Goal: Understand process/instructions: Learn how to perform a task or action

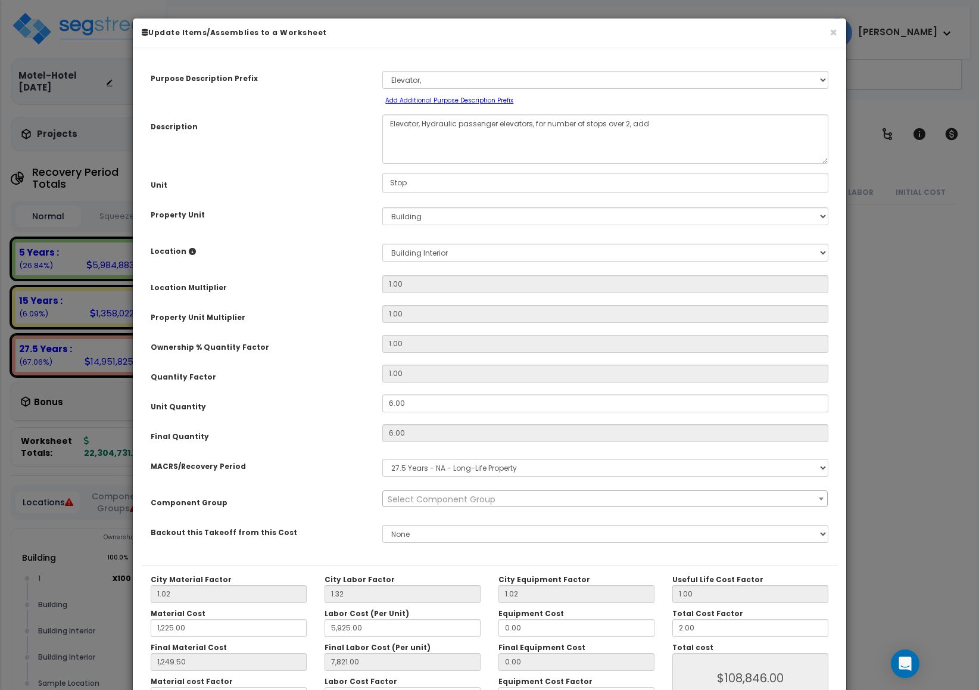
scroll to position [10973, 0]
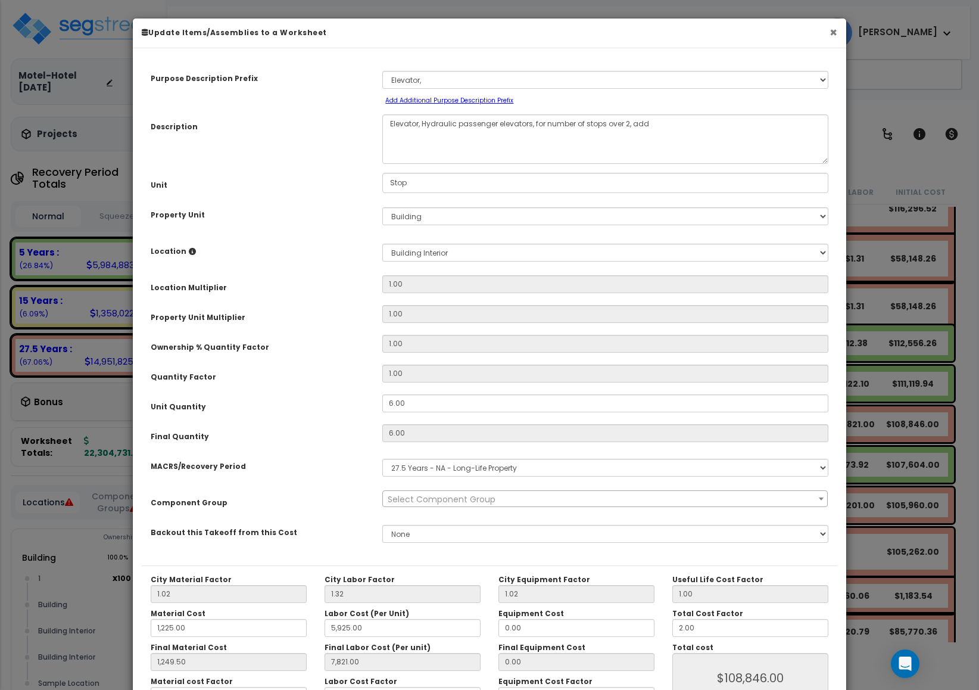
click at [833, 31] on button "×" at bounding box center [834, 32] width 8 height 13
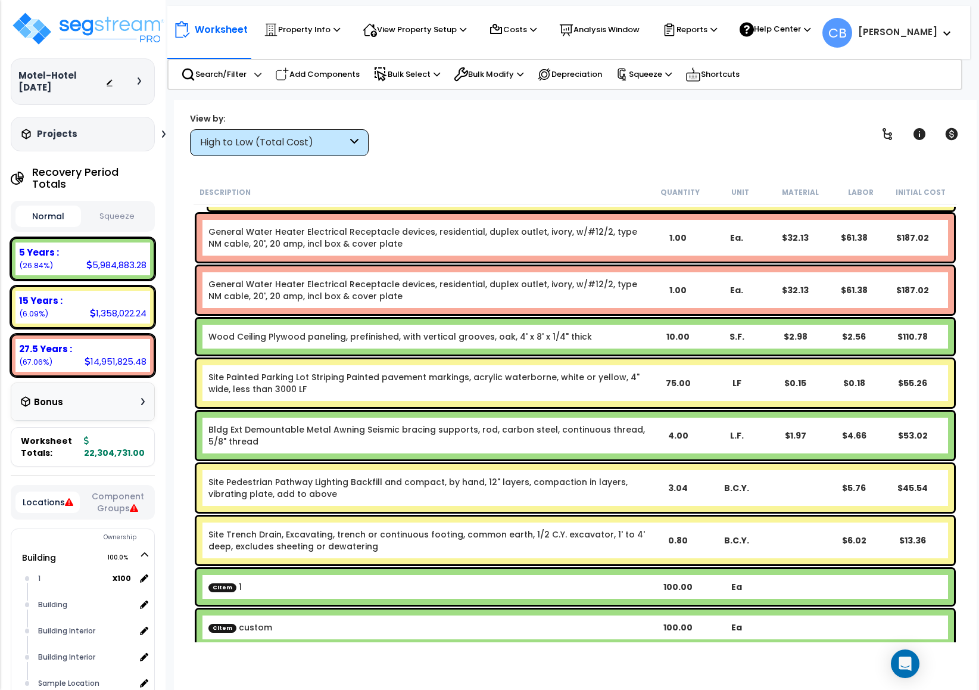
scroll to position [47329, 0]
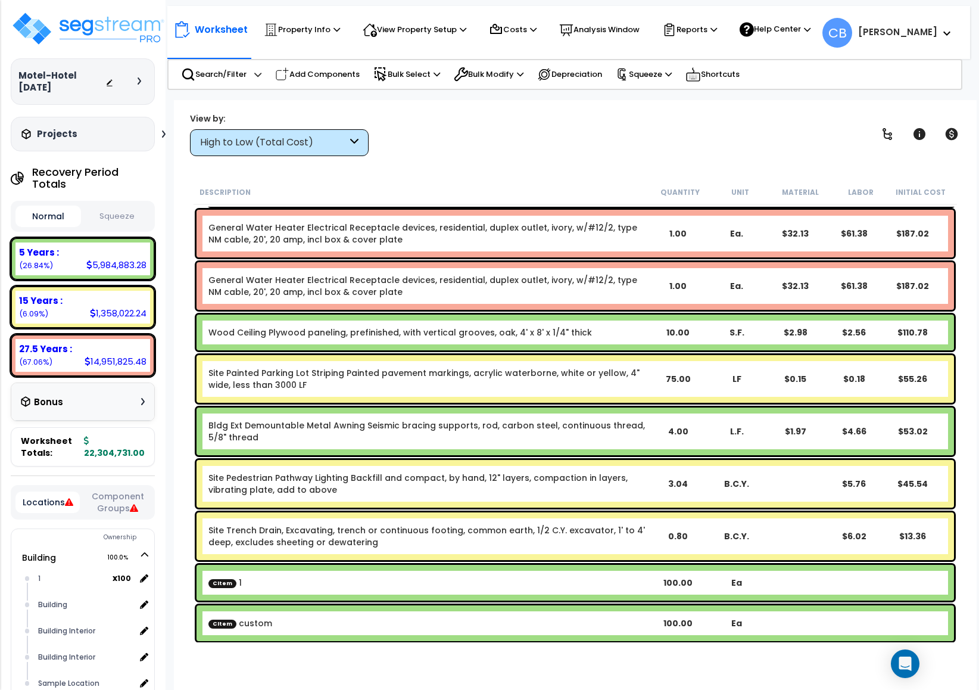
drag, startPoint x: 312, startPoint y: 291, endPoint x: 311, endPoint y: 281, distance: 10.1
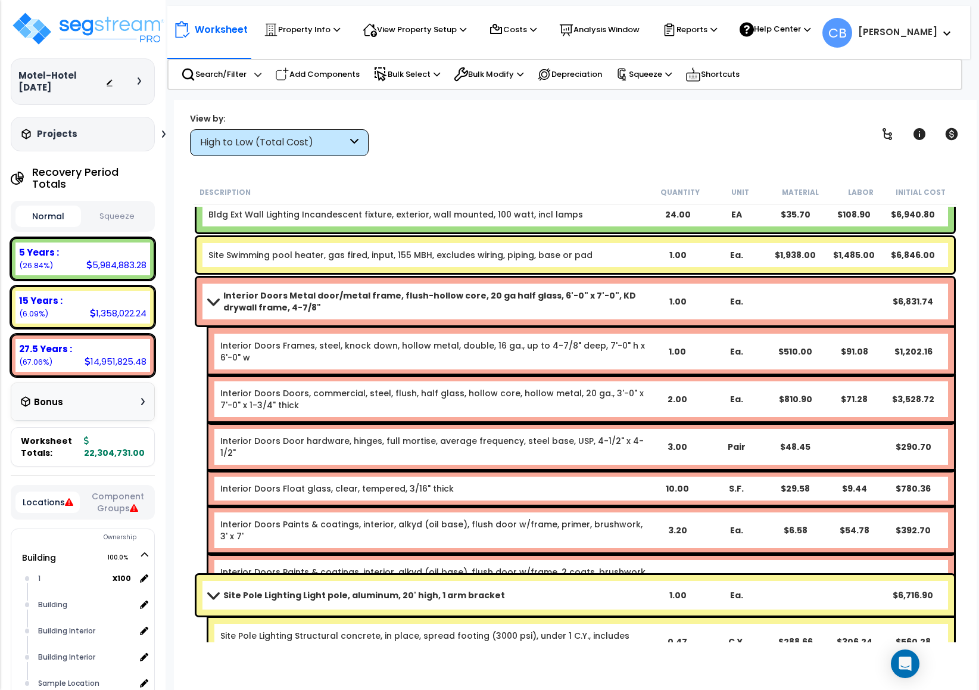
scroll to position [31867, 0]
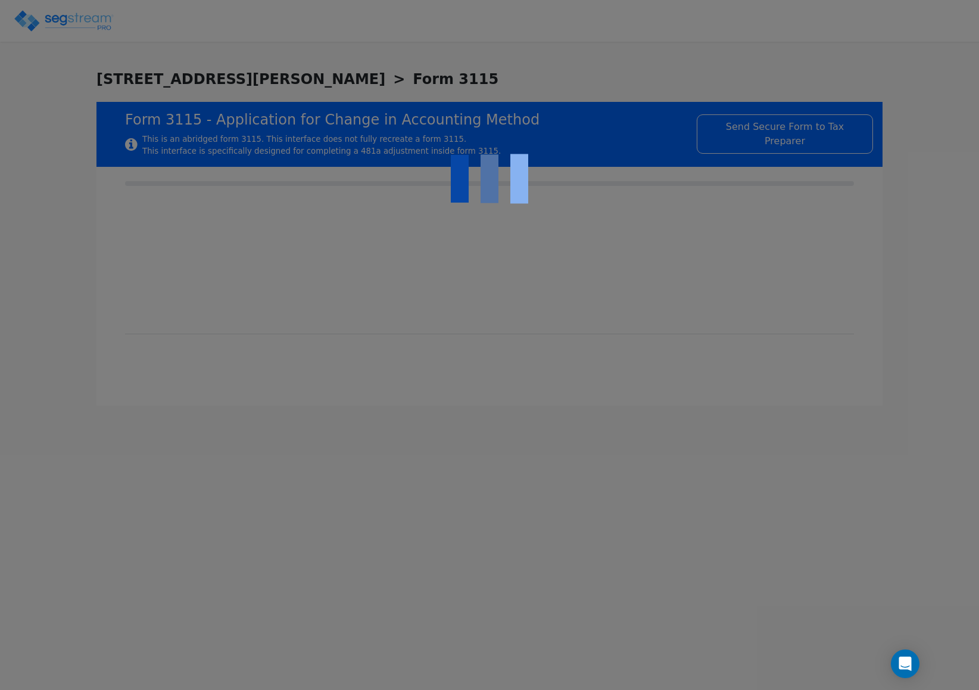
checkbox input "true"
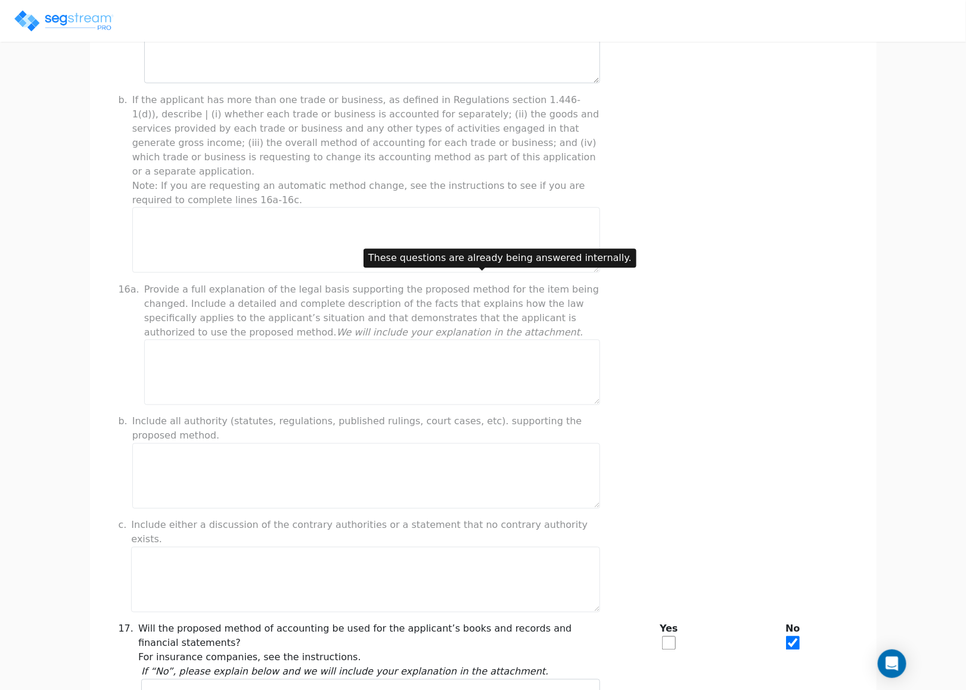
scroll to position [810, 0]
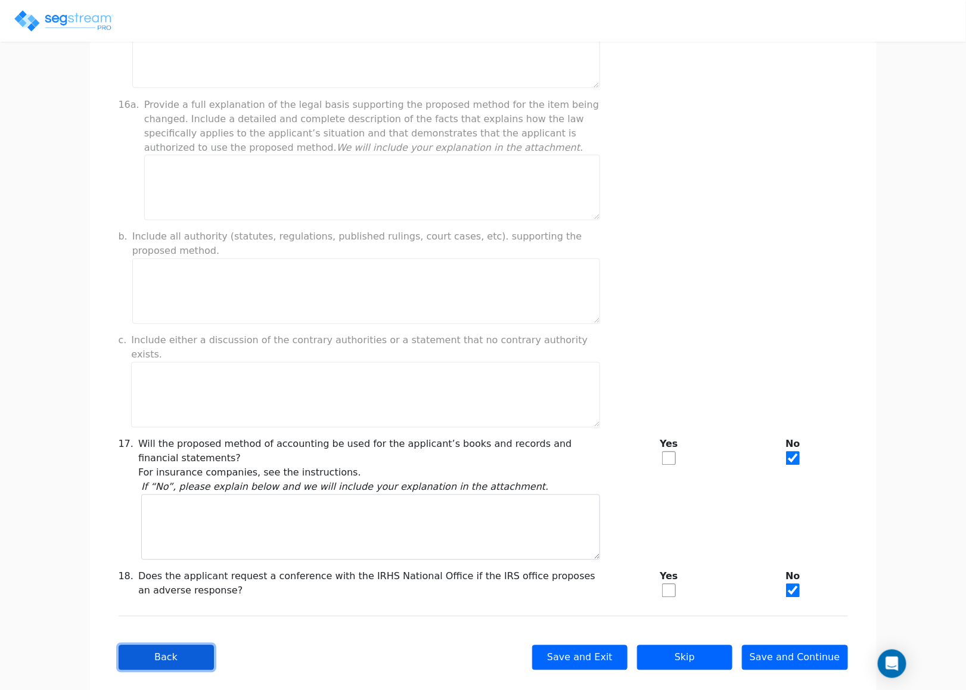
click at [195, 645] on button "Back" at bounding box center [166, 657] width 95 height 25
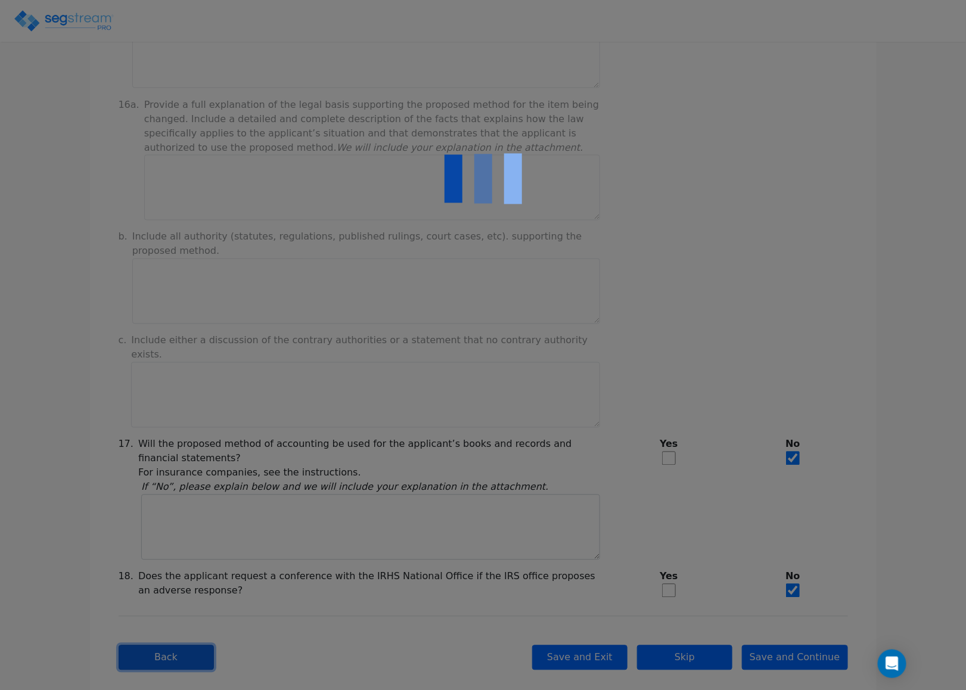
checkbox input "true"
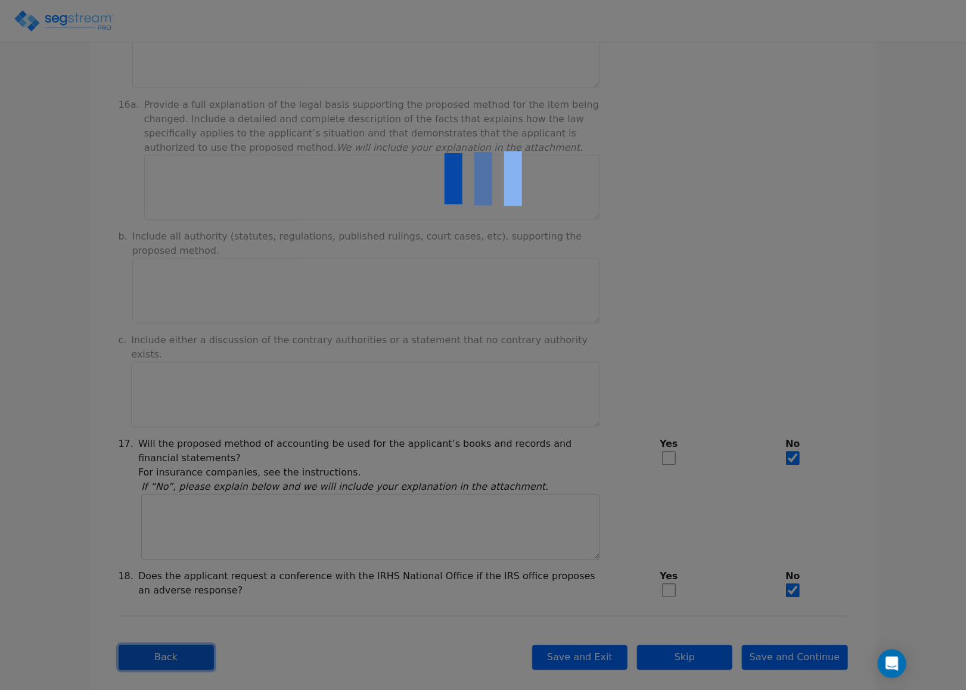
checkbox input "true"
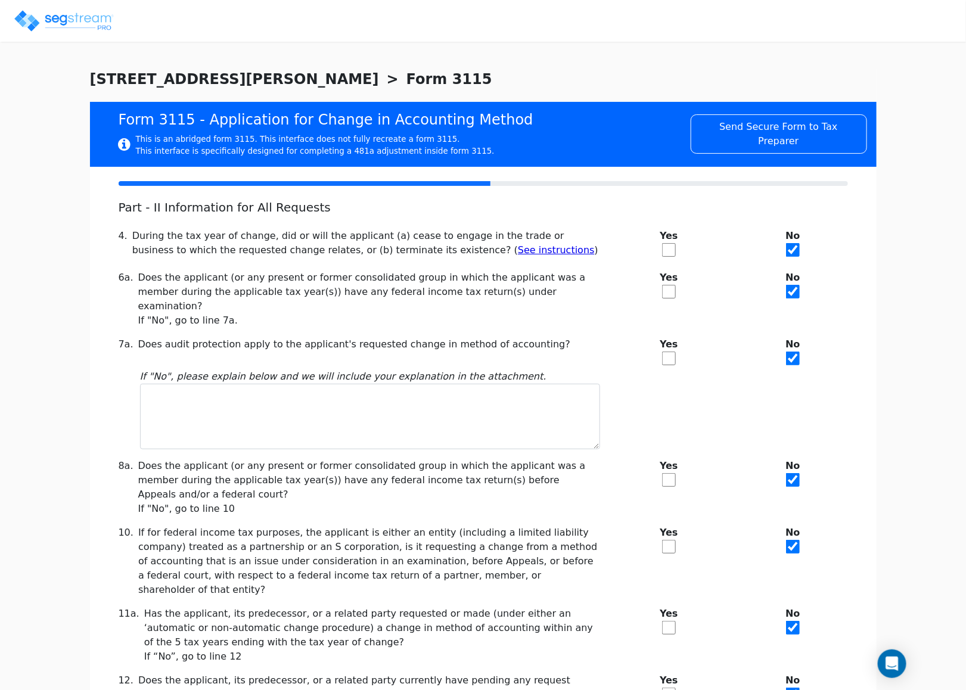
scroll to position [97, 0]
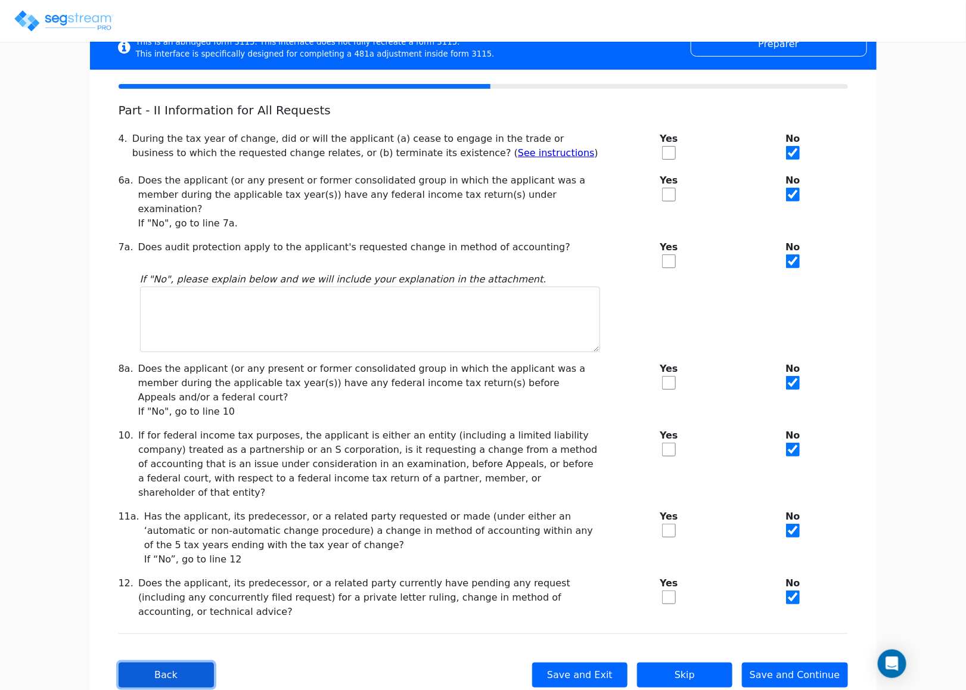
click at [139, 662] on button "Back" at bounding box center [166, 674] width 95 height 25
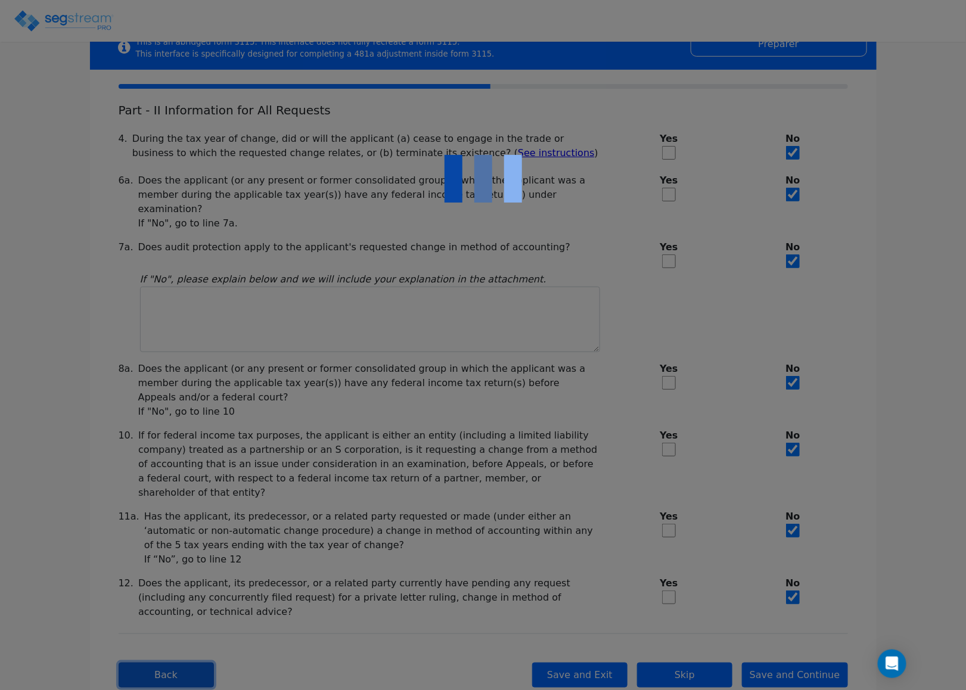
checkbox input "true"
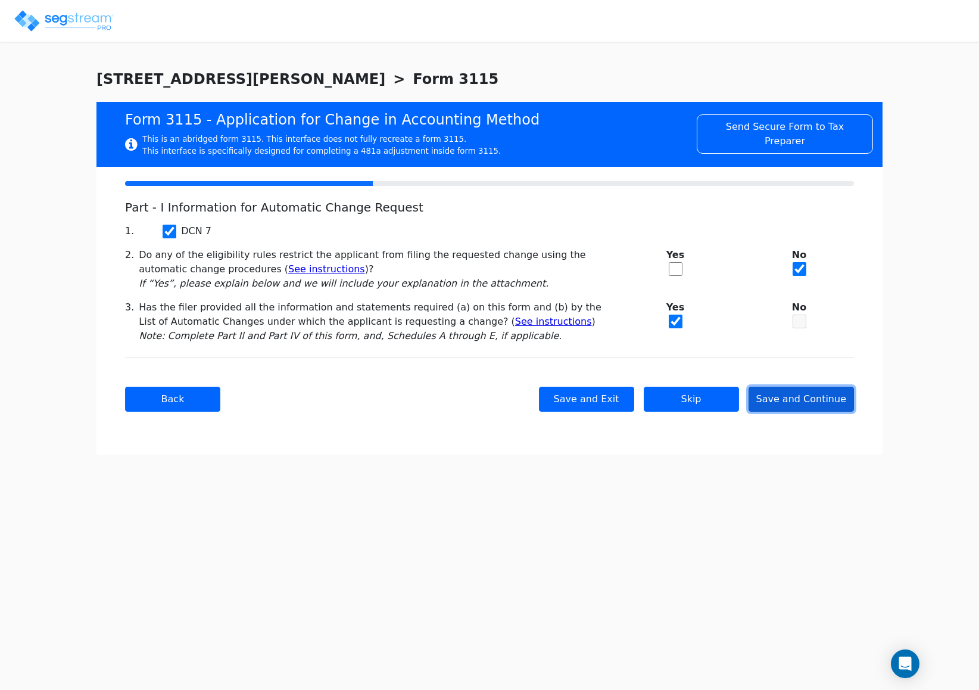
click at [785, 396] on button "Save and Continue" at bounding box center [802, 399] width 106 height 25
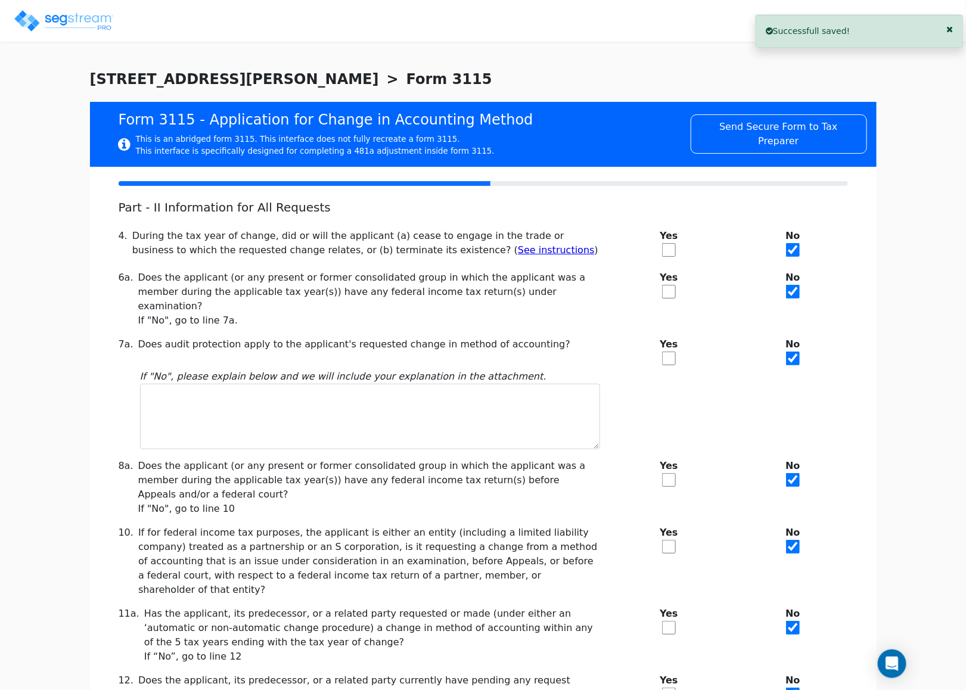
scroll to position [97, 0]
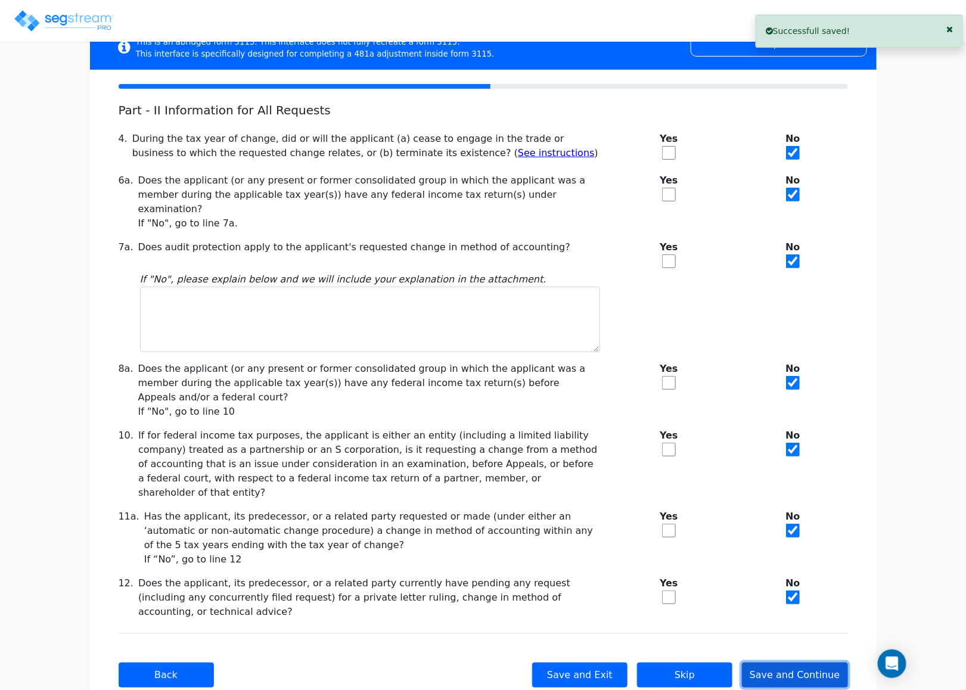
click at [785, 662] on button "Save and Continue" at bounding box center [795, 674] width 106 height 25
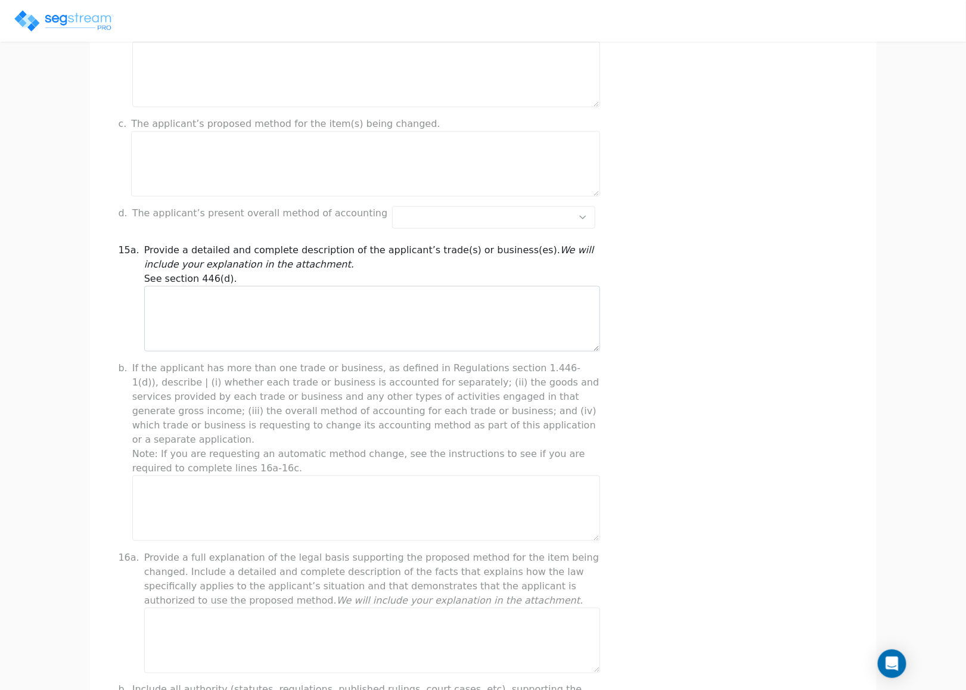
scroll to position [89, 0]
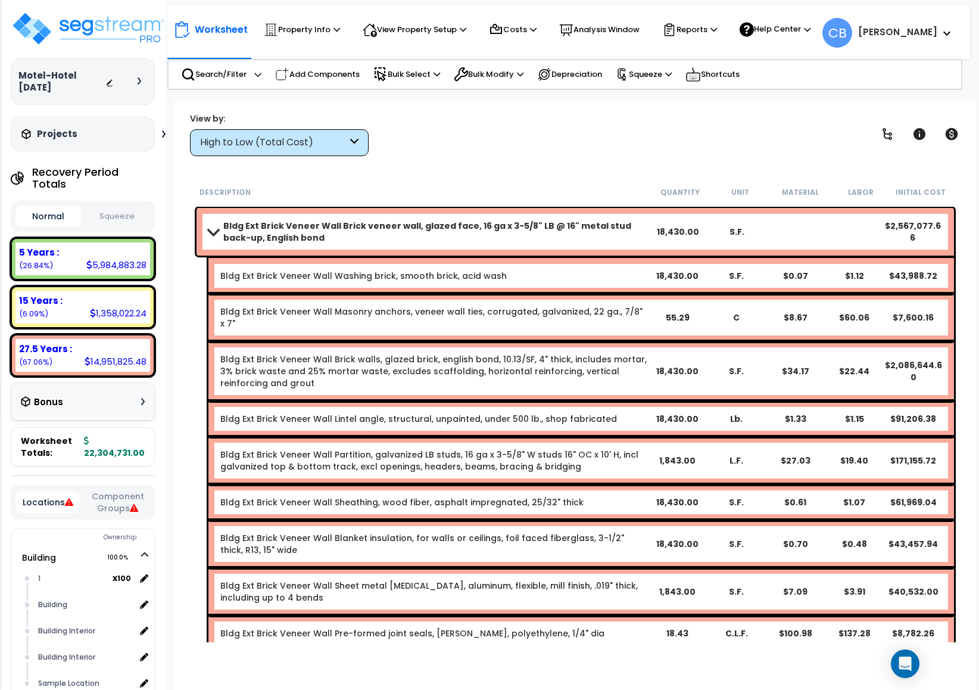
click at [334, 449] on link "Bldg Ext Brick Veneer Wall Partition, galvanized LB studs, 16 ga x 3-5/8" W stu…" at bounding box center [433, 461] width 427 height 24
click at [336, 449] on link "Bldg Ext Brick Veneer Wall Partition, galvanized LB studs, 16 ga x 3-5/8" W stu…" at bounding box center [433, 461] width 427 height 24
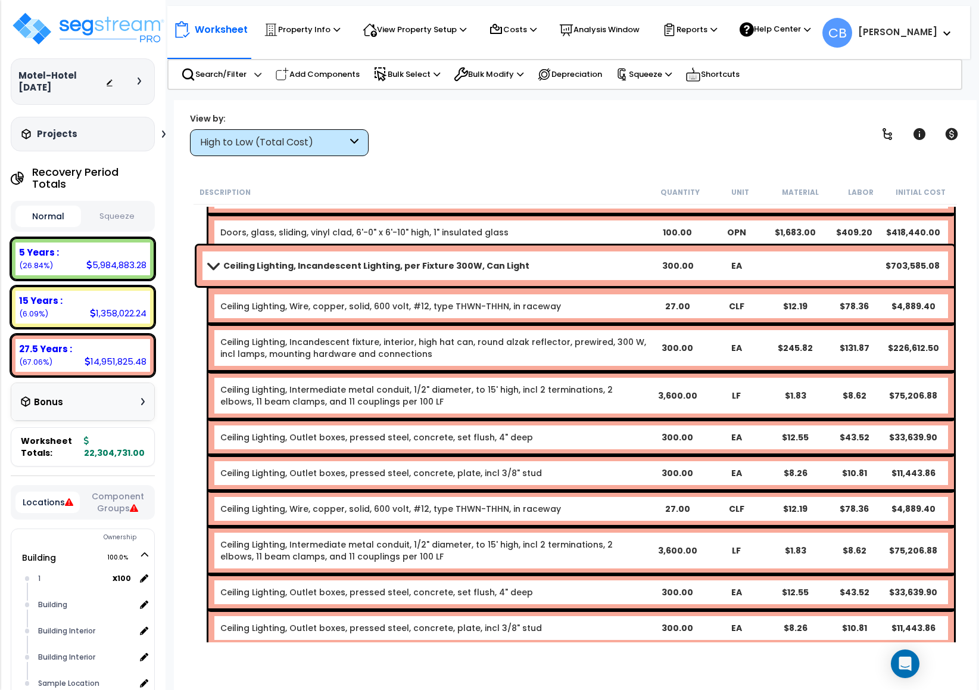
click at [377, 384] on link "Ceiling Lighting, Intermediate metal conduit, 1/2" diameter, to 15' high, incl …" at bounding box center [433, 396] width 427 height 24
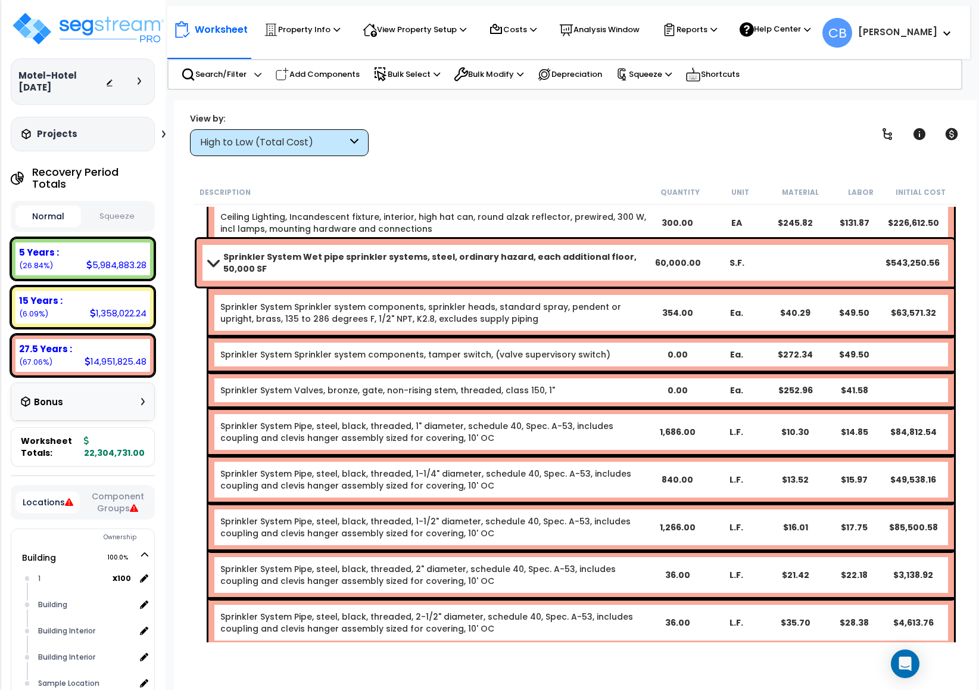
click at [377, 384] on link "Sprinkler System Valves, bronze, gate, non-rising stem, threaded, class 150, 1"" at bounding box center [387, 390] width 335 height 12
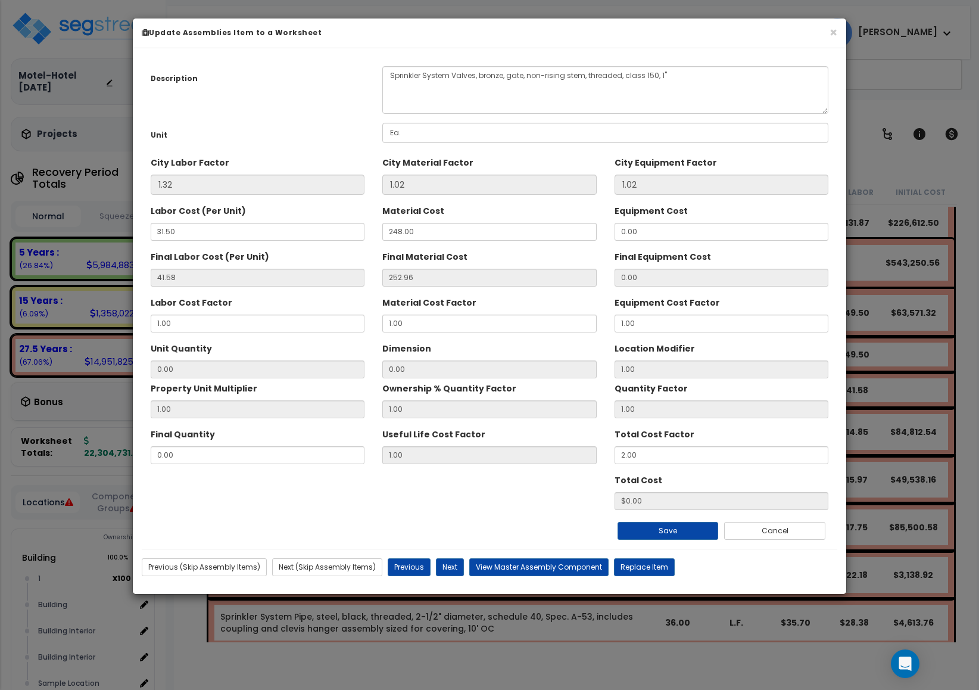
click at [329, 487] on div "Total Cost $0.00" at bounding box center [490, 490] width 696 height 40
click at [329, 488] on div "Total Cost $0.00" at bounding box center [490, 490] width 696 height 40
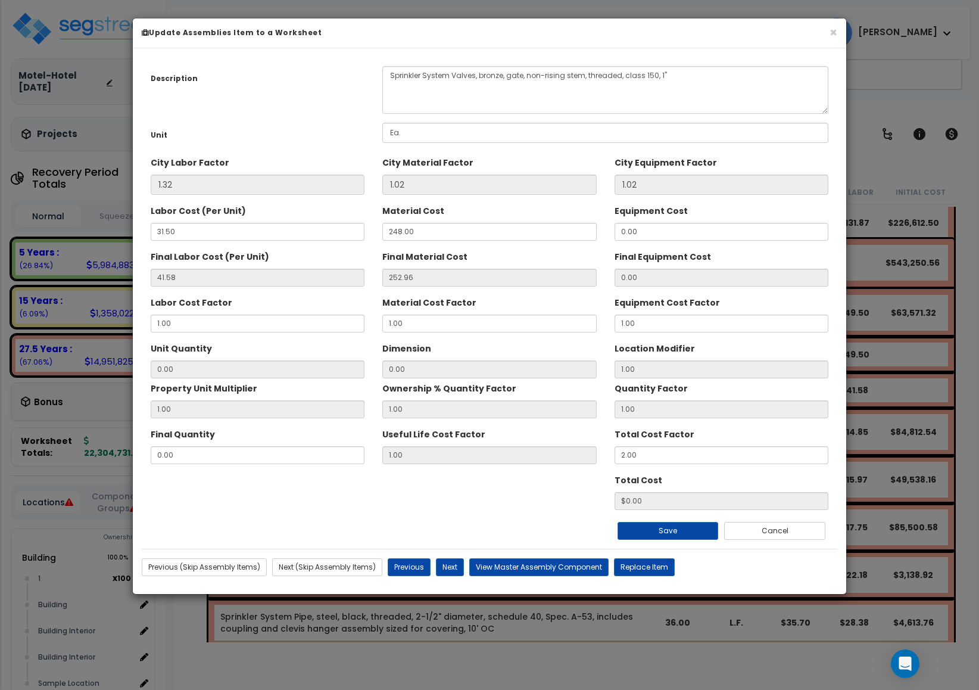
click at [329, 488] on div "Total Cost $0.00" at bounding box center [490, 490] width 696 height 40
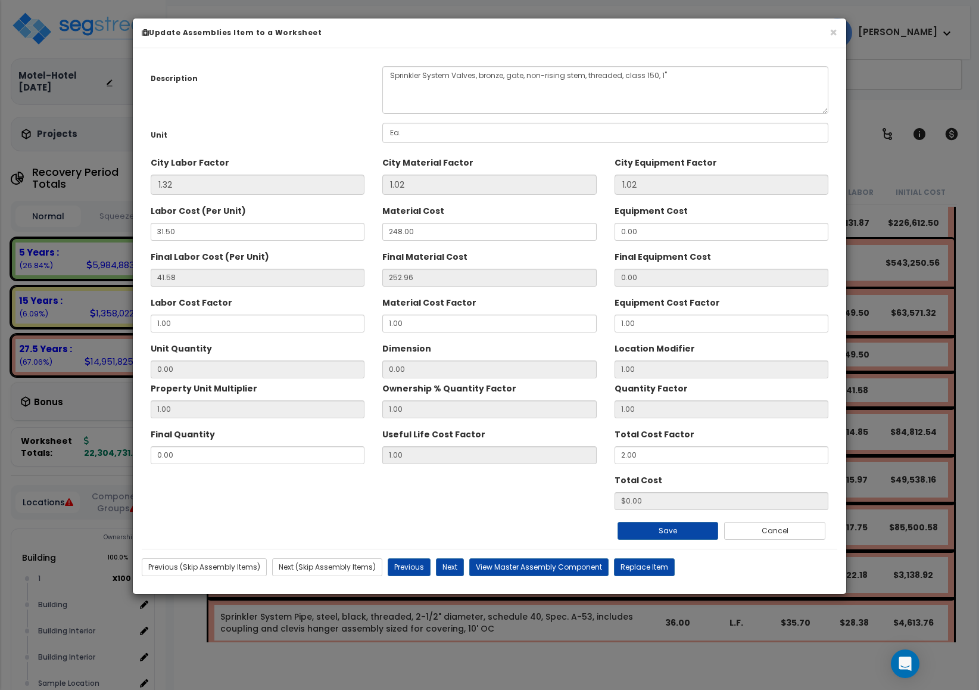
click at [839, 34] on div "× Update Assemblies Item to a Worksheet" at bounding box center [490, 33] width 714 height 30
click at [832, 30] on button "×" at bounding box center [834, 32] width 8 height 13
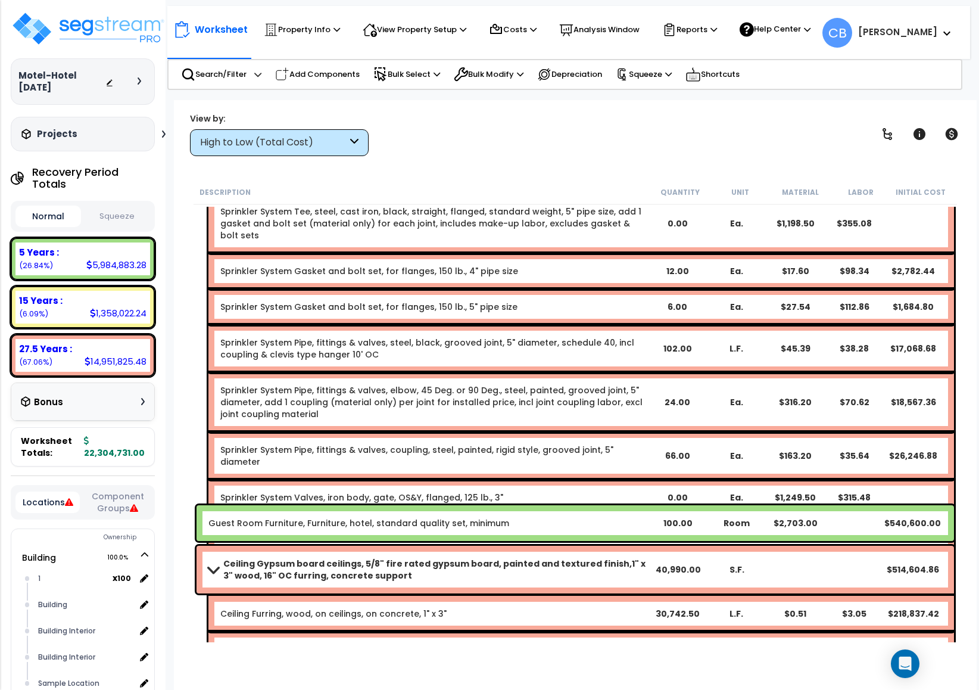
scroll to position [2323, 0]
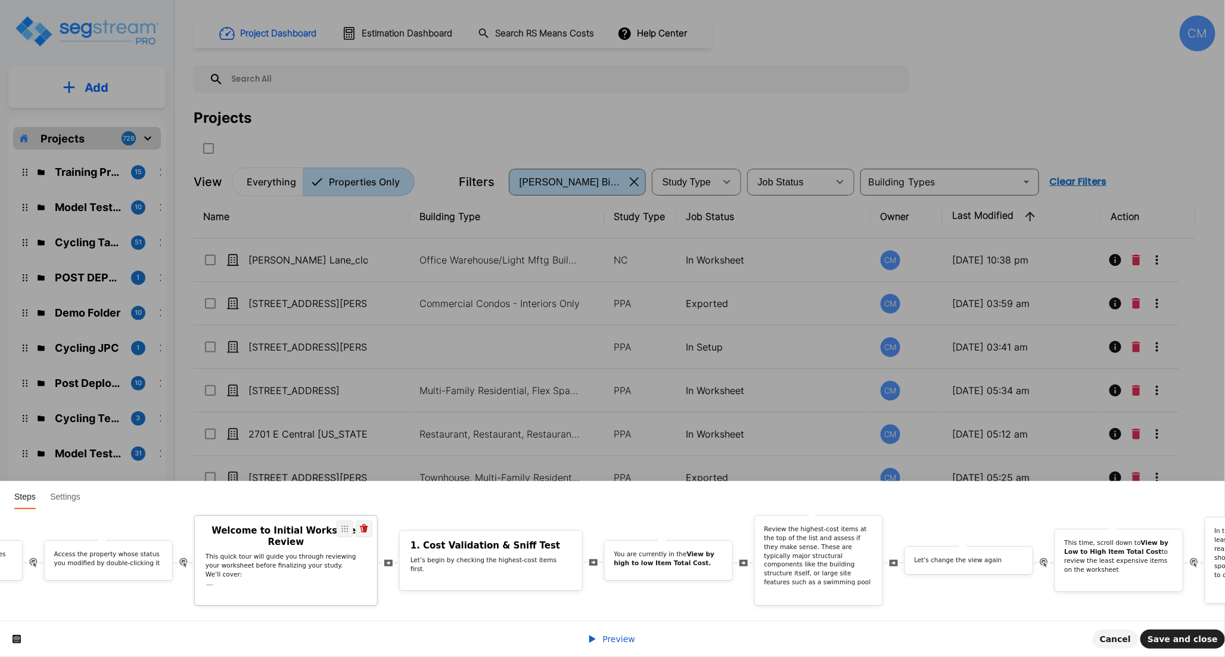
scroll to position [0, 366]
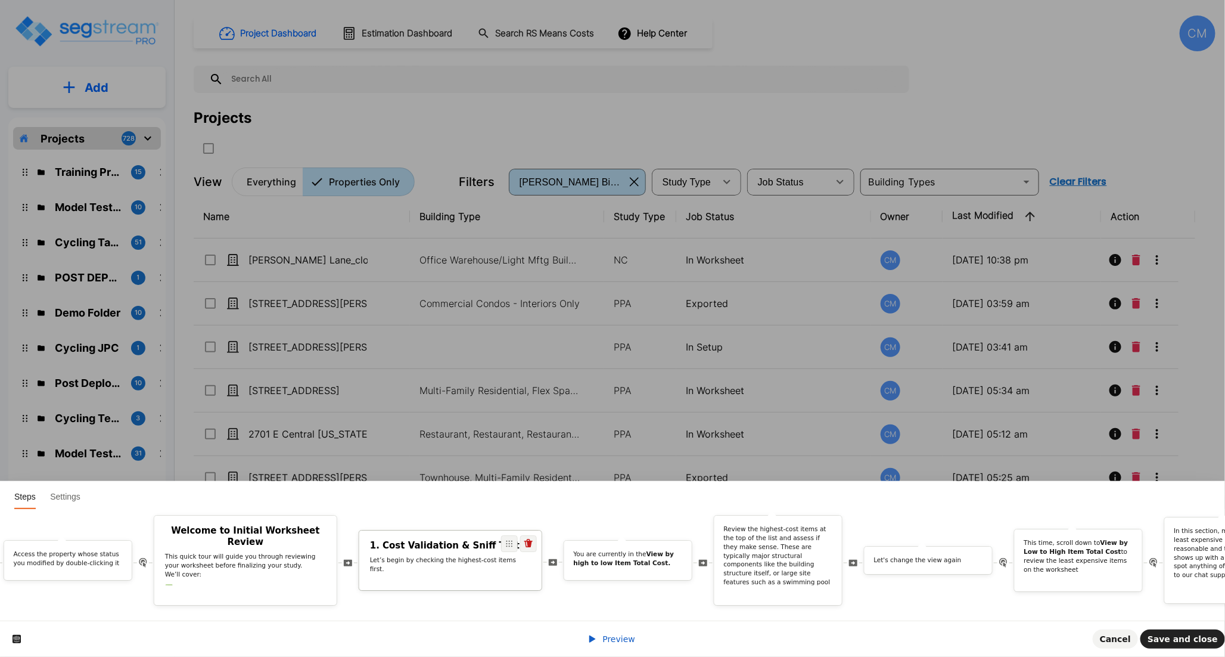
click at [394, 559] on div "1. Cost Validation & Sniff Test Let’s begin by checking the highest-cost items …" at bounding box center [450, 559] width 182 height 38
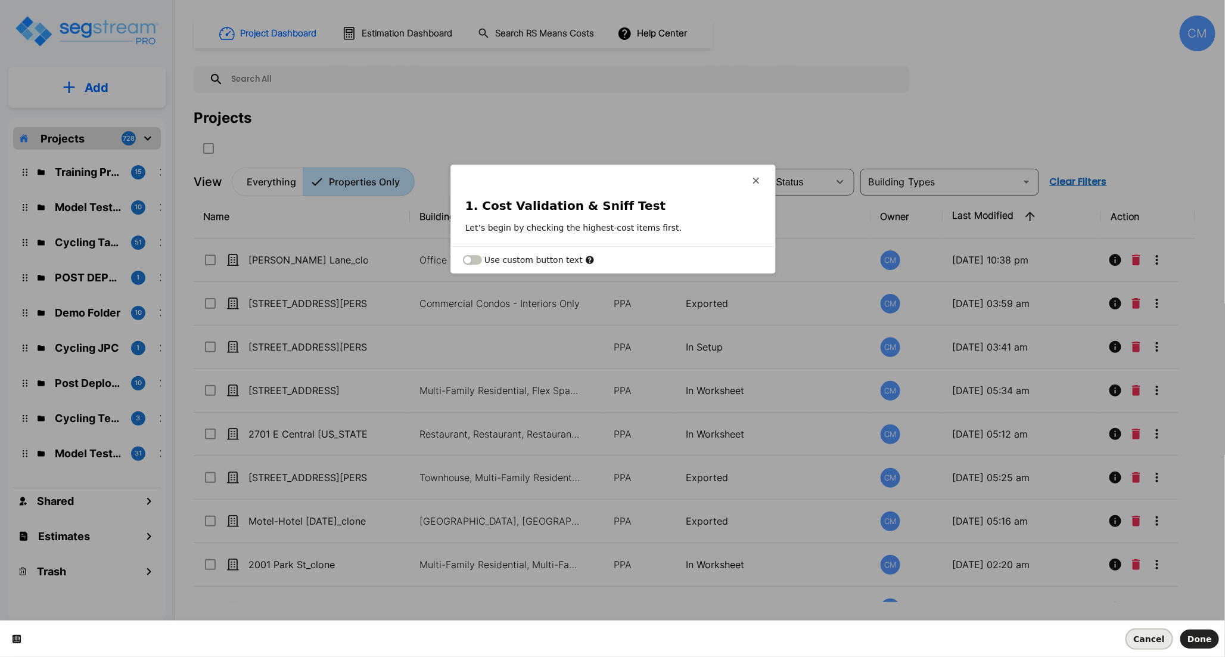
click at [1155, 640] on span "Cancel" at bounding box center [1149, 639] width 31 height 10
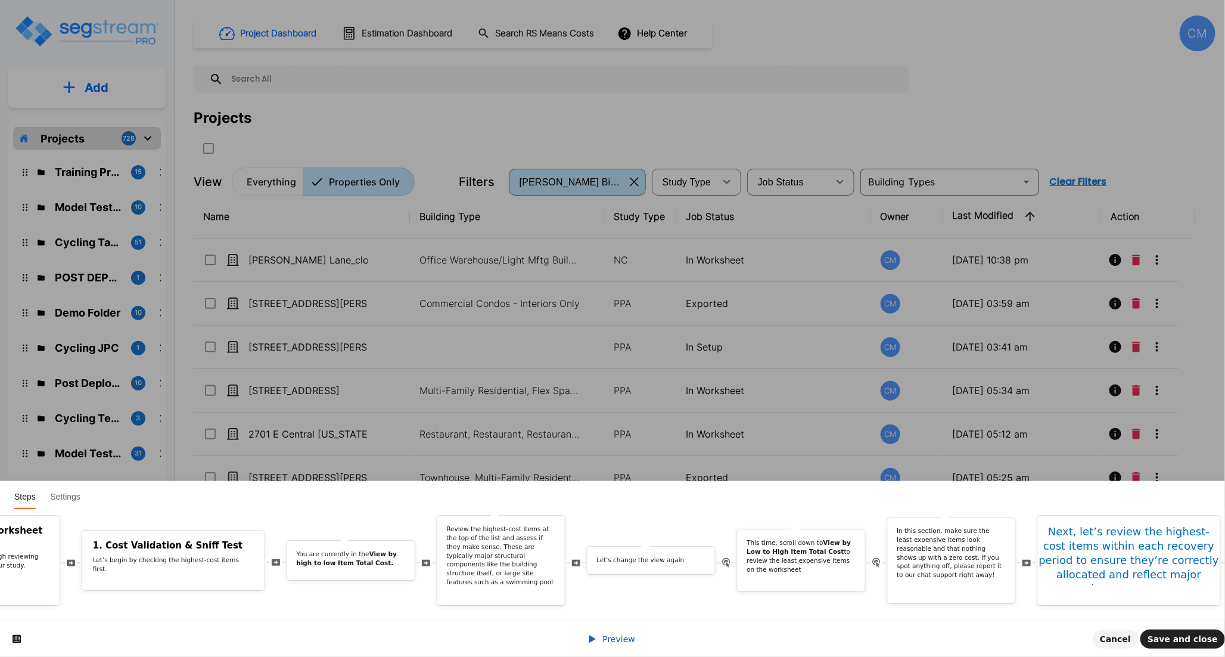
scroll to position [0, 649]
click at [343, 552] on b "View by high to low Item Total Cost." at bounding box center [341, 558] width 101 height 16
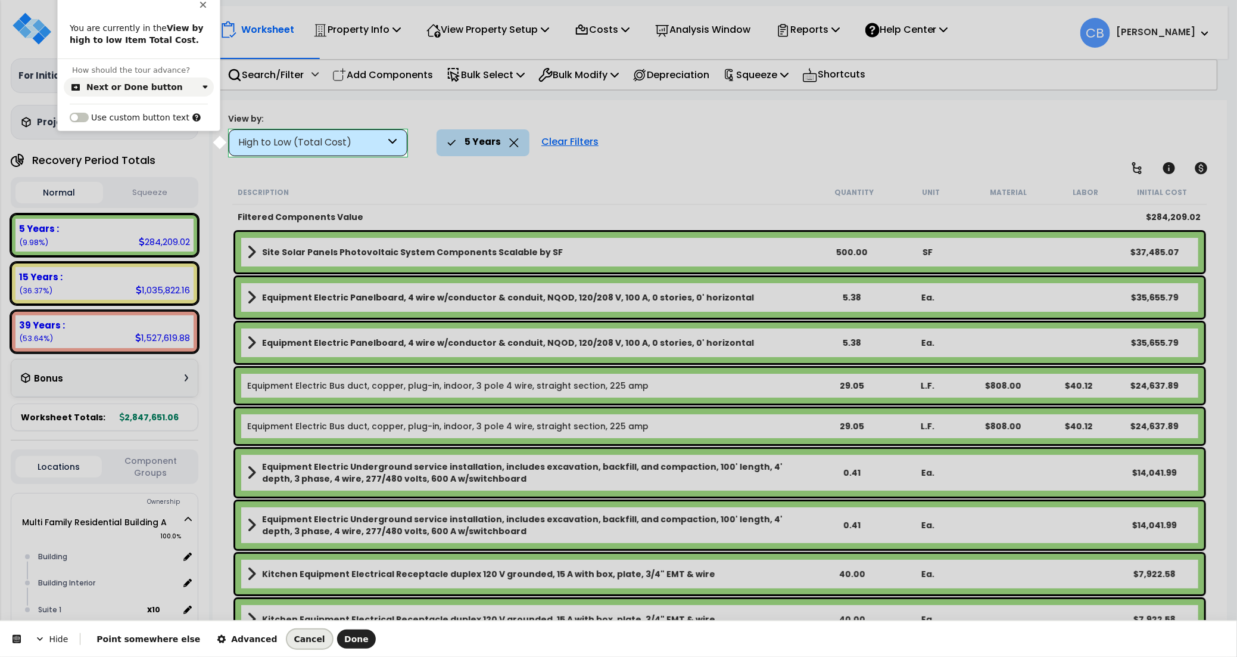
click at [287, 644] on button "Cancel" at bounding box center [309, 638] width 45 height 19
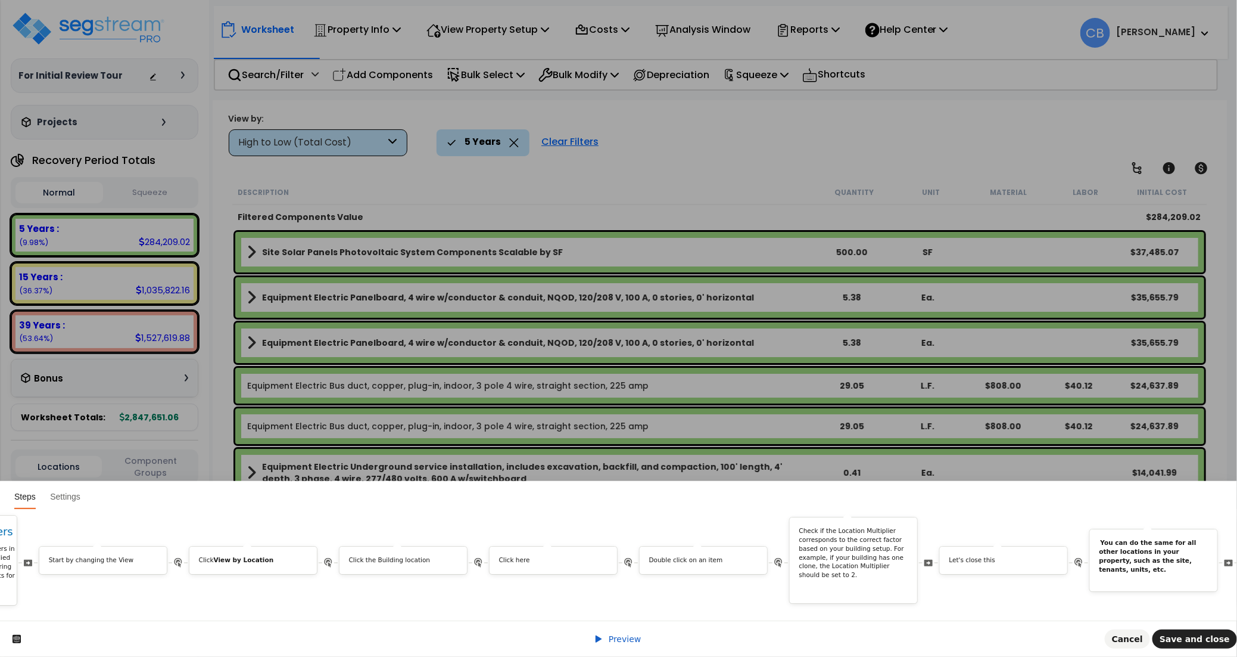
scroll to position [0, 4719]
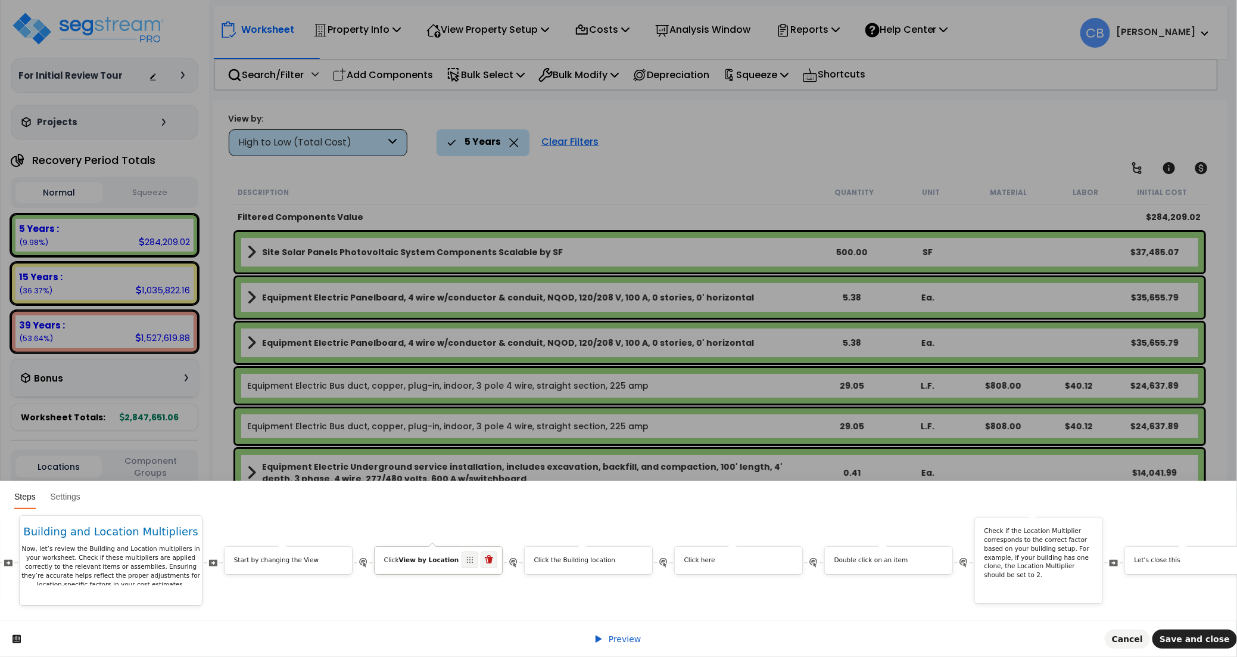
click at [437, 556] on b "View by Location" at bounding box center [429, 559] width 60 height 7
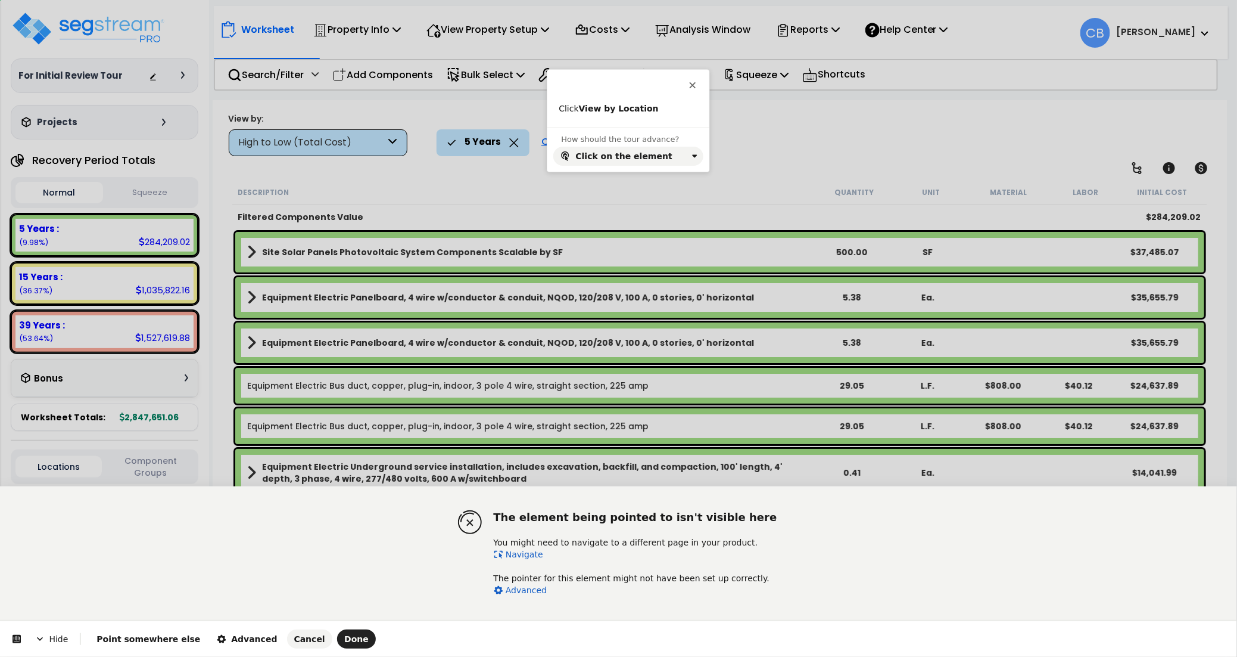
click at [522, 556] on link "Navigate" at bounding box center [518, 554] width 49 height 10
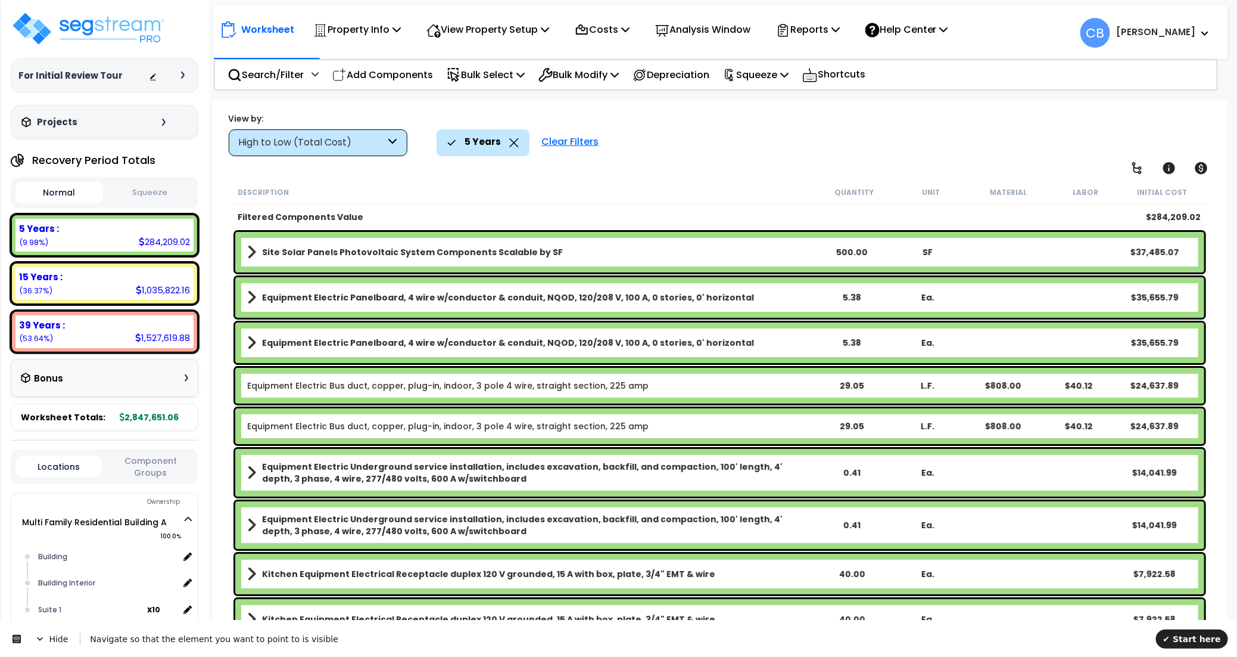
click at [338, 140] on div "High to Low (Total Cost)" at bounding box center [312, 143] width 147 height 14
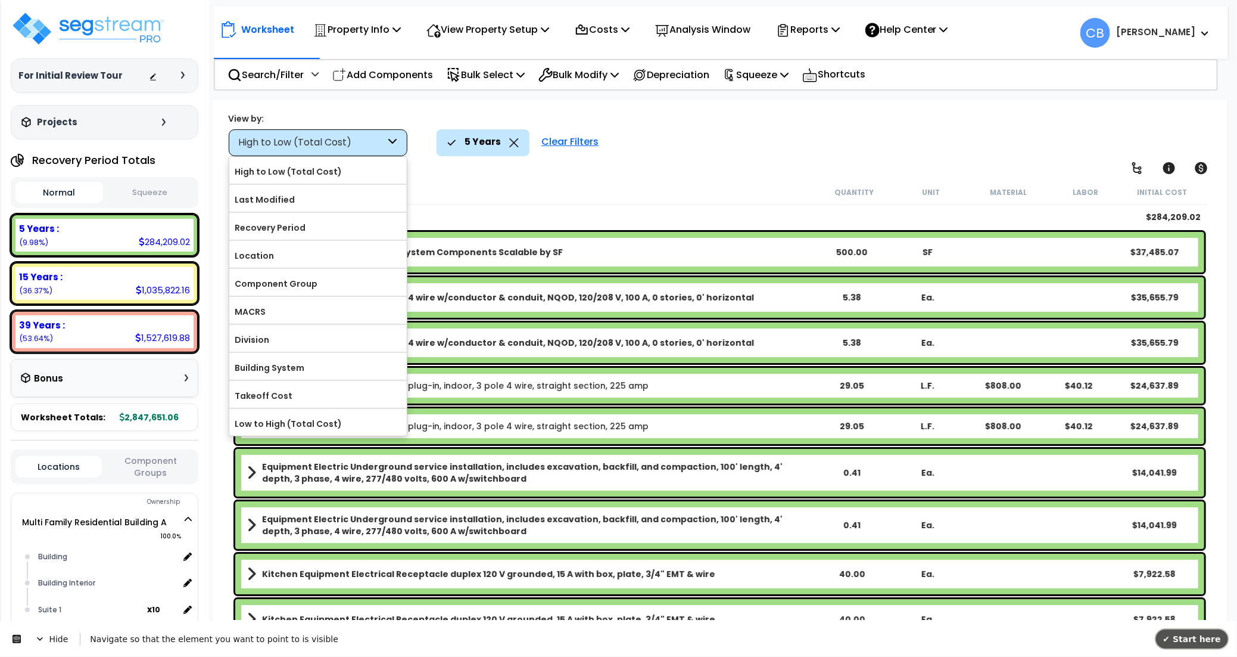
click at [1207, 638] on span "✔ Start here" at bounding box center [1193, 638] width 58 height 10
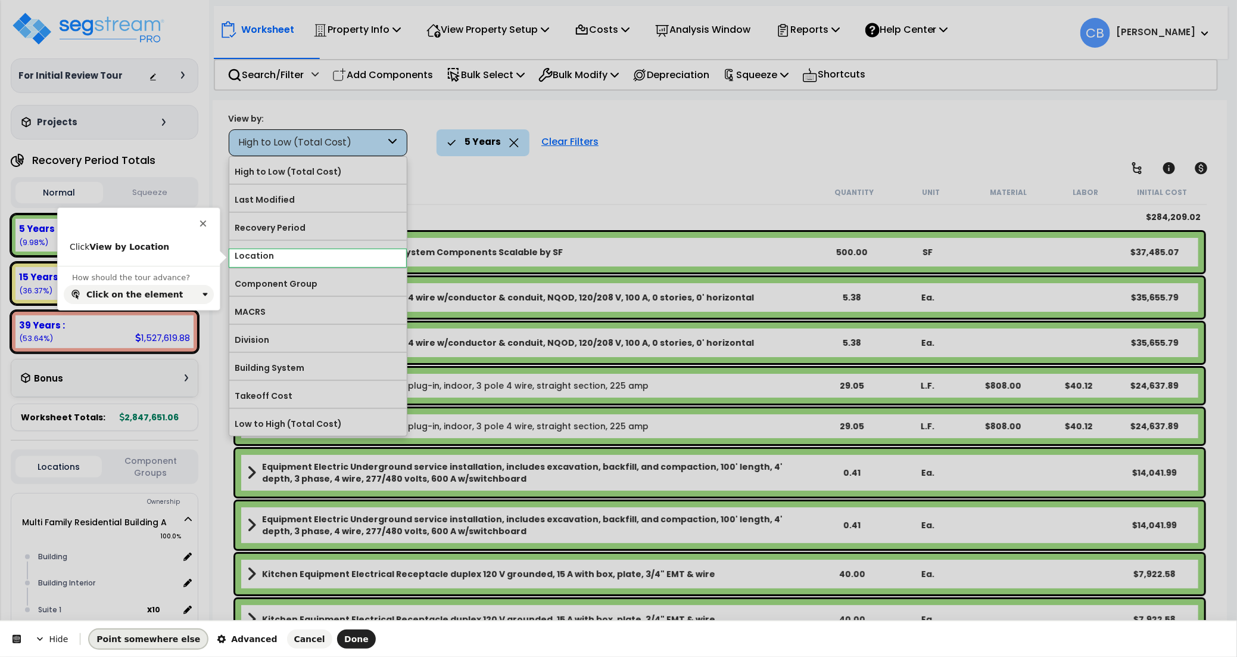
click at [148, 640] on span "Point somewhere else" at bounding box center [149, 639] width 104 height 10
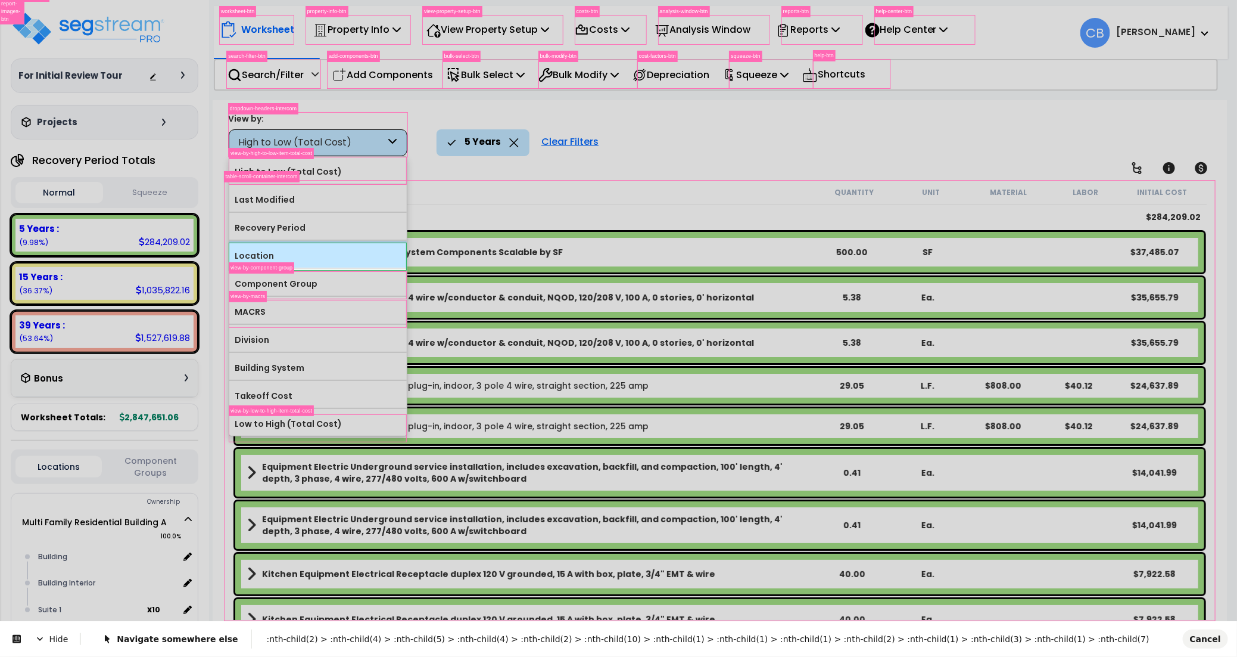
click at [371, 244] on body "We are Building your Property. So please grab a coffee and let us do the heavy …" at bounding box center [618, 380] width 1237 height 657
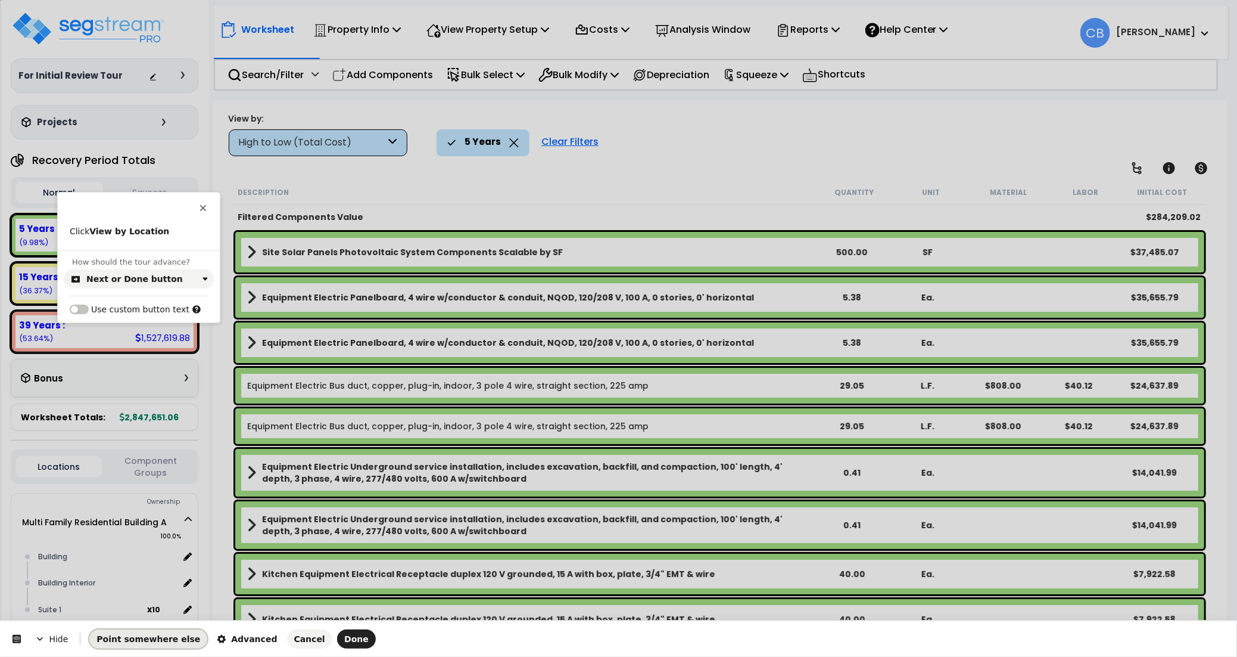
click at [144, 642] on span "Point somewhere else" at bounding box center [149, 639] width 104 height 10
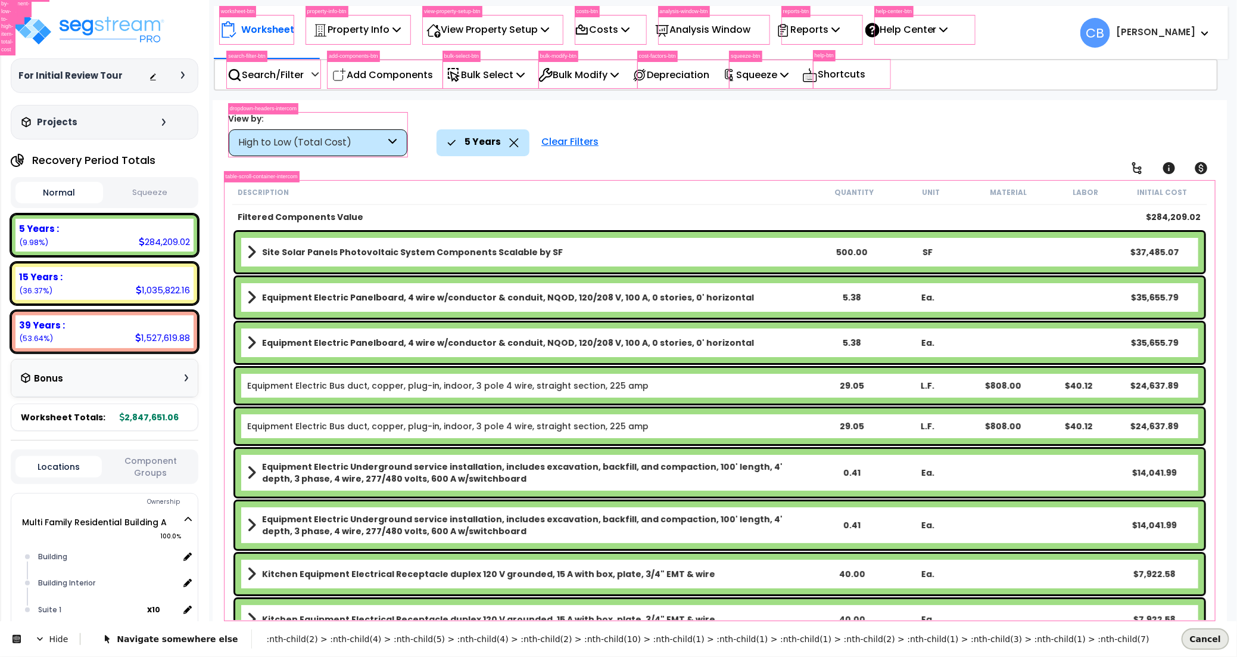
click at [1218, 638] on span "Cancel" at bounding box center [1205, 638] width 31 height 10
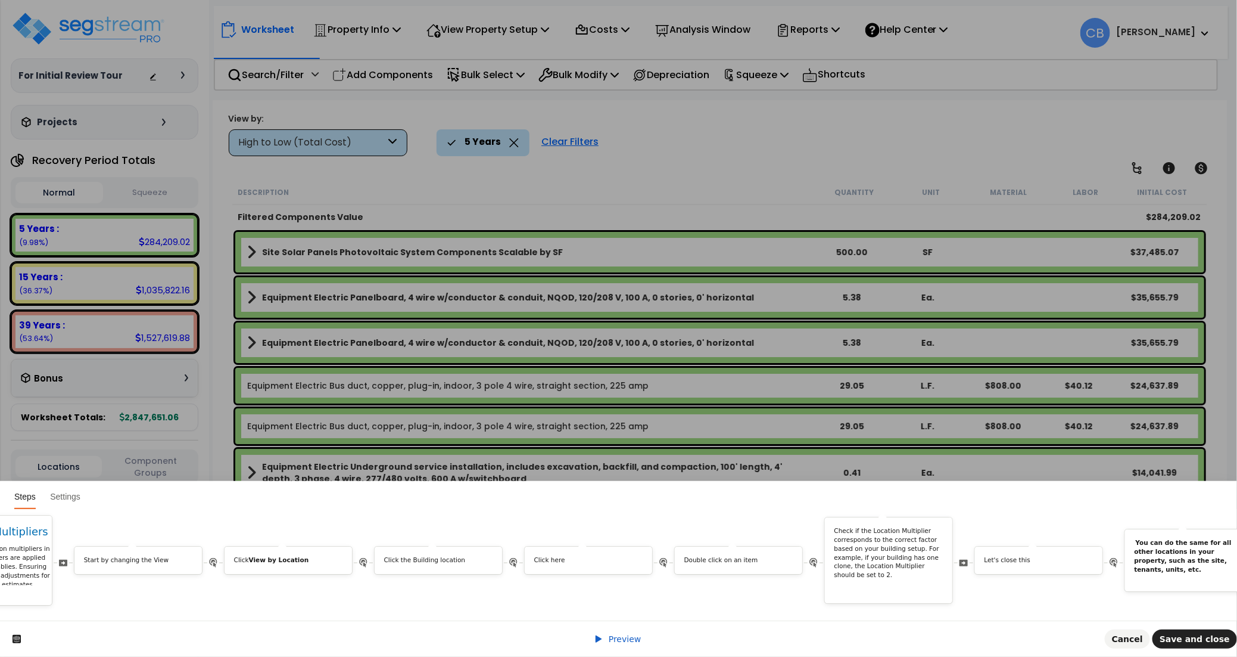
scroll to position [0, 4863]
click at [286, 556] on div "Click View by Location" at bounding box center [294, 562] width 127 height 13
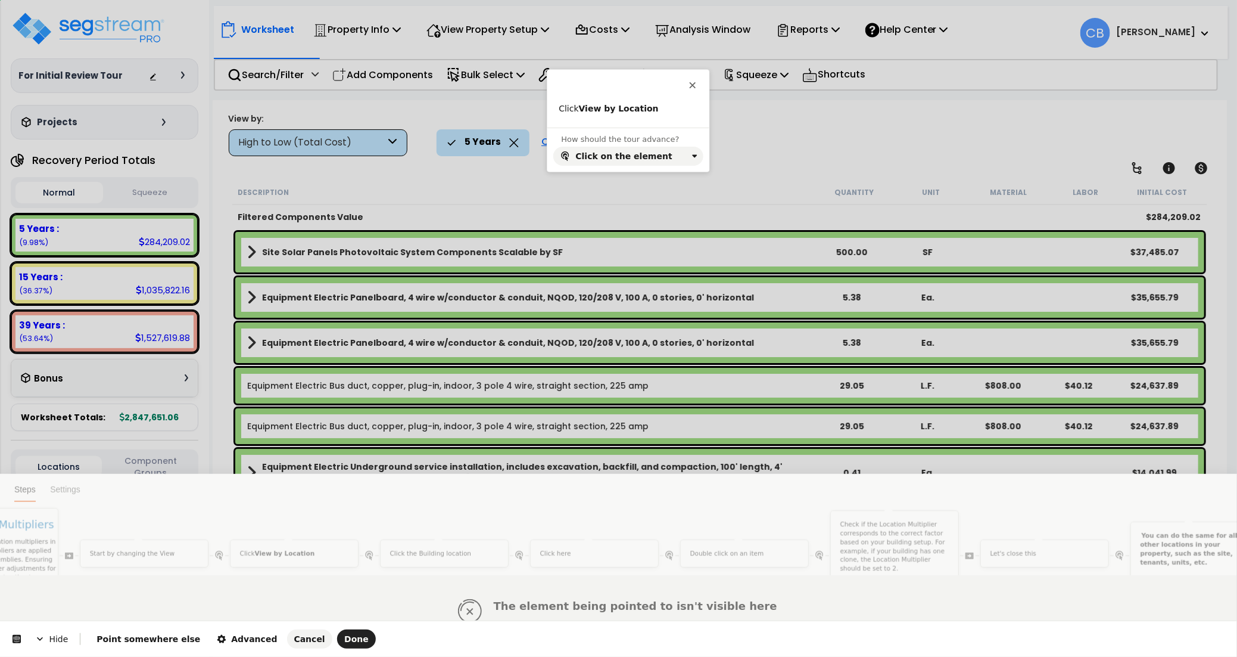
scroll to position [0, 0]
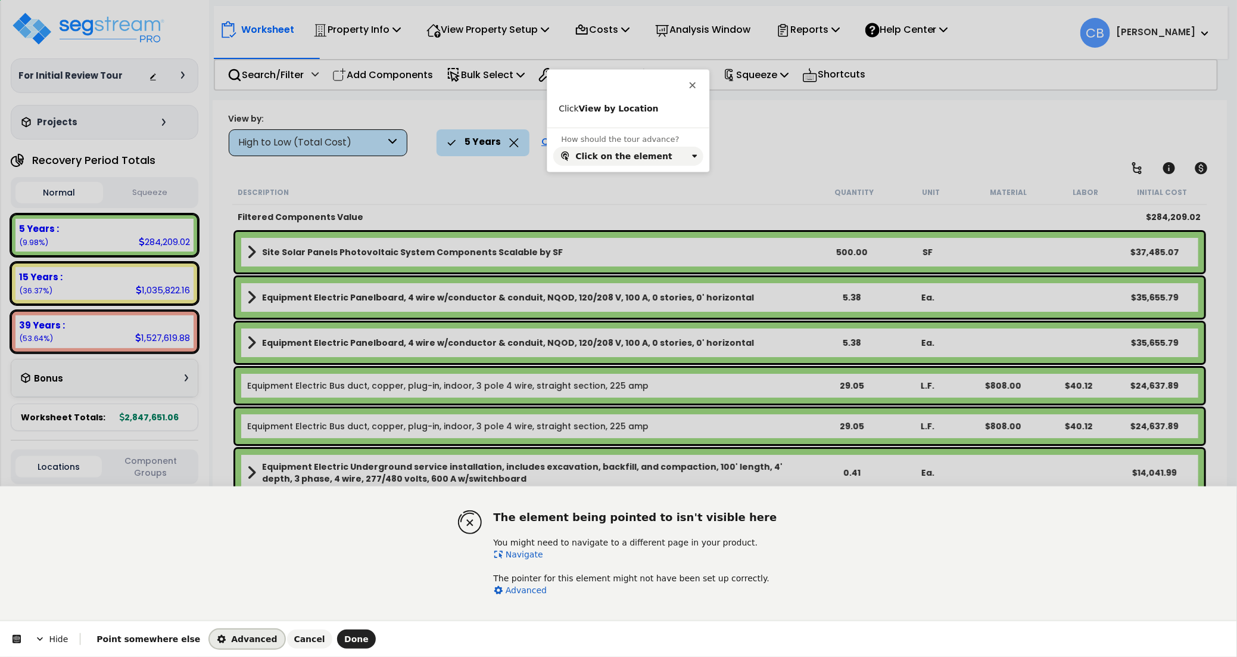
click at [225, 636] on span "Advanced" at bounding box center [247, 639] width 60 height 10
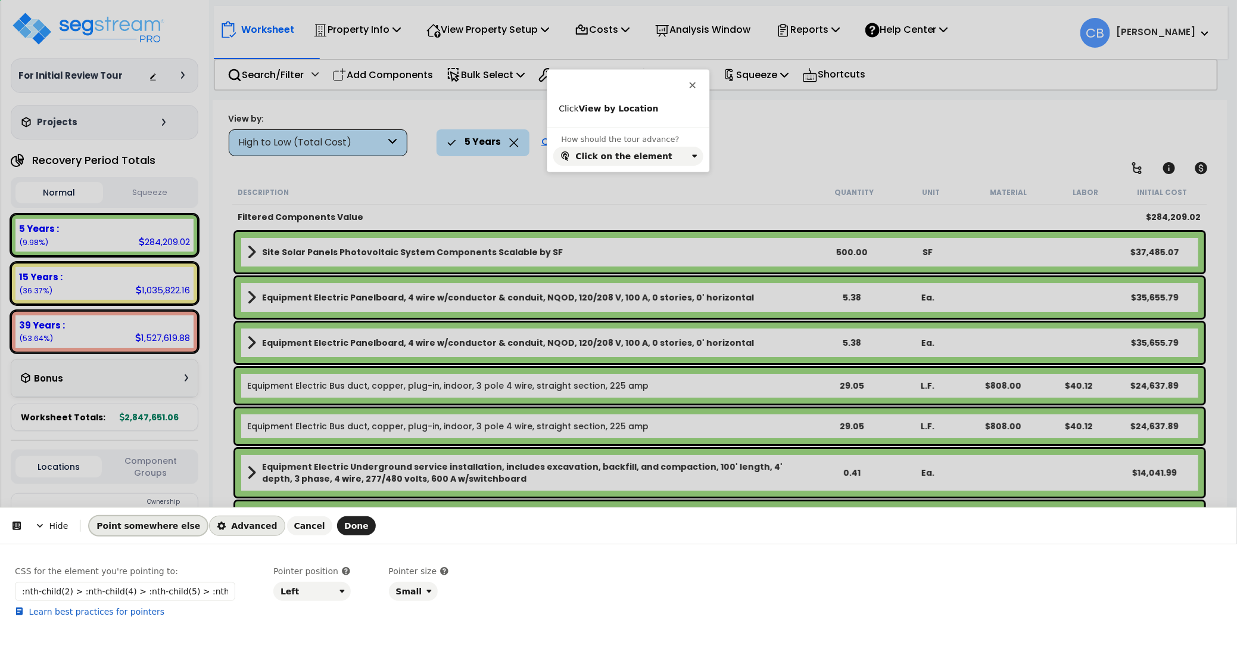
click at [154, 524] on span "Point somewhere else" at bounding box center [149, 526] width 104 height 10
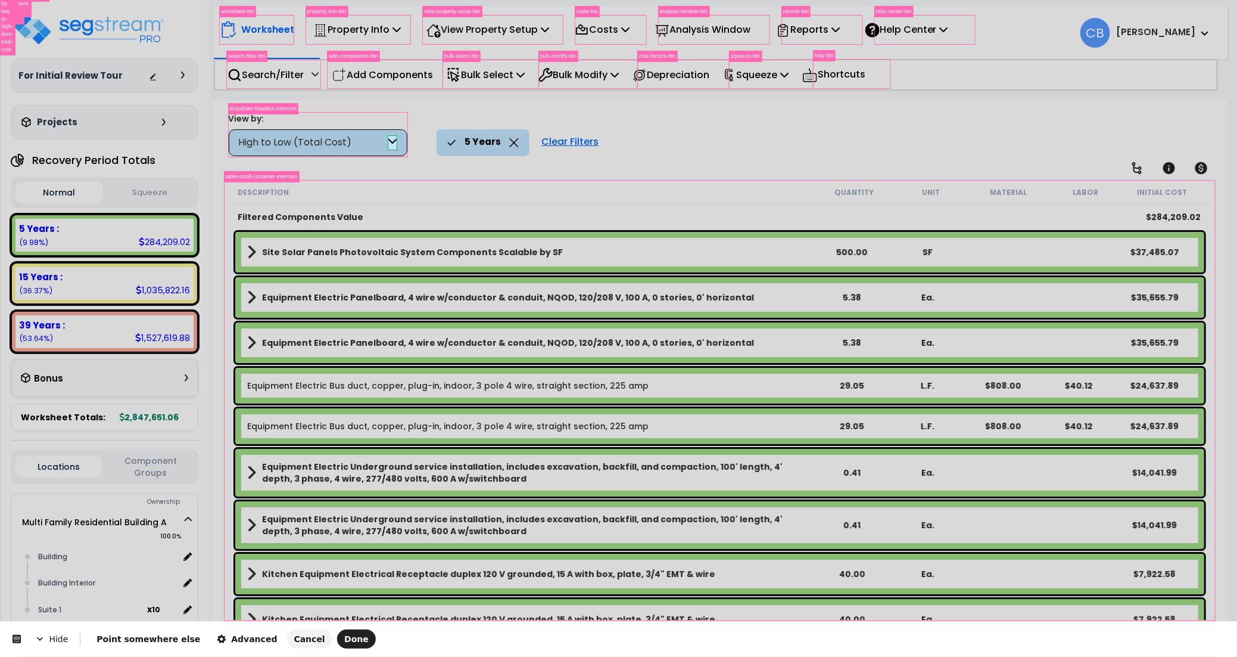
click at [393, 141] on body "We are Building your Property. So please grab a coffee and let us do the heavy …" at bounding box center [618, 380] width 1237 height 657
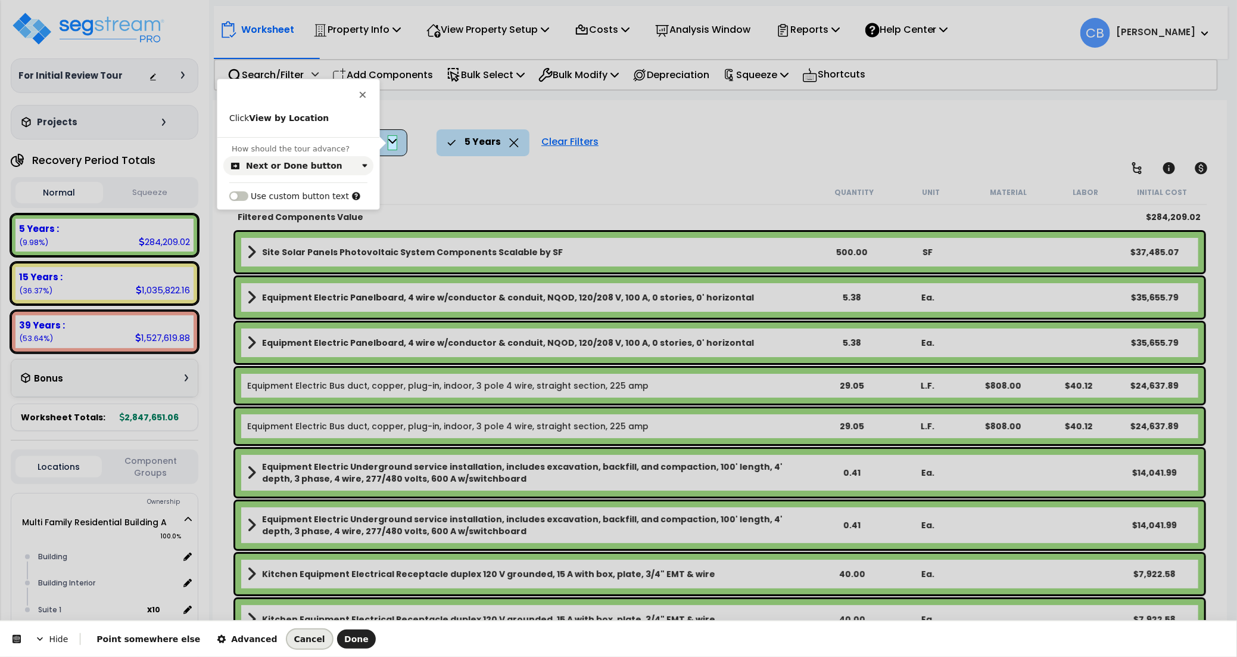
click at [294, 637] on span "Cancel" at bounding box center [309, 639] width 31 height 10
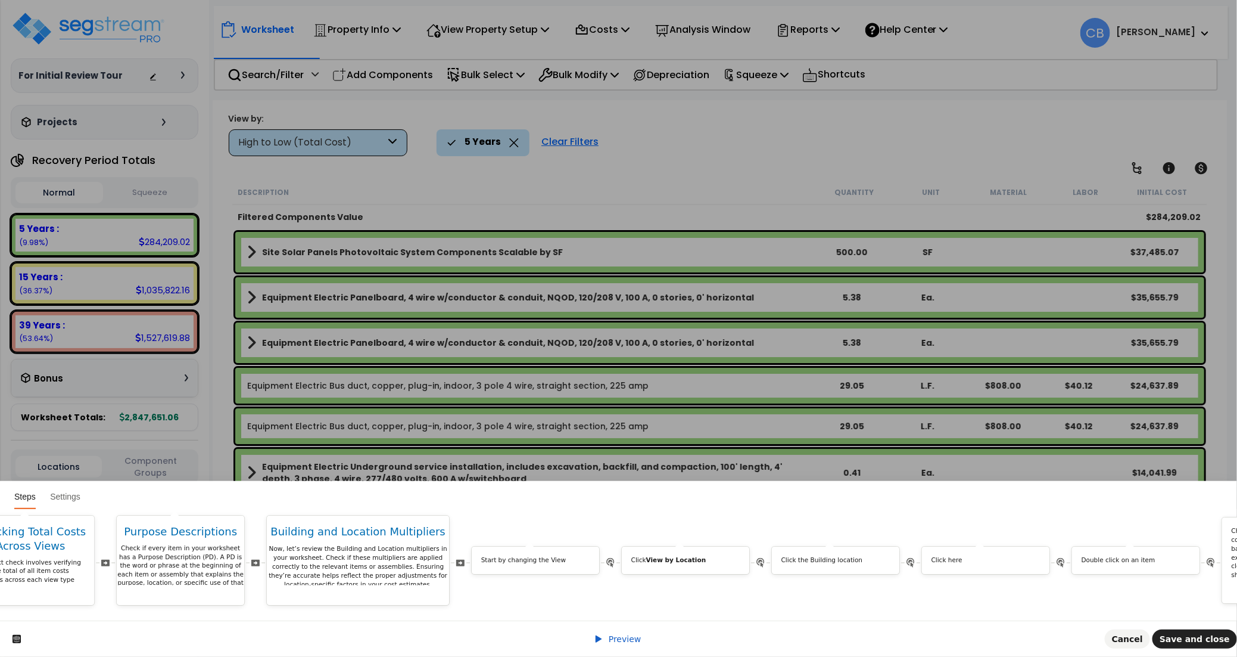
scroll to position [0, 4478]
click at [688, 556] on b "View by Location" at bounding box center [670, 559] width 60 height 7
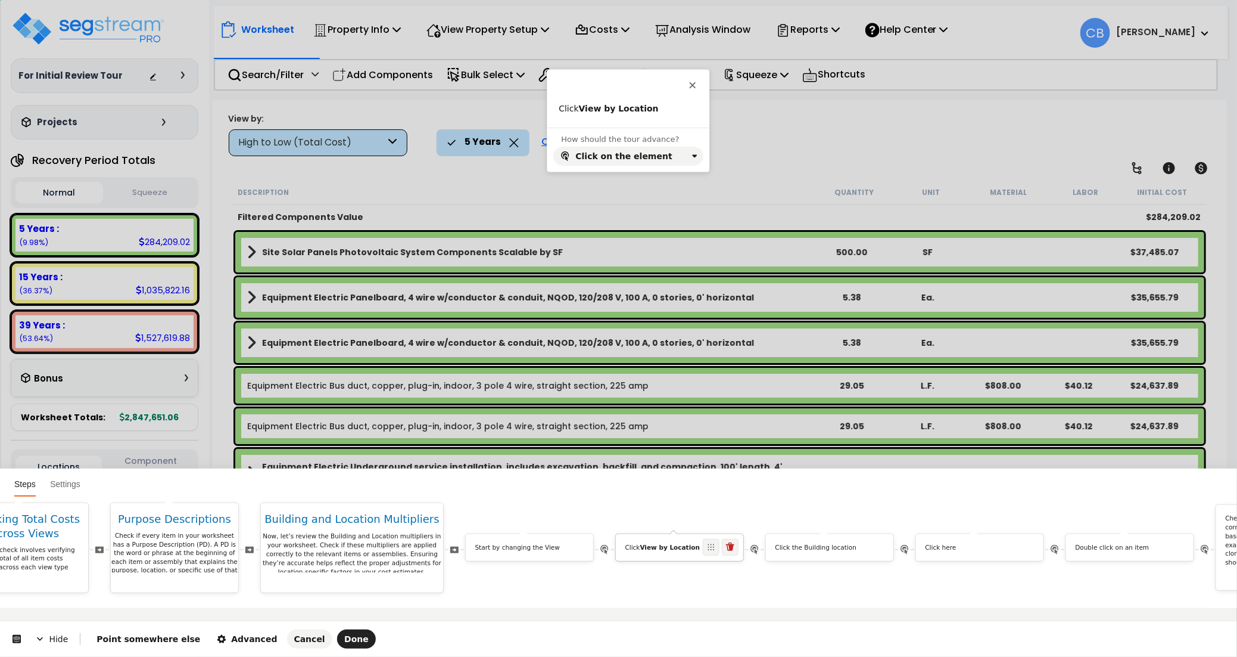
scroll to position [0, 0]
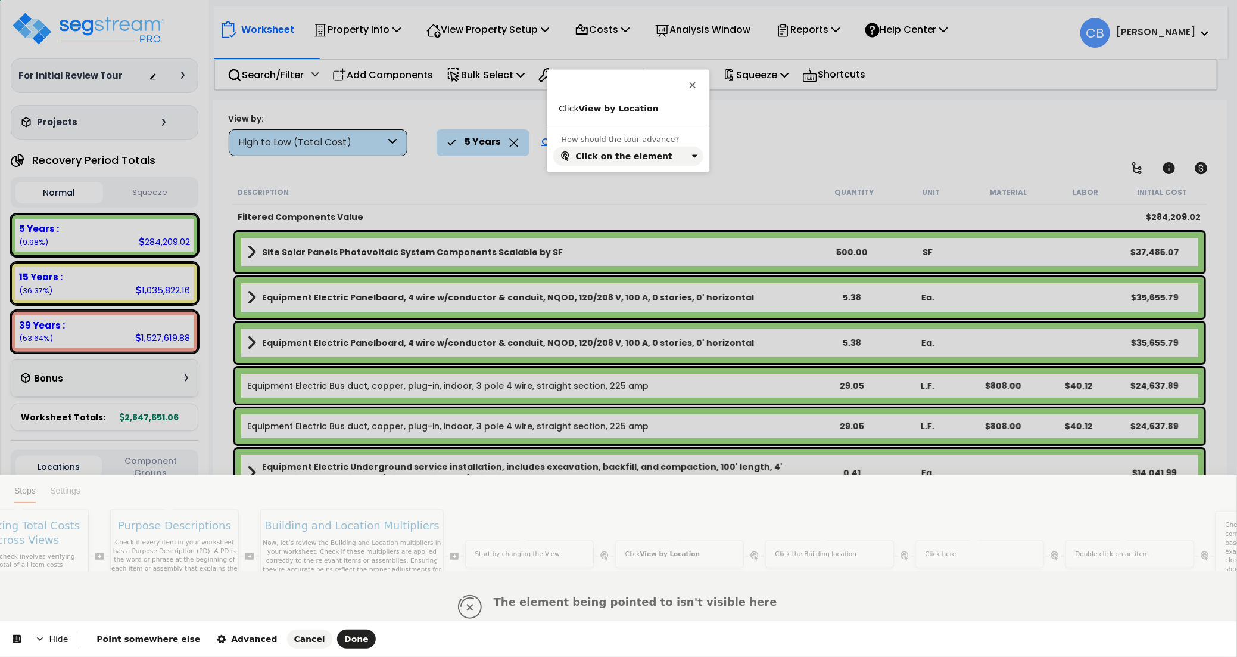
click at [676, 595] on div "The element being pointed to isn't visible here You might need to navigate to a…" at bounding box center [637, 638] width 286 height 86
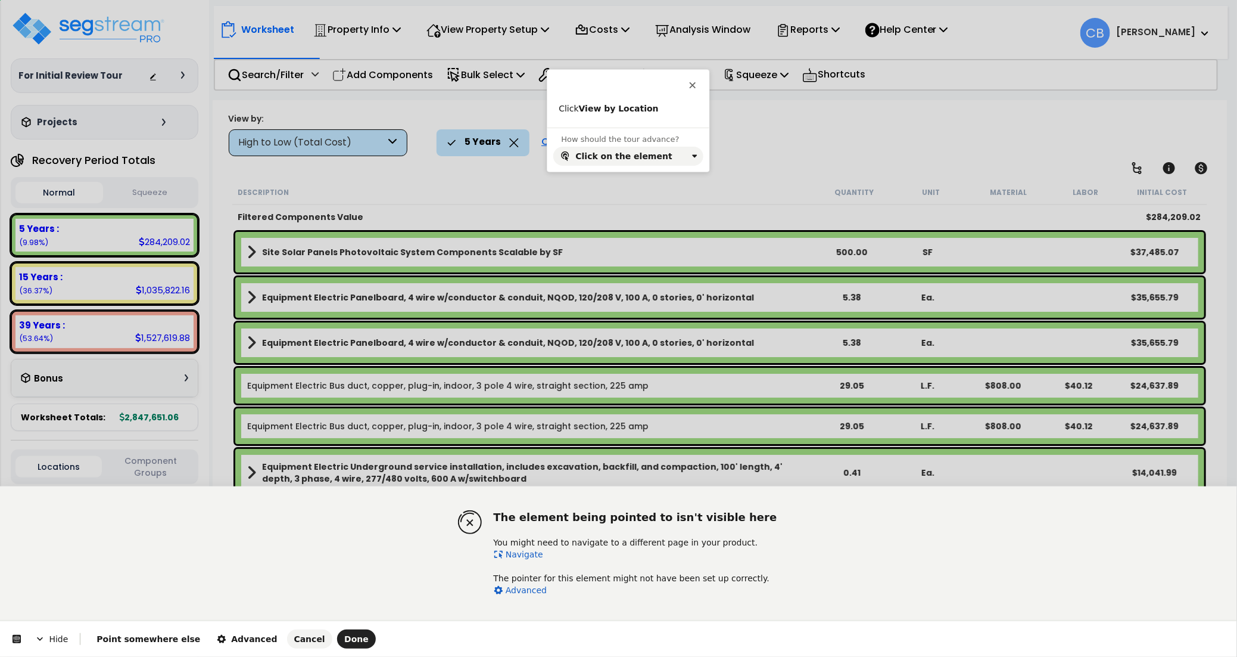
click at [520, 552] on link "Navigate" at bounding box center [518, 554] width 49 height 10
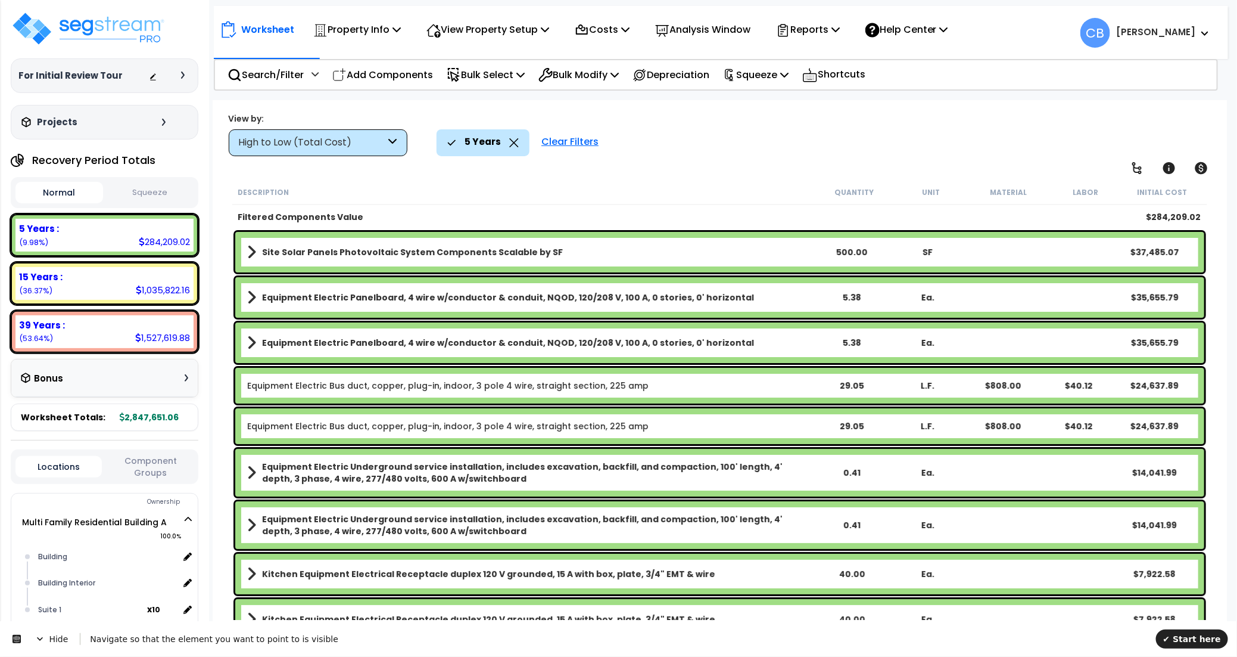
click at [279, 145] on div "High to Low (Total Cost)" at bounding box center [312, 143] width 147 height 14
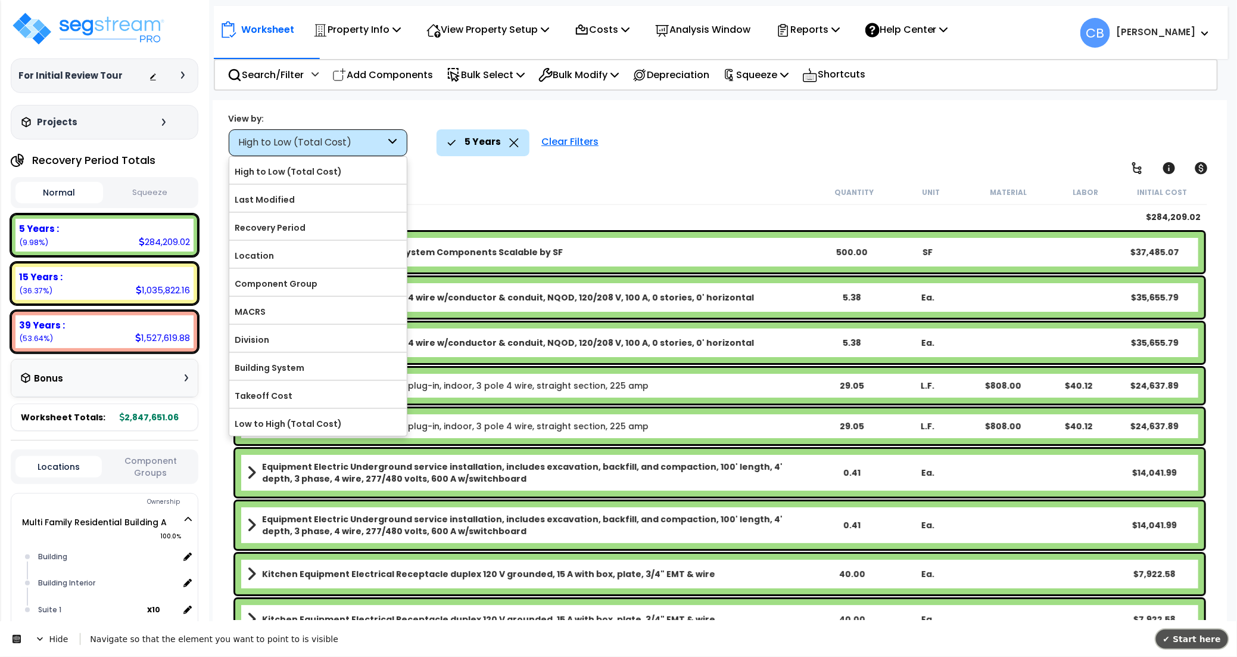
click at [1198, 642] on span "✔ Start here" at bounding box center [1193, 638] width 58 height 10
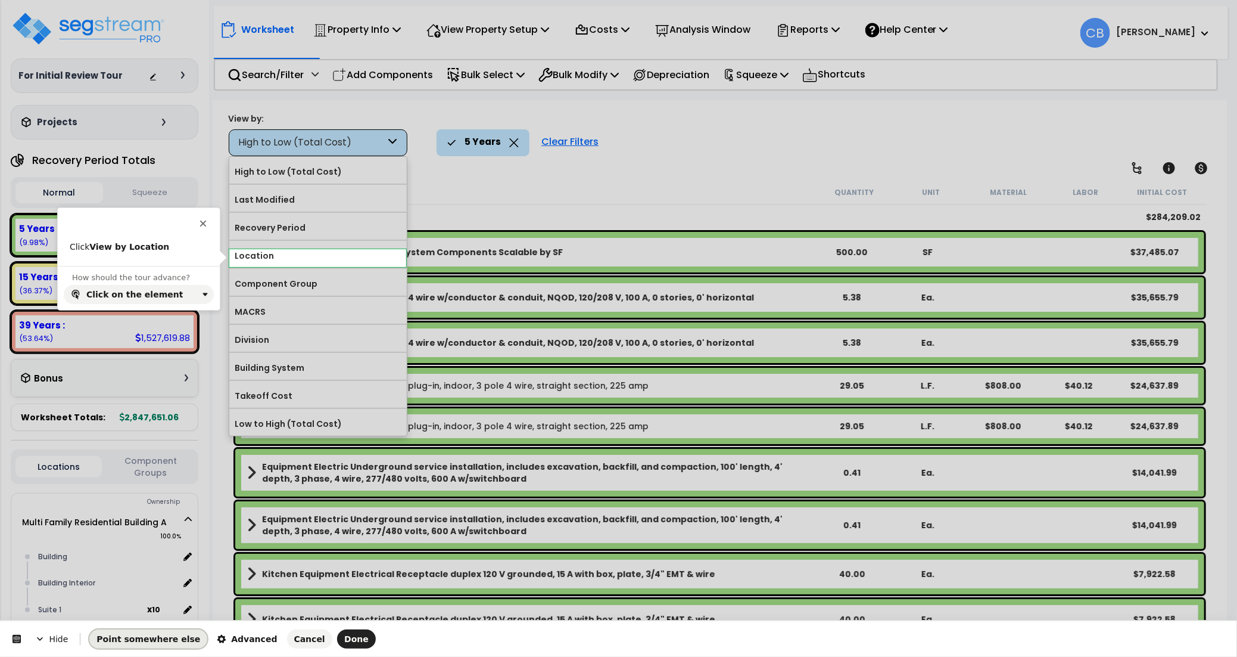
click at [152, 640] on span "Point somewhere else" at bounding box center [149, 639] width 104 height 10
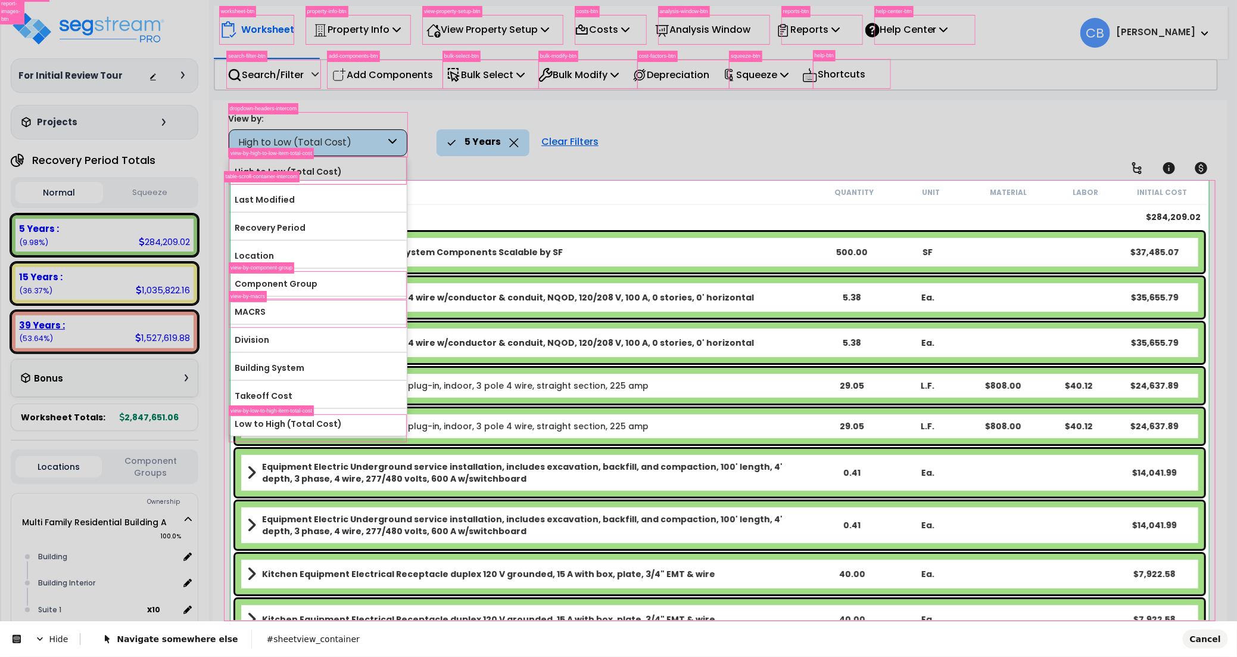
click at [223, 644] on div "Navigate somewhere else" at bounding box center [170, 638] width 162 height 19
click at [1212, 637] on span "Cancel" at bounding box center [1205, 638] width 31 height 10
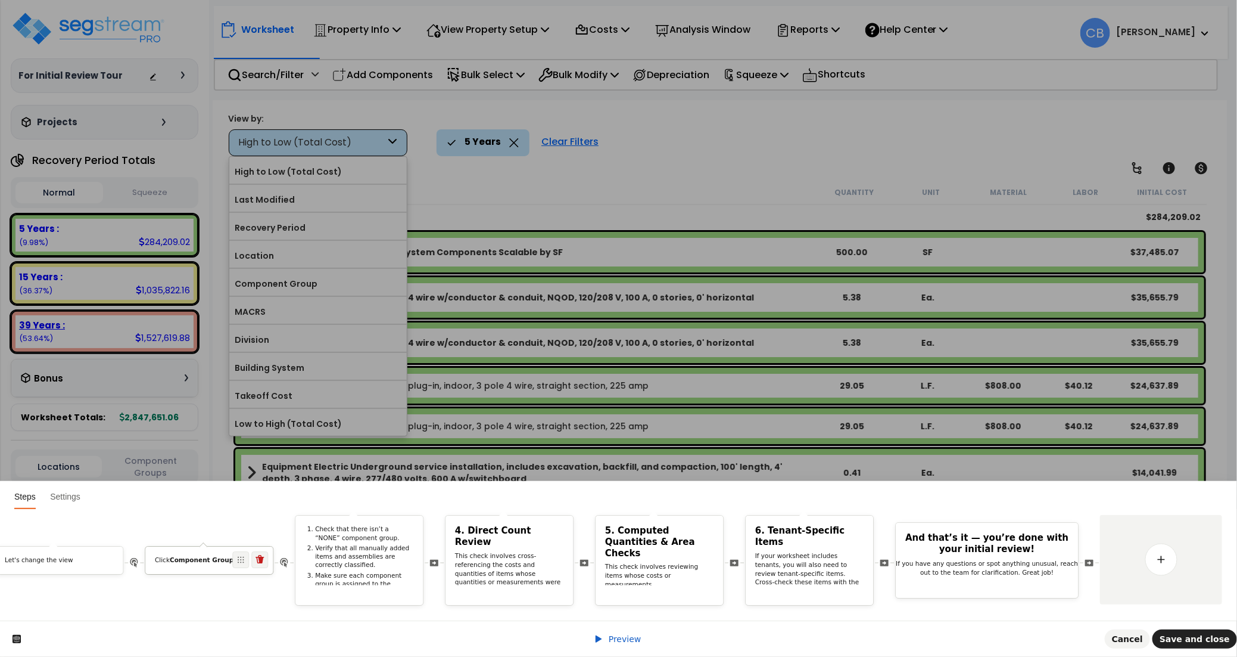
click at [220, 556] on div "Click Component Group" at bounding box center [208, 562] width 127 height 13
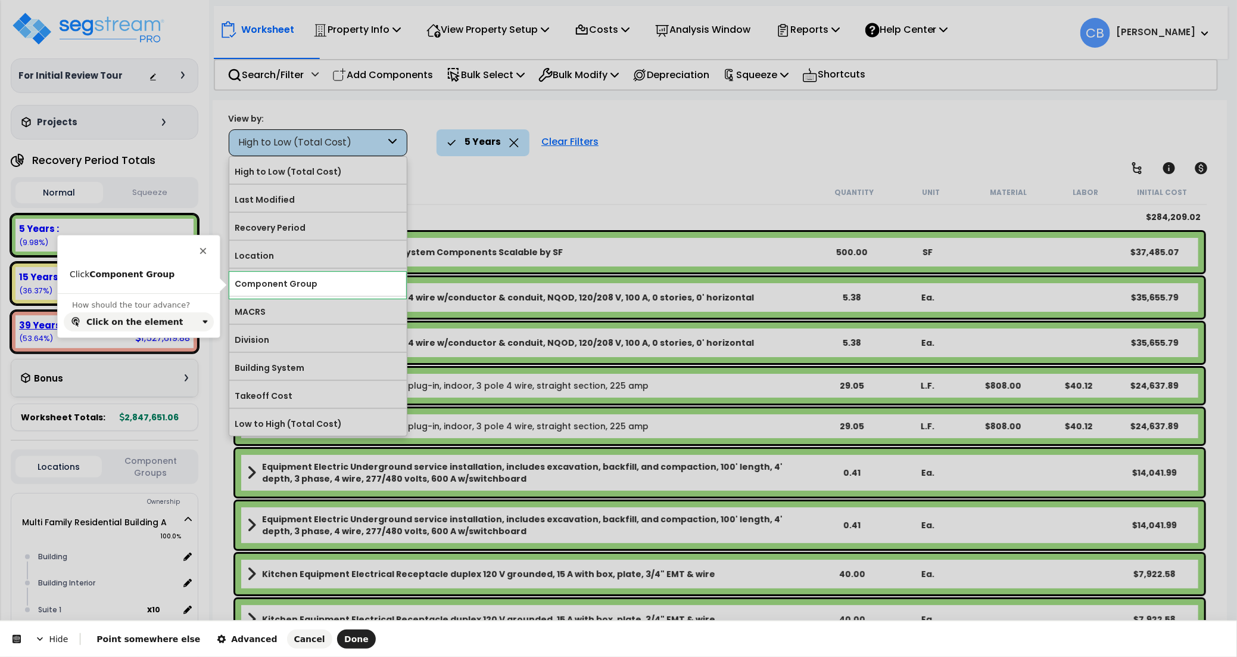
click at [295, 640] on div "Cancel Done" at bounding box center [330, 638] width 91 height 19
click at [294, 640] on span "Cancel" at bounding box center [309, 639] width 31 height 10
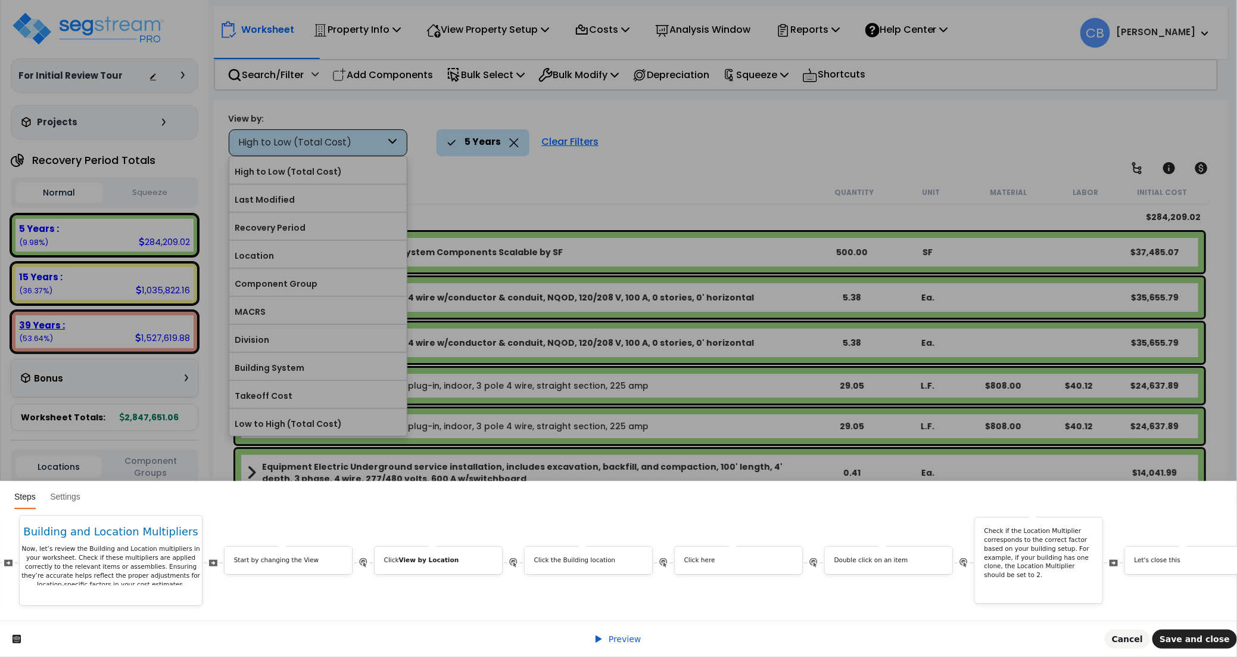
scroll to position [0, 4708]
click at [630, 556] on p "Click the Building location" at bounding box center [600, 560] width 109 height 9
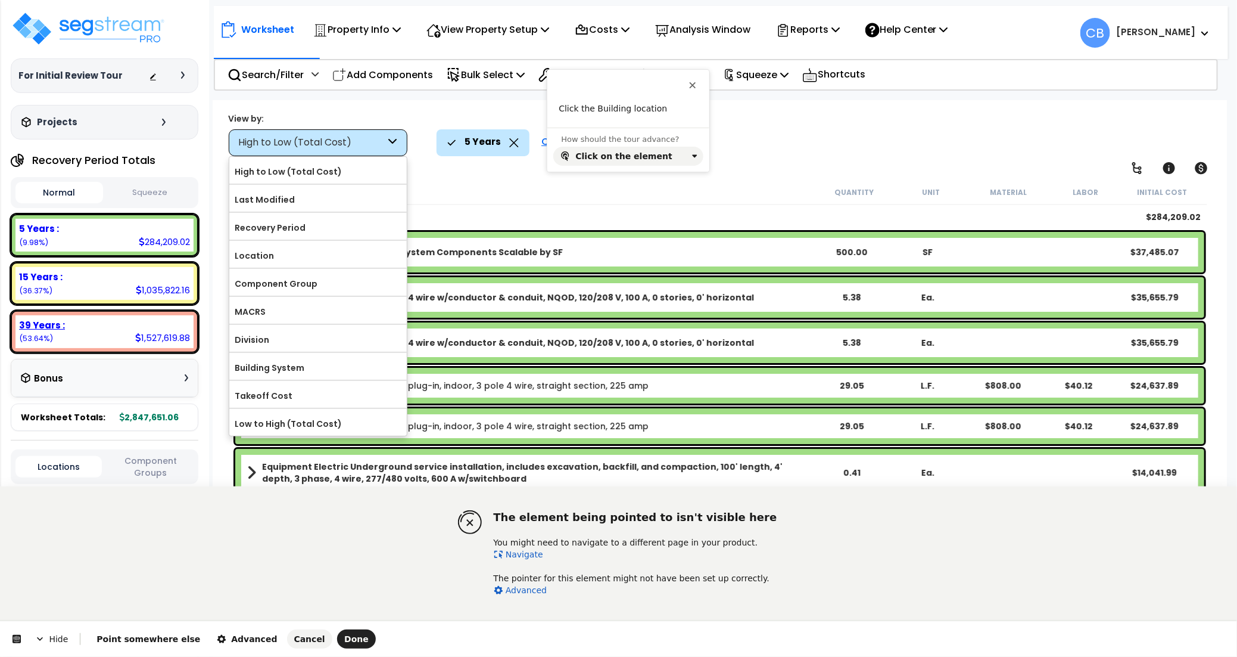
drag, startPoint x: 511, startPoint y: 558, endPoint x: 510, endPoint y: 548, distance: 10.2
click at [511, 558] on link "Navigate" at bounding box center [518, 554] width 49 height 10
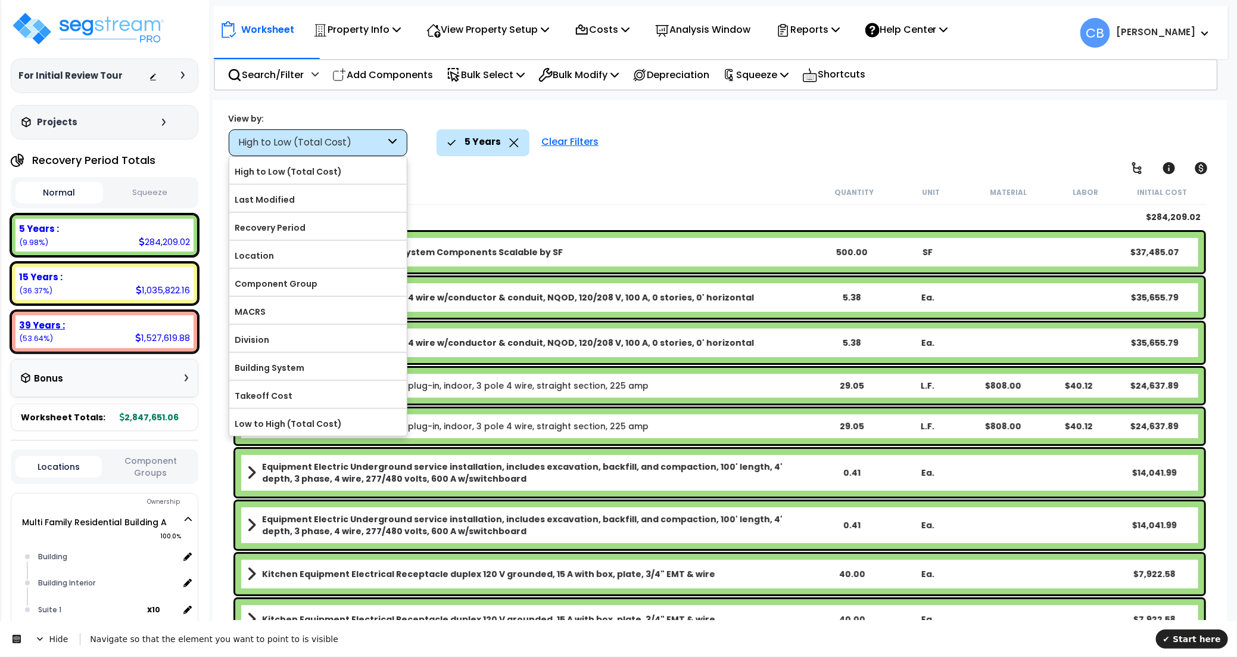
click at [438, 186] on div "Description" at bounding box center [527, 192] width 578 height 12
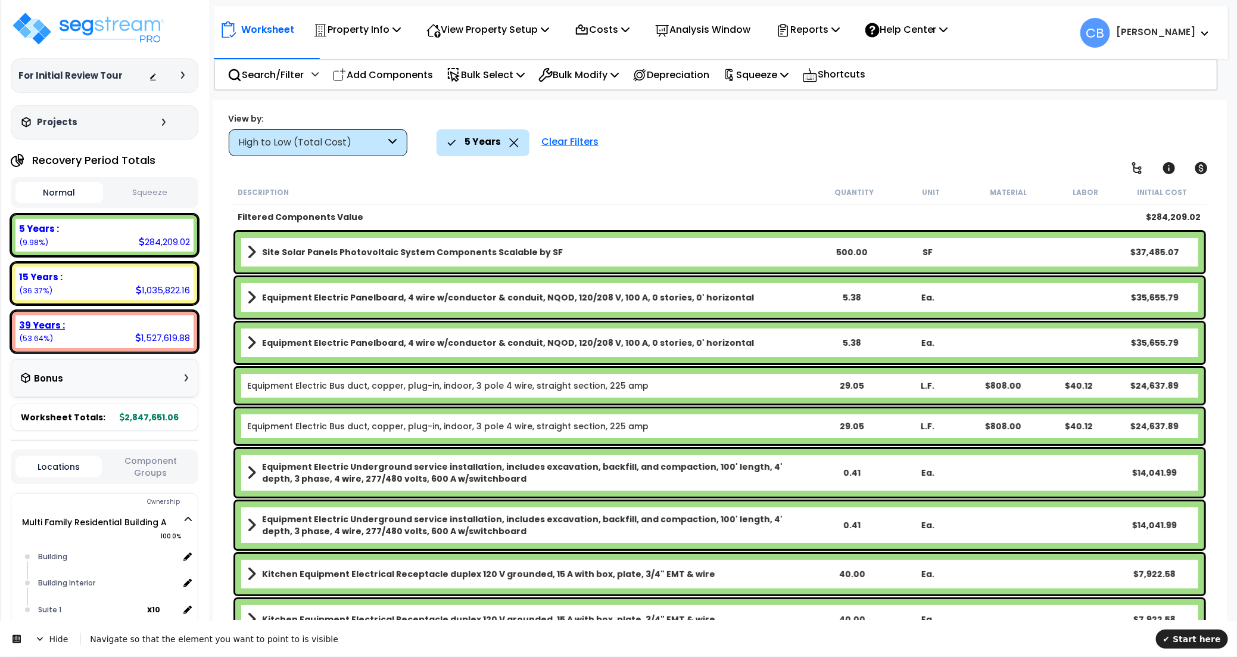
click at [329, 147] on div "High to Low (Total Cost)" at bounding box center [312, 143] width 147 height 14
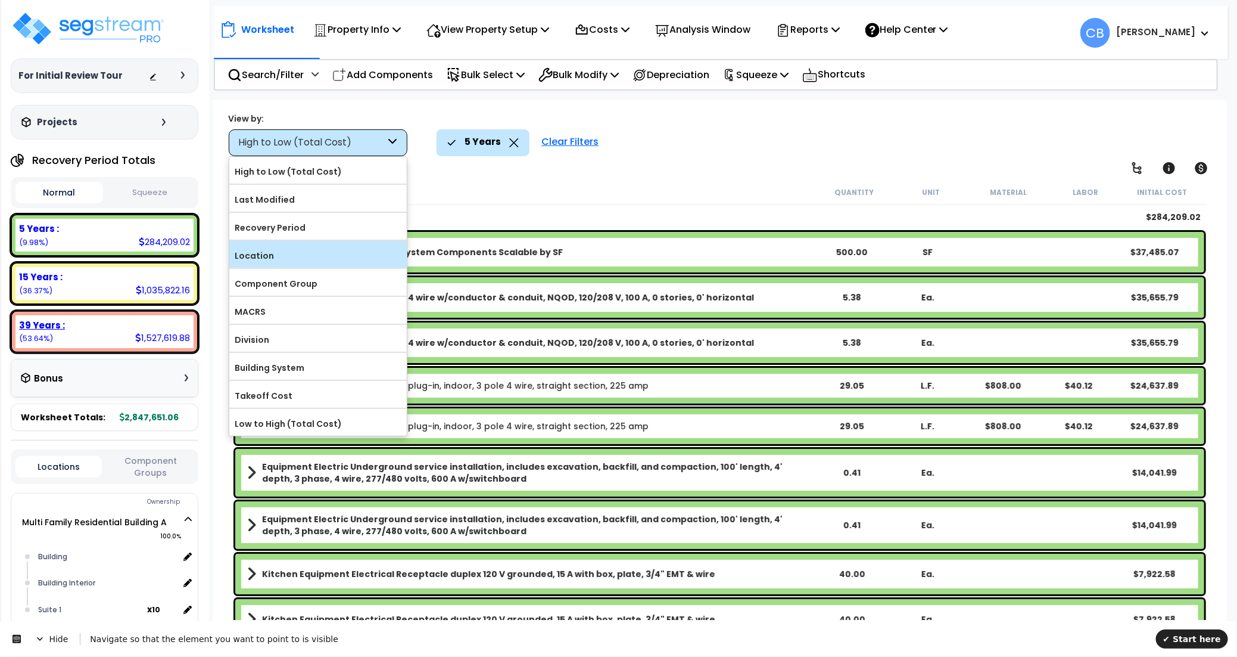
click at [294, 257] on label "Location" at bounding box center [318, 256] width 178 height 18
click at [0, 0] on input "Location" at bounding box center [0, 0] width 0 height 0
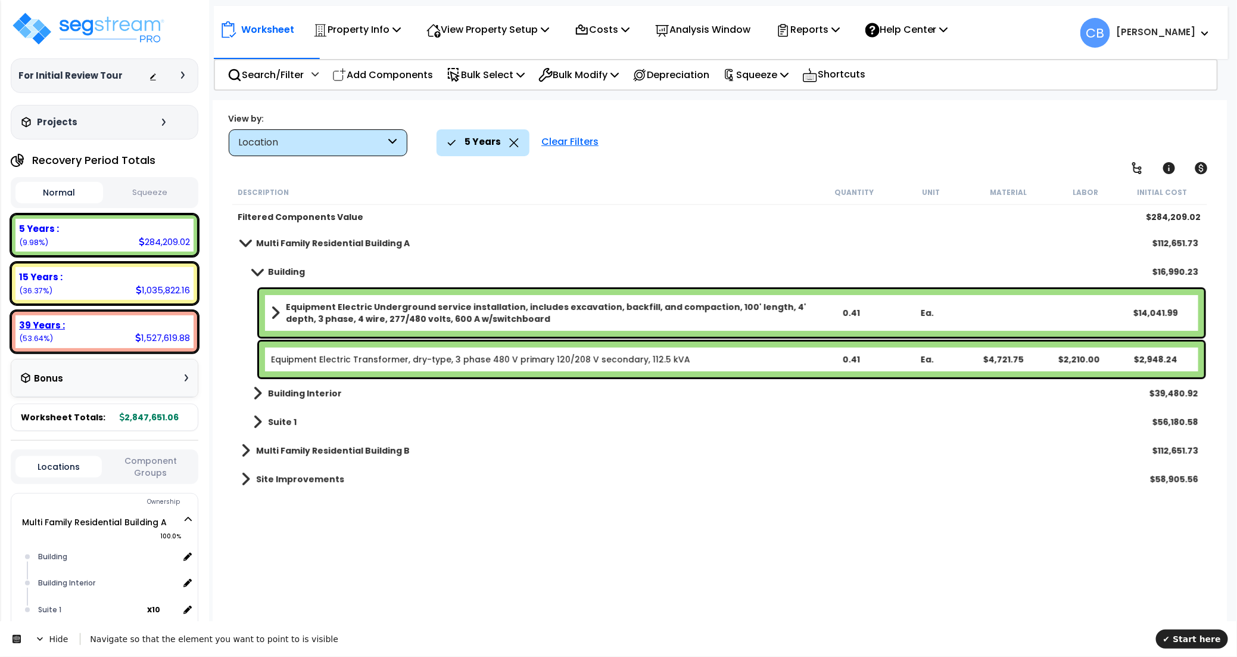
click at [279, 270] on b "Building" at bounding box center [286, 272] width 37 height 12
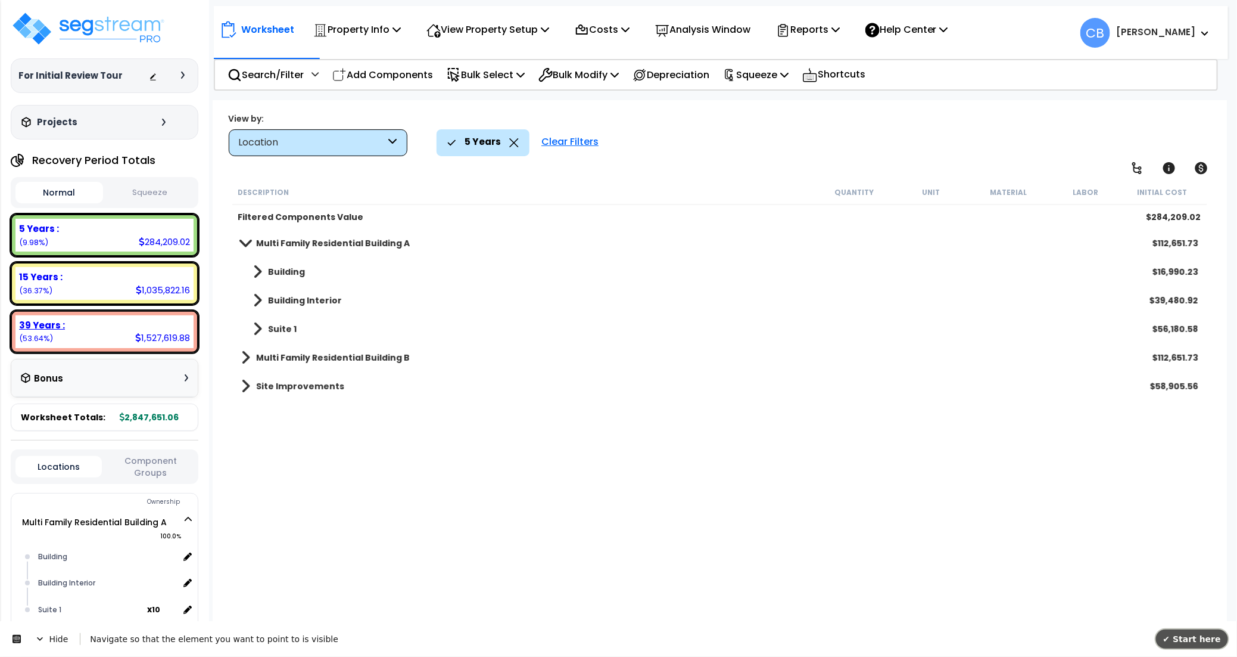
click at [1214, 637] on span "✔ Start here" at bounding box center [1193, 638] width 58 height 10
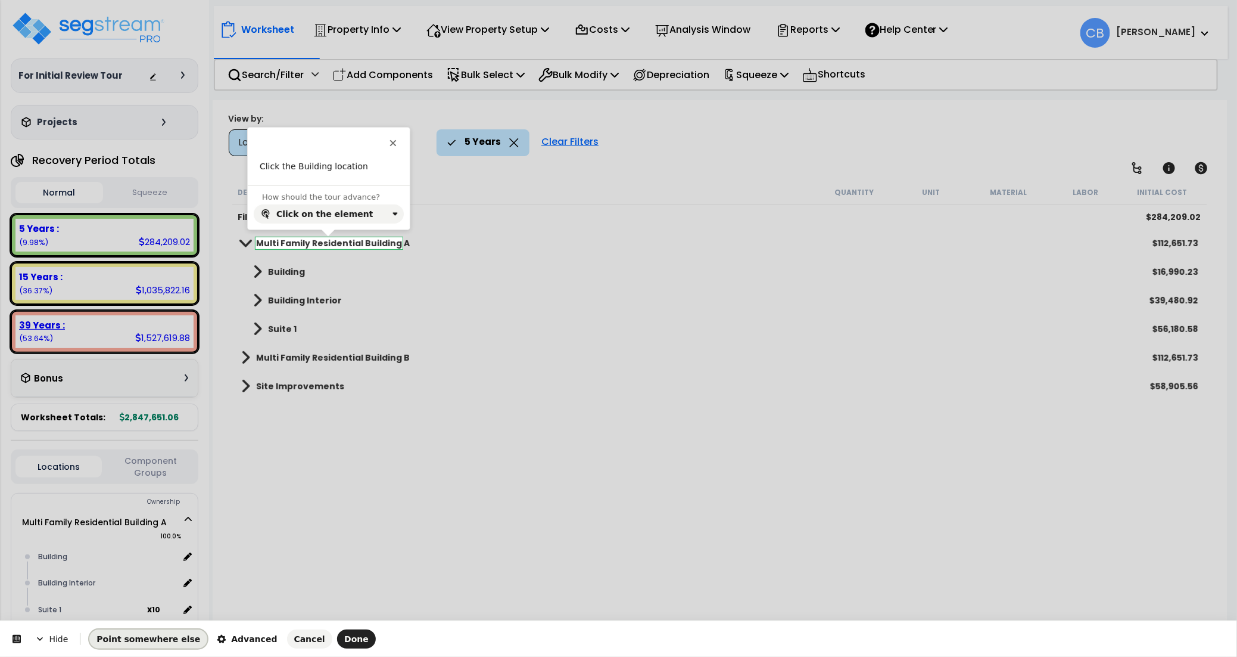
click at [160, 636] on span "Point somewhere else" at bounding box center [149, 639] width 104 height 10
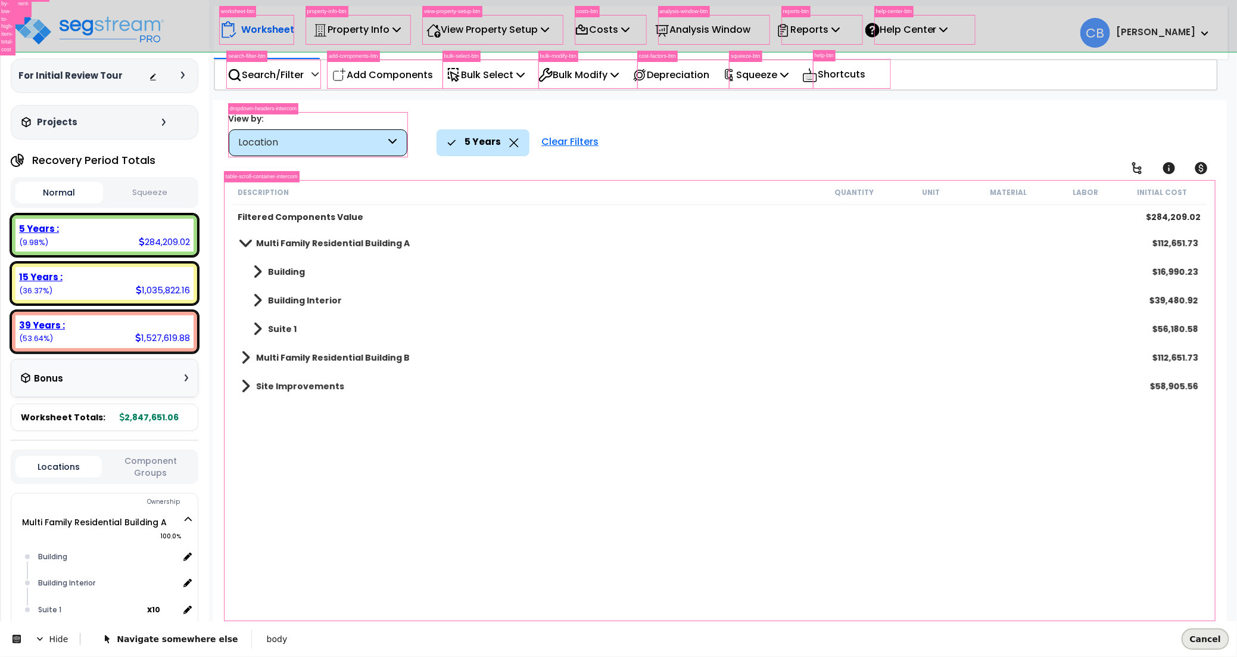
click at [1215, 642] on span "Cancel" at bounding box center [1205, 638] width 31 height 10
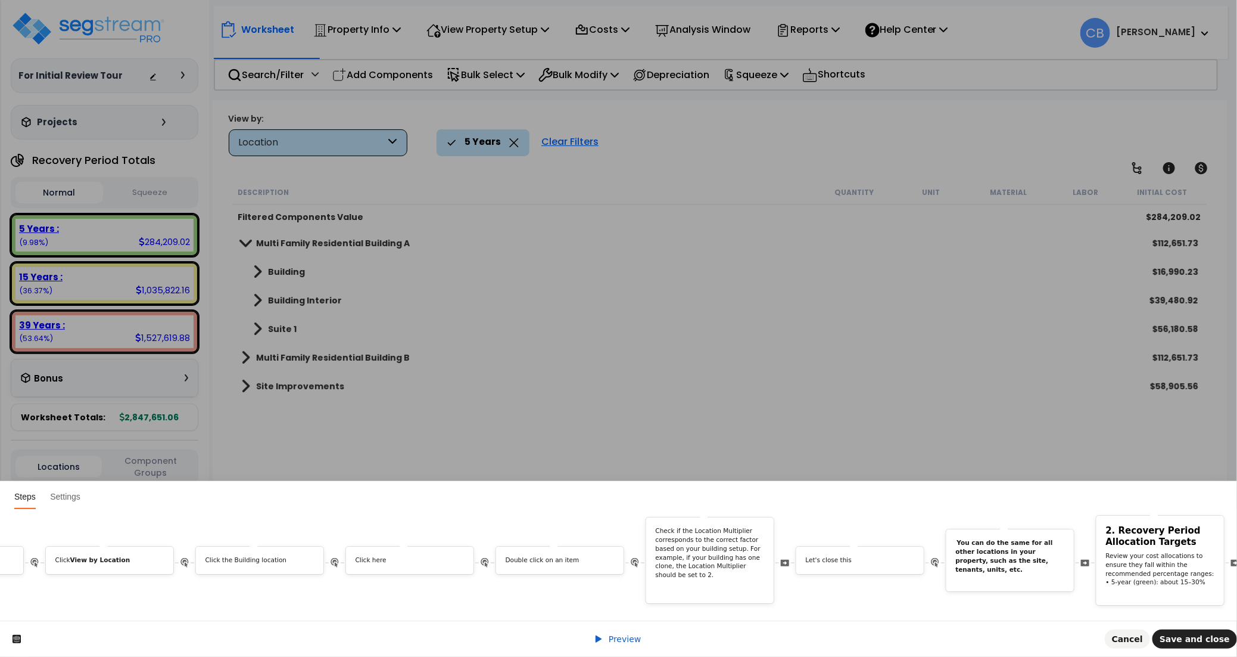
scroll to position [0, 4874]
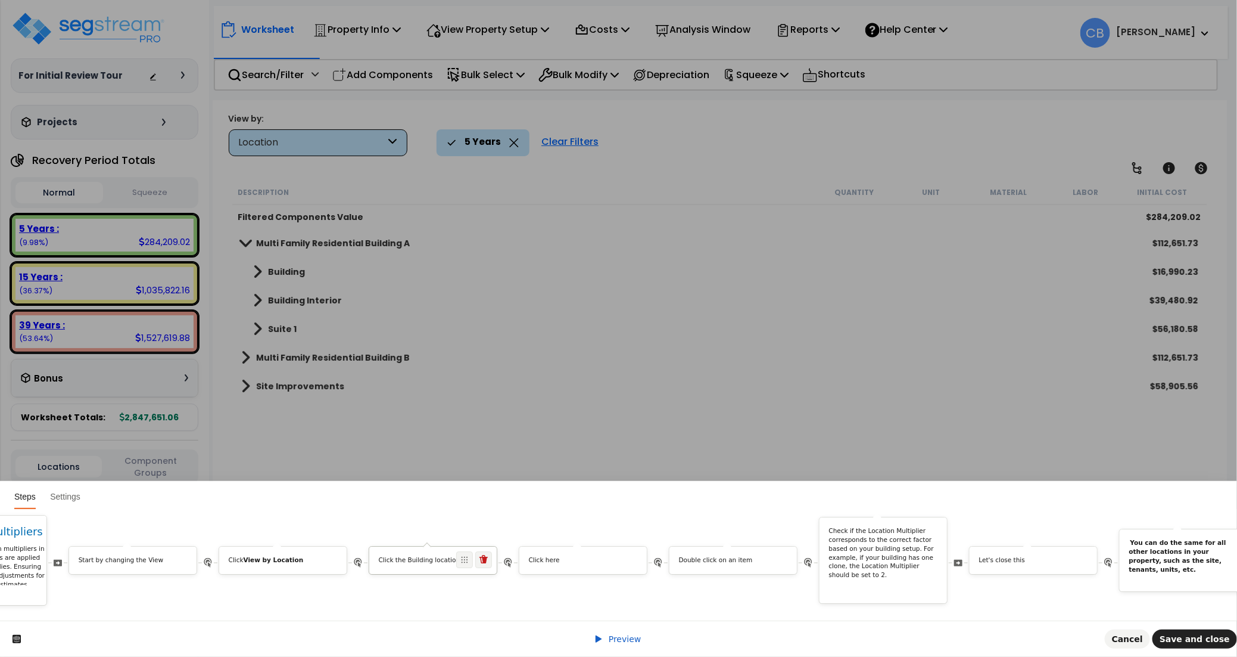
click at [422, 556] on p "Click the Building location" at bounding box center [433, 560] width 109 height 9
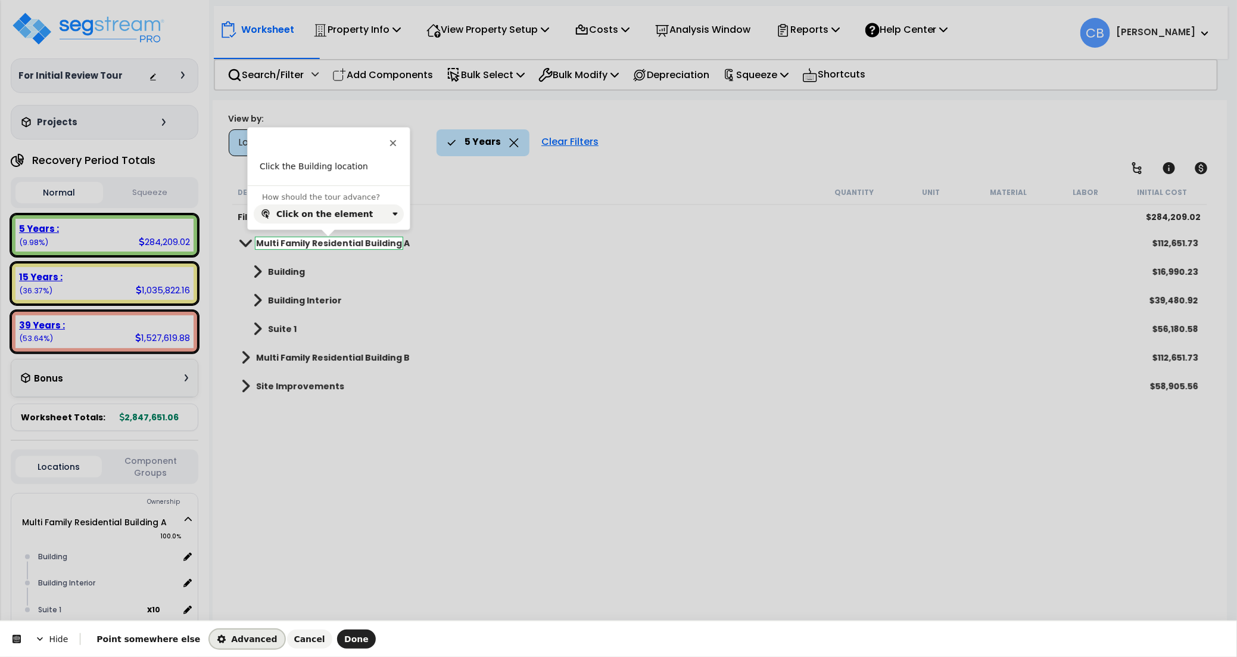
click at [217, 635] on span "Advanced" at bounding box center [247, 639] width 60 height 10
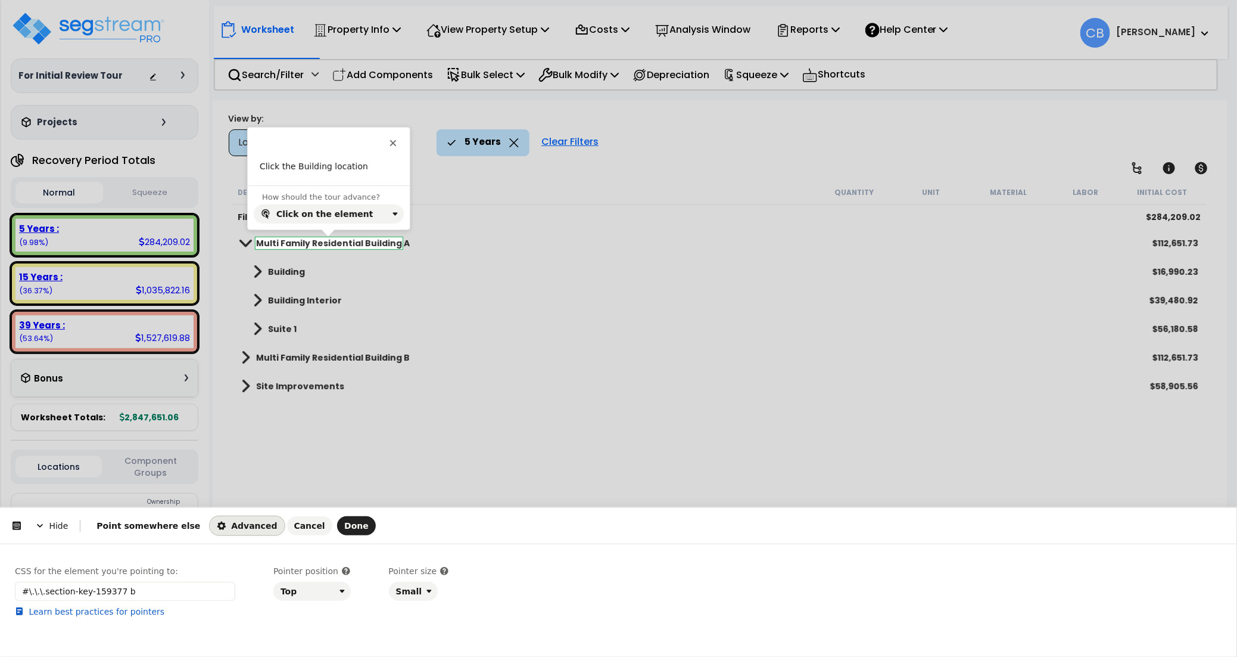
drag, startPoint x: 250, startPoint y: 624, endPoint x: 263, endPoint y: 620, distance: 13.6
click at [250, 624] on div "CSS for the element you're pointing to: #\.\.\.section-key-159377 b Learn best …" at bounding box center [619, 603] width 1208 height 77
click at [294, 525] on span "Cancel" at bounding box center [309, 526] width 31 height 10
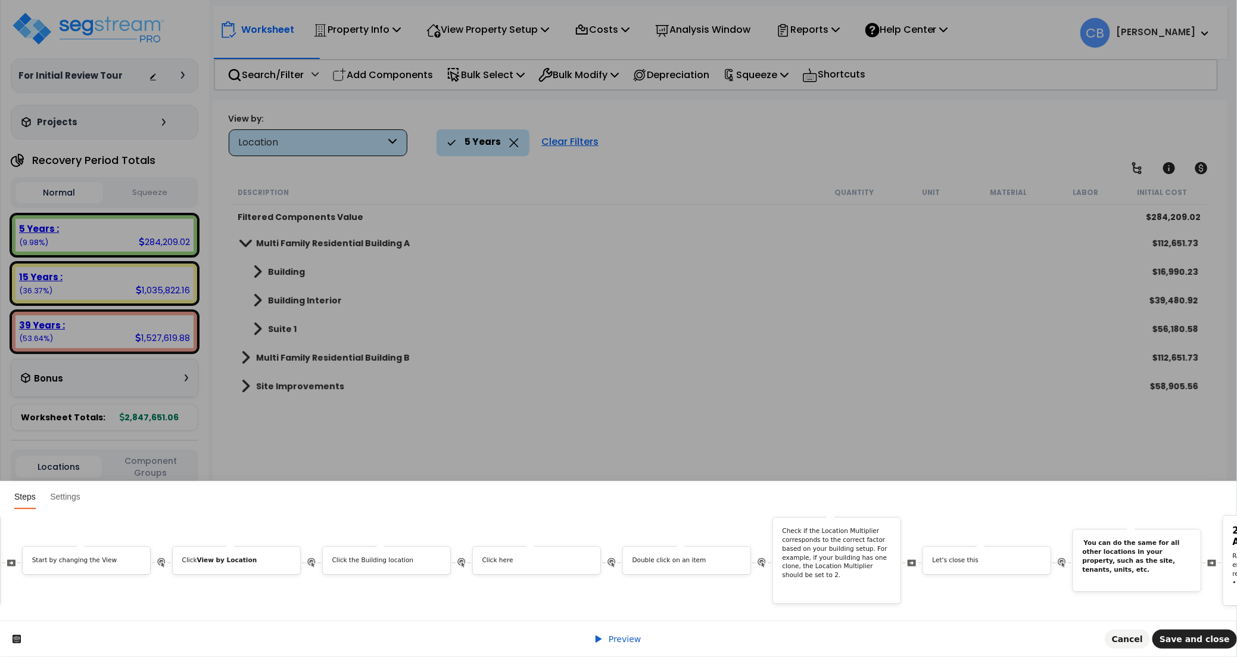
scroll to position [0, 5197]
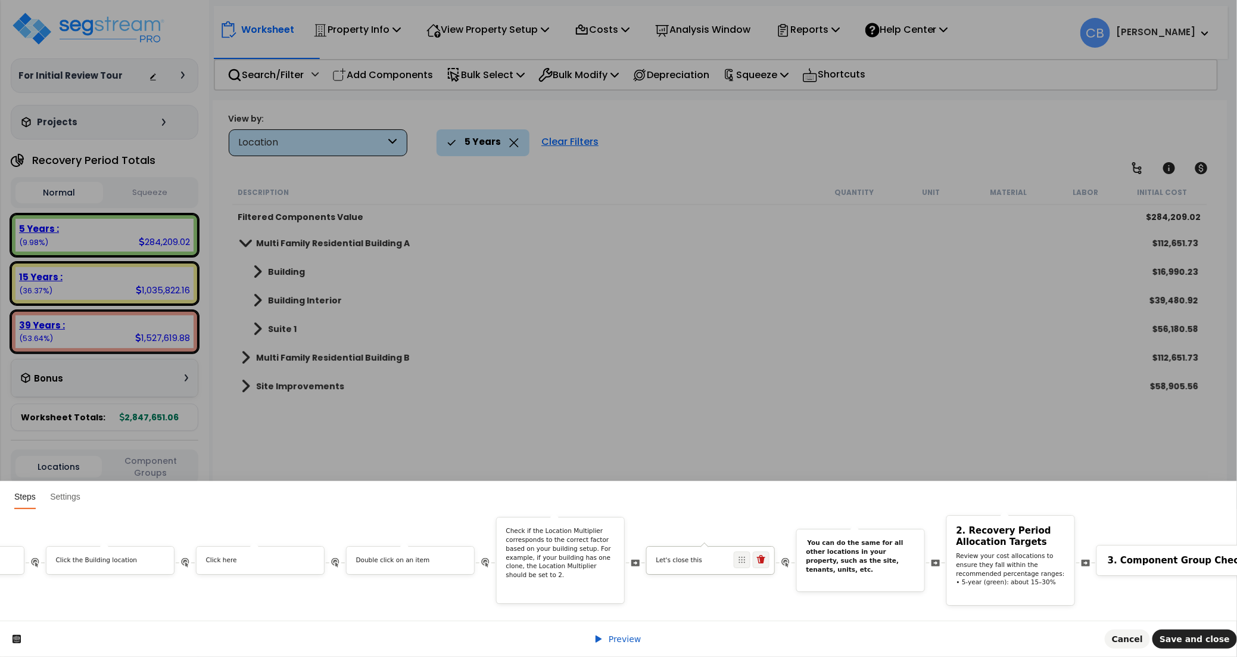
click at [744, 556] on p "Let's close this" at bounding box center [711, 560] width 109 height 9
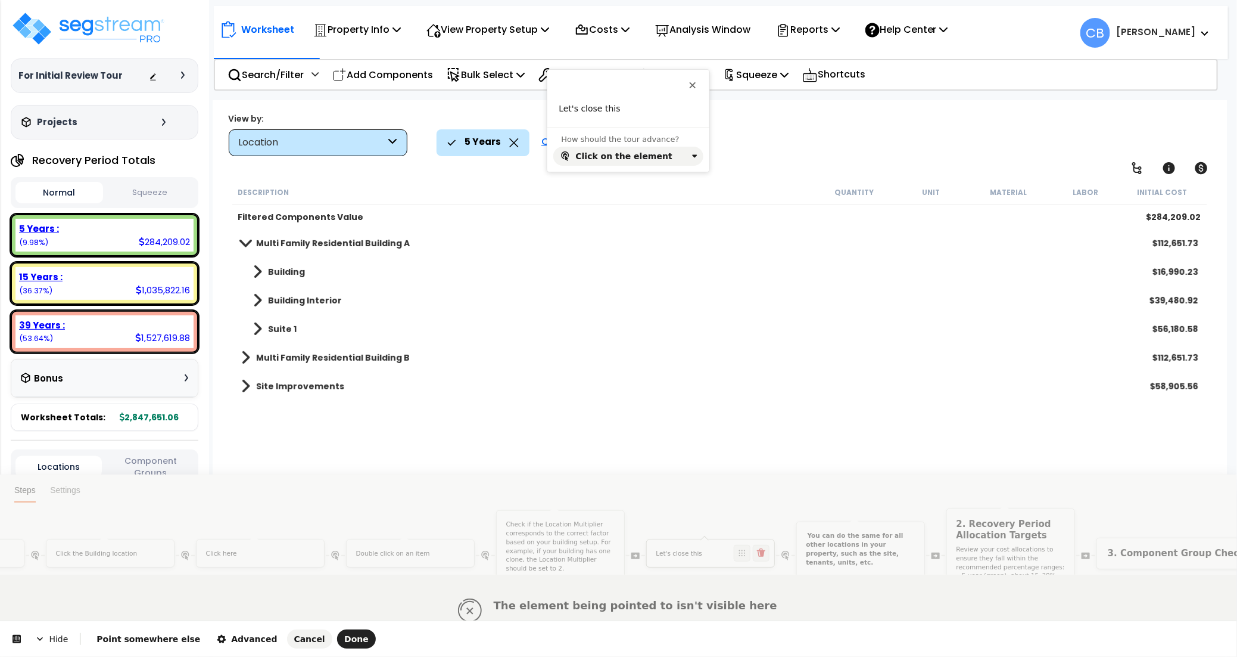
scroll to position [0, 0]
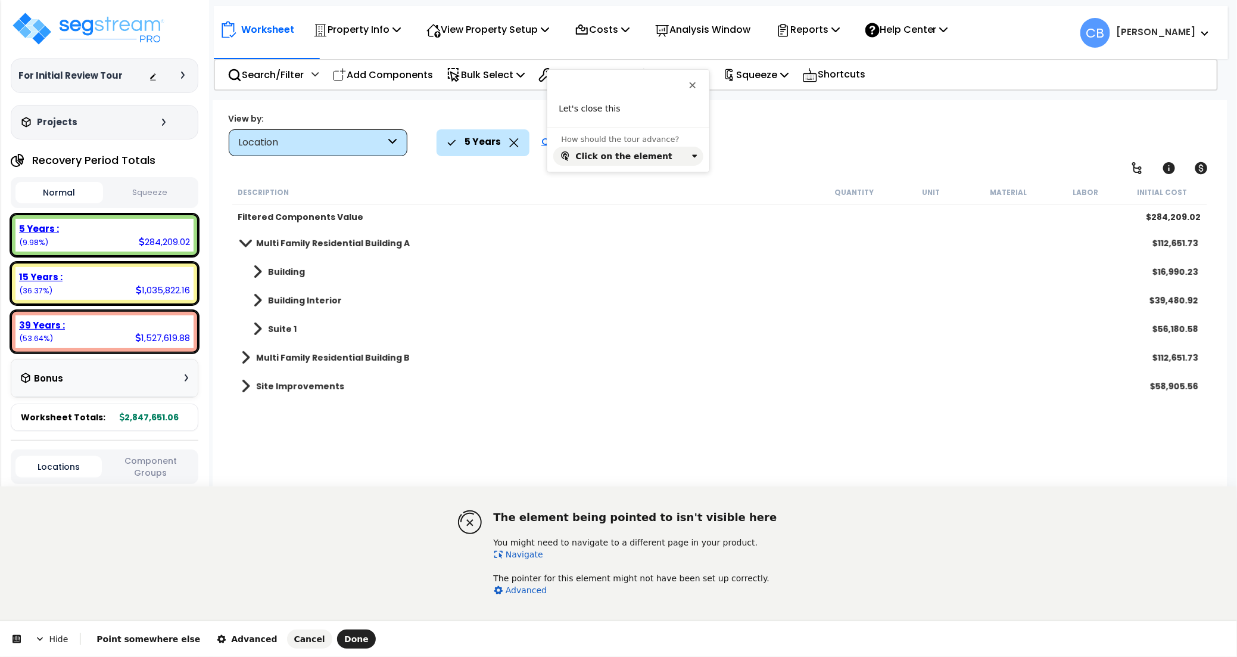
click at [528, 556] on link "Navigate" at bounding box center [518, 554] width 49 height 10
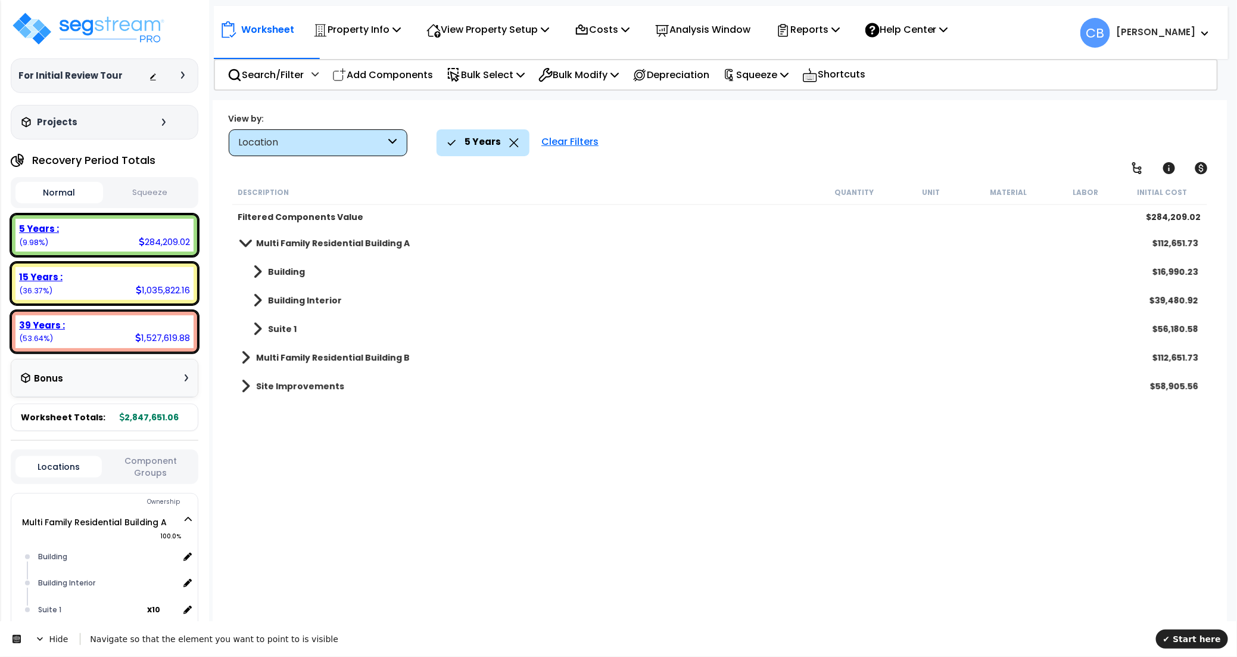
click at [294, 270] on b "Building" at bounding box center [286, 272] width 37 height 12
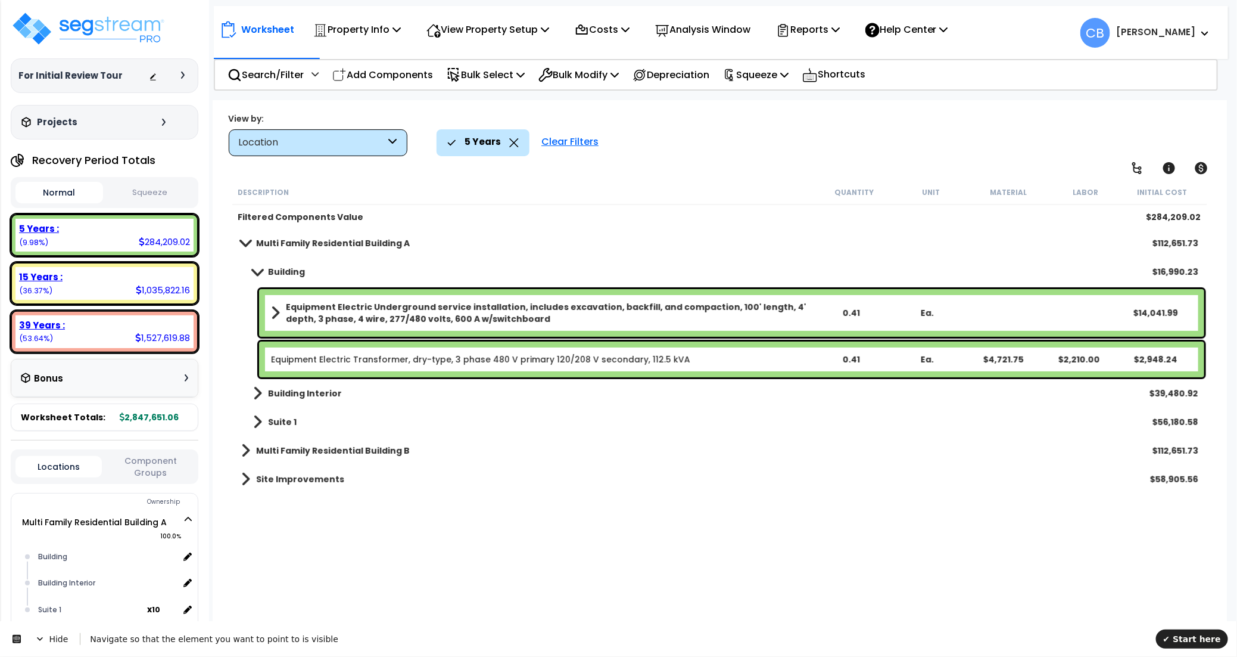
click at [306, 307] on b "Equipment Electric Underground service installation, includes excavation, backf…" at bounding box center [549, 313] width 526 height 24
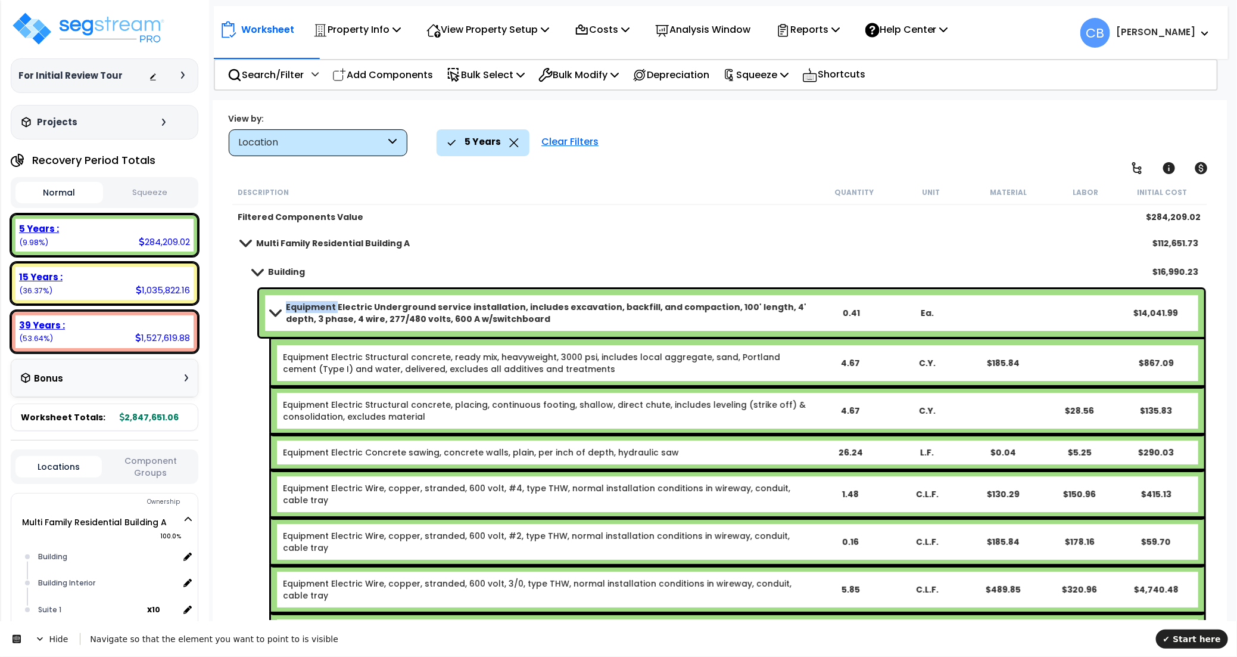
click at [306, 307] on b "Equipment Electric Underground service installation, includes excavation, backf…" at bounding box center [549, 313] width 526 height 24
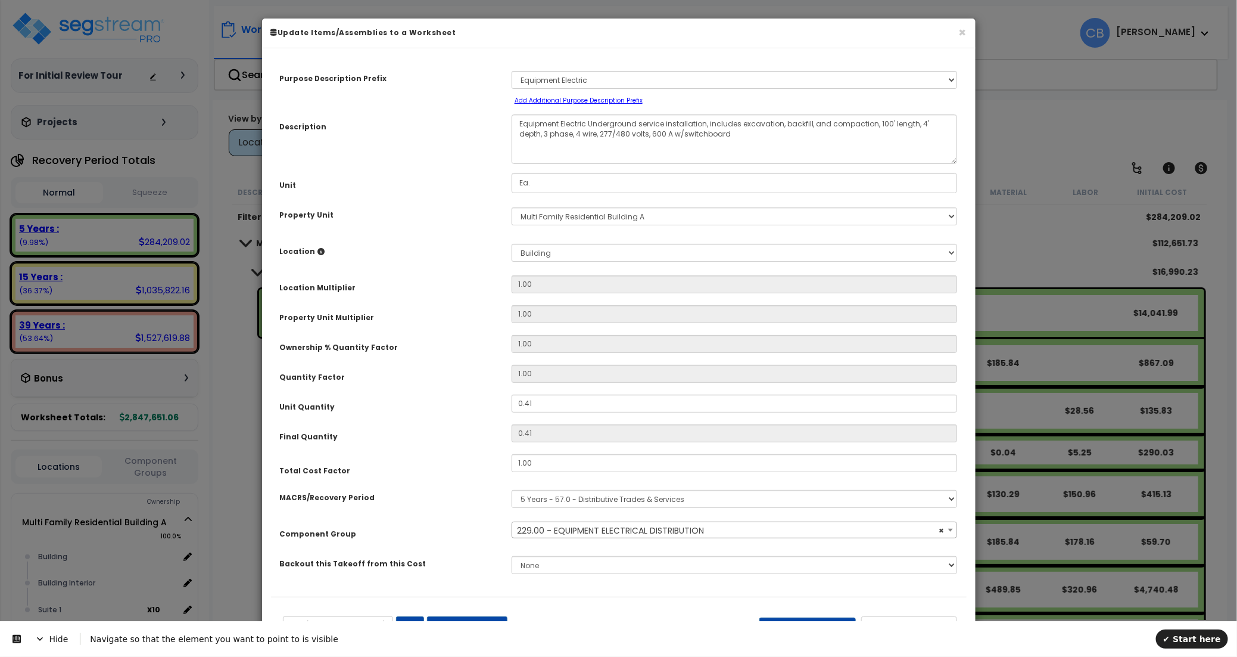
select select "20157"
click at [1192, 651] on div "Hide Navigate so that the element you want to point to is visible ✔ Start here" at bounding box center [618, 638] width 1237 height 36
click at [1191, 643] on button "✔ Start here" at bounding box center [1192, 638] width 72 height 19
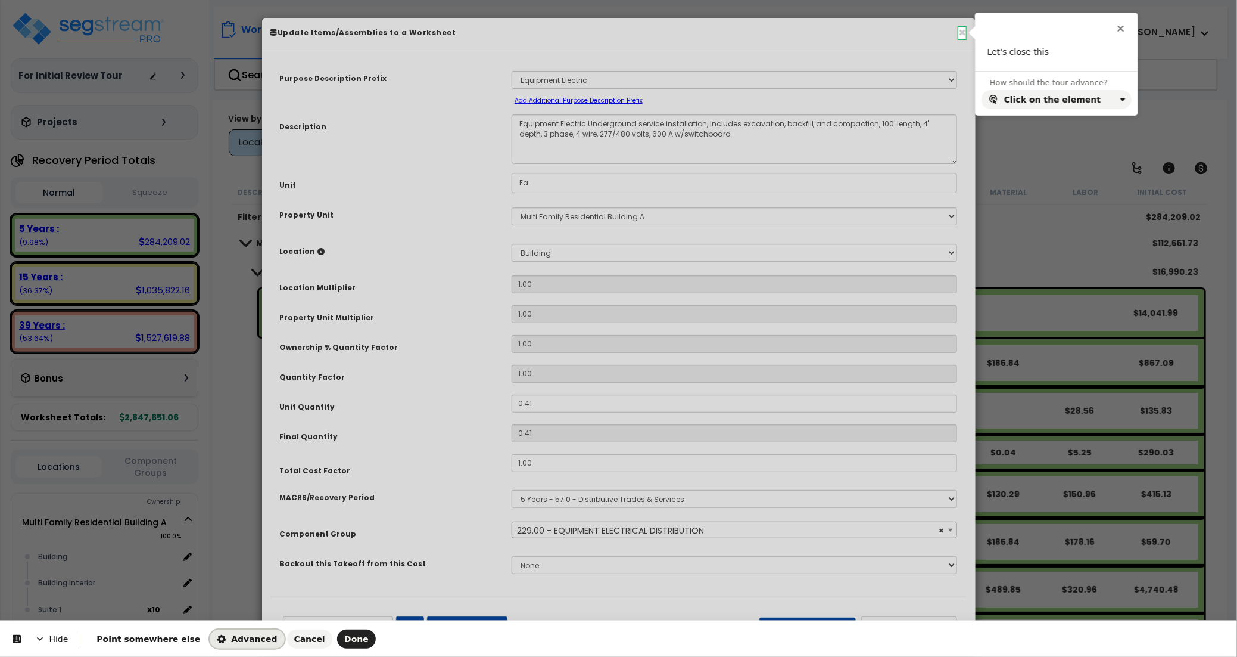
click at [236, 637] on span "Advanced" at bounding box center [247, 639] width 60 height 10
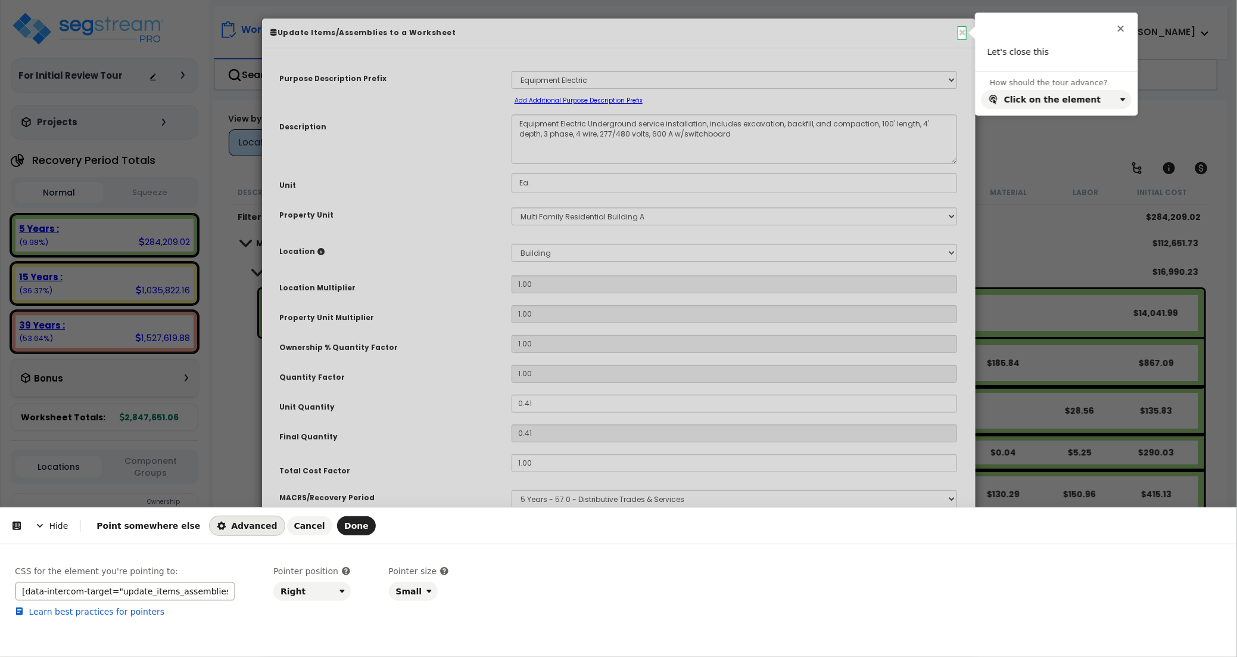
click at [218, 595] on input "[data-intercom-target="update_items_assemblies_to_worksheet"]" at bounding box center [125, 590] width 220 height 19
click at [294, 529] on span "Cancel" at bounding box center [309, 526] width 31 height 10
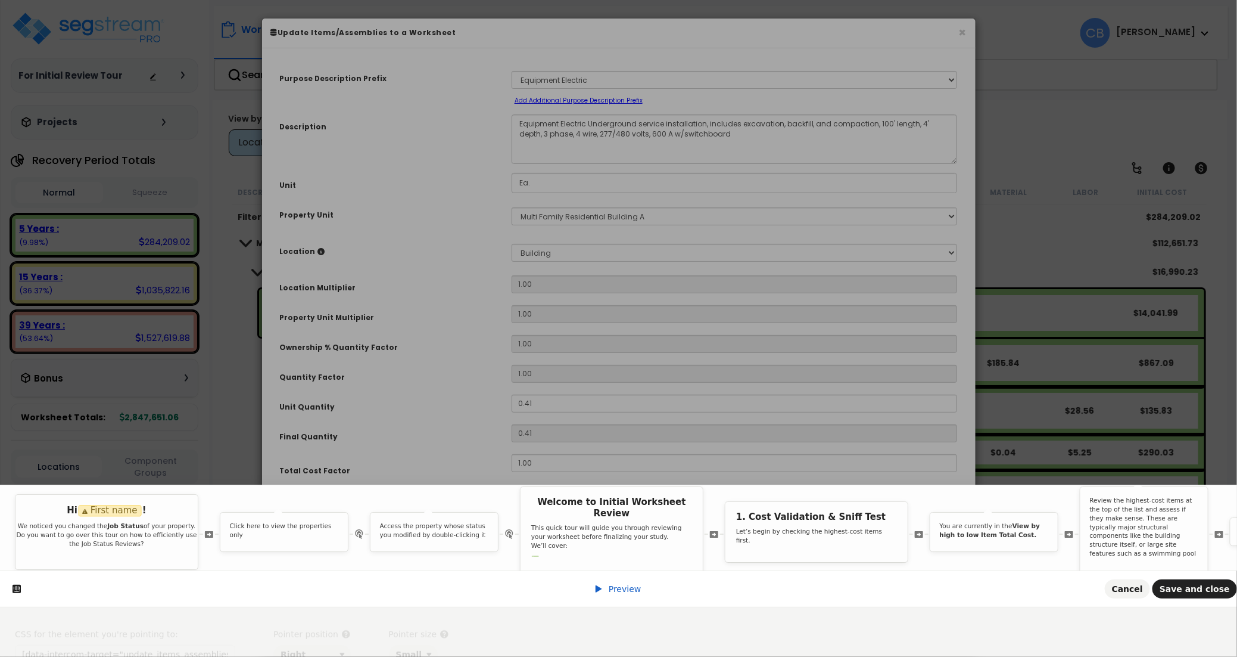
scroll to position [0, 0]
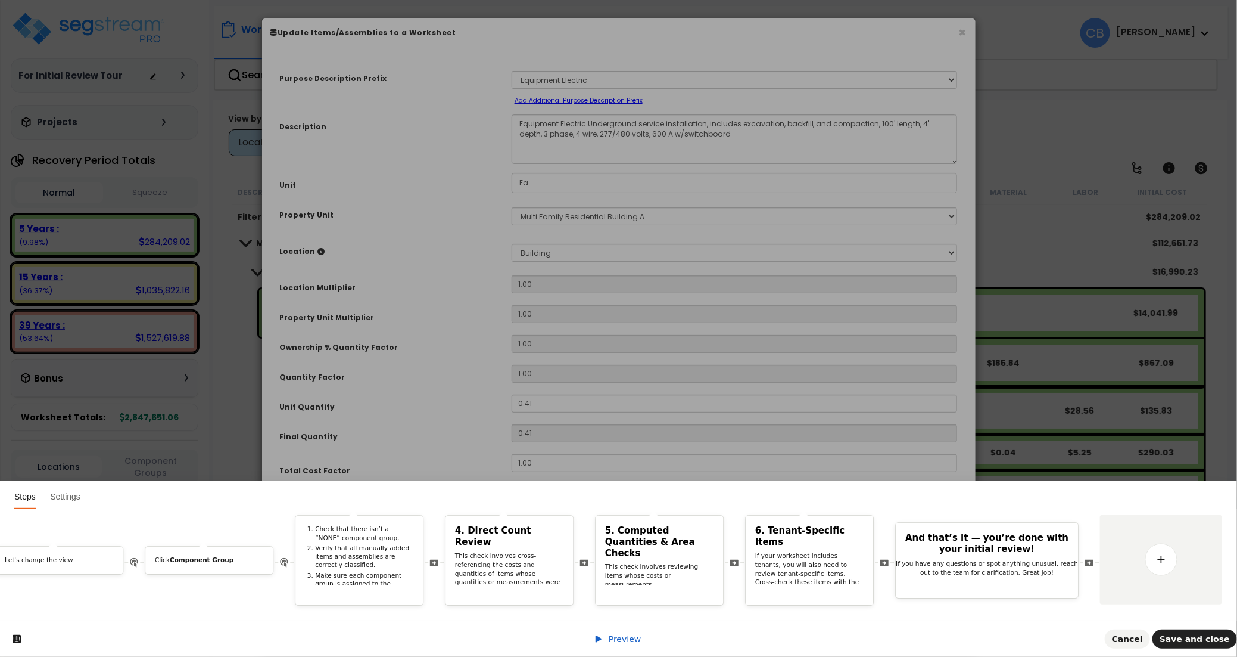
click at [242, 601] on div "Hi First name ! We noticed you changed the Job Status of your property. Do you …" at bounding box center [618, 564] width 1237 height 111
click at [628, 643] on span "Preview" at bounding box center [625, 639] width 33 height 10
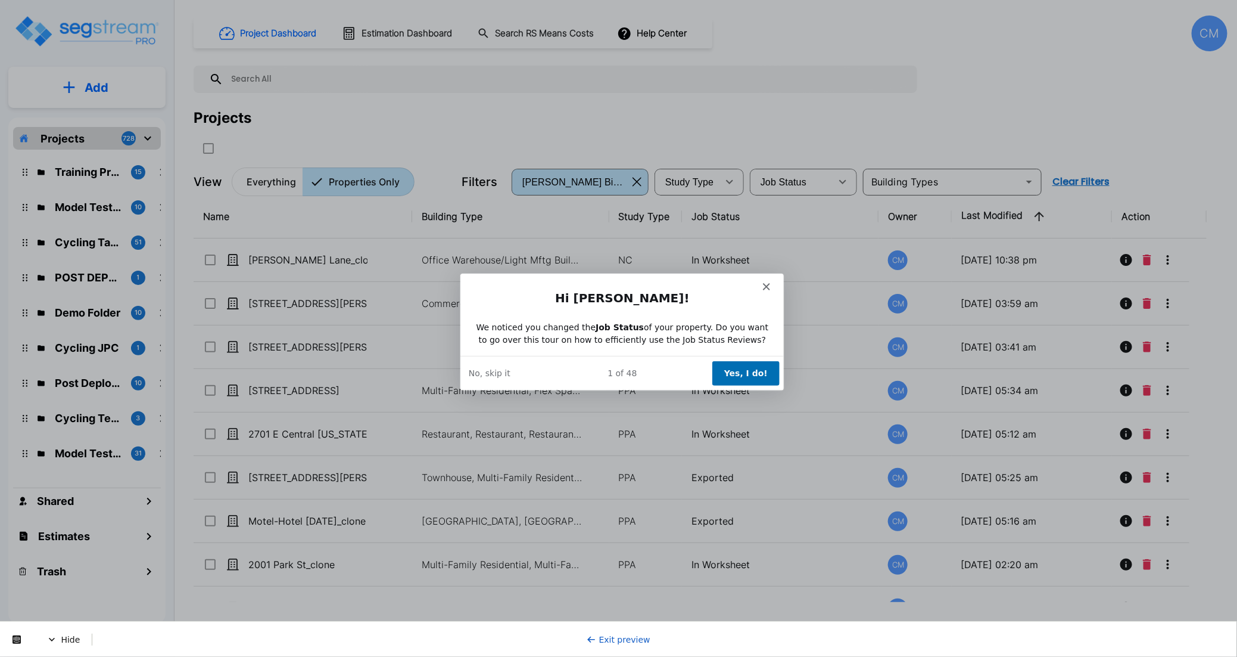
drag, startPoint x: 161, startPoint y: 644, endPoint x: 478, endPoint y: 628, distance: 317.4
click at [161, 644] on div "Hide Exit preview" at bounding box center [618, 638] width 1237 height 36
click at [742, 365] on button "Yes, I do!" at bounding box center [744, 372] width 67 height 24
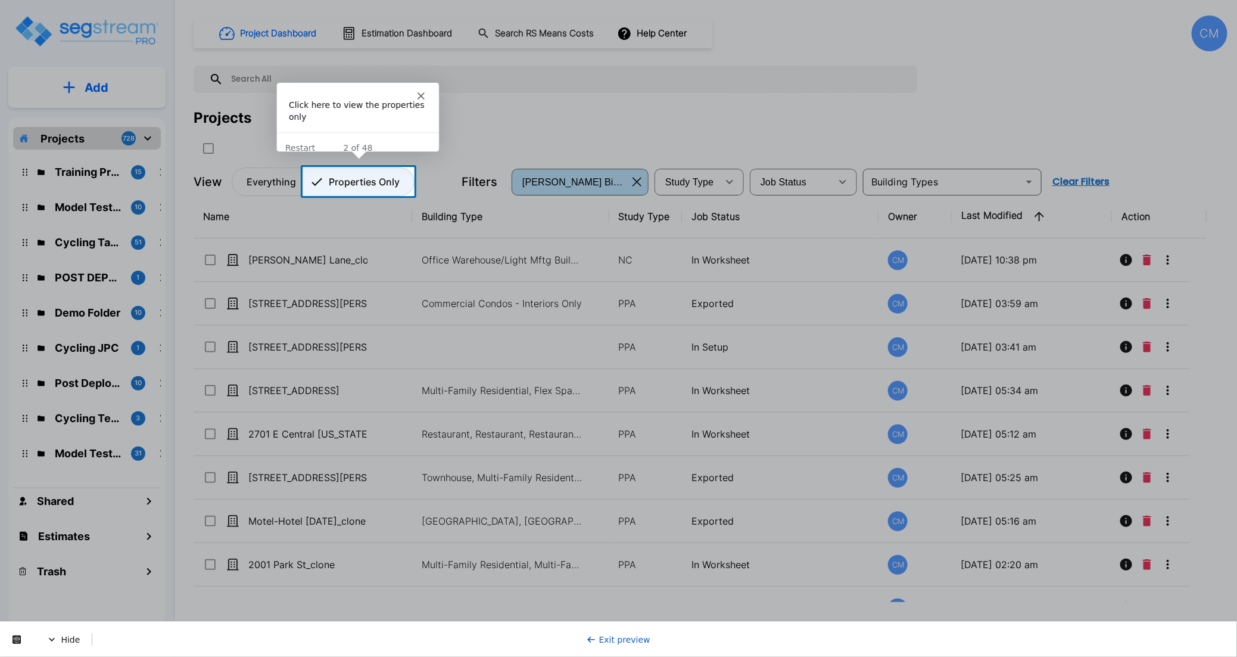
click at [322, 189] on button "Properties Only" at bounding box center [359, 181] width 112 height 29
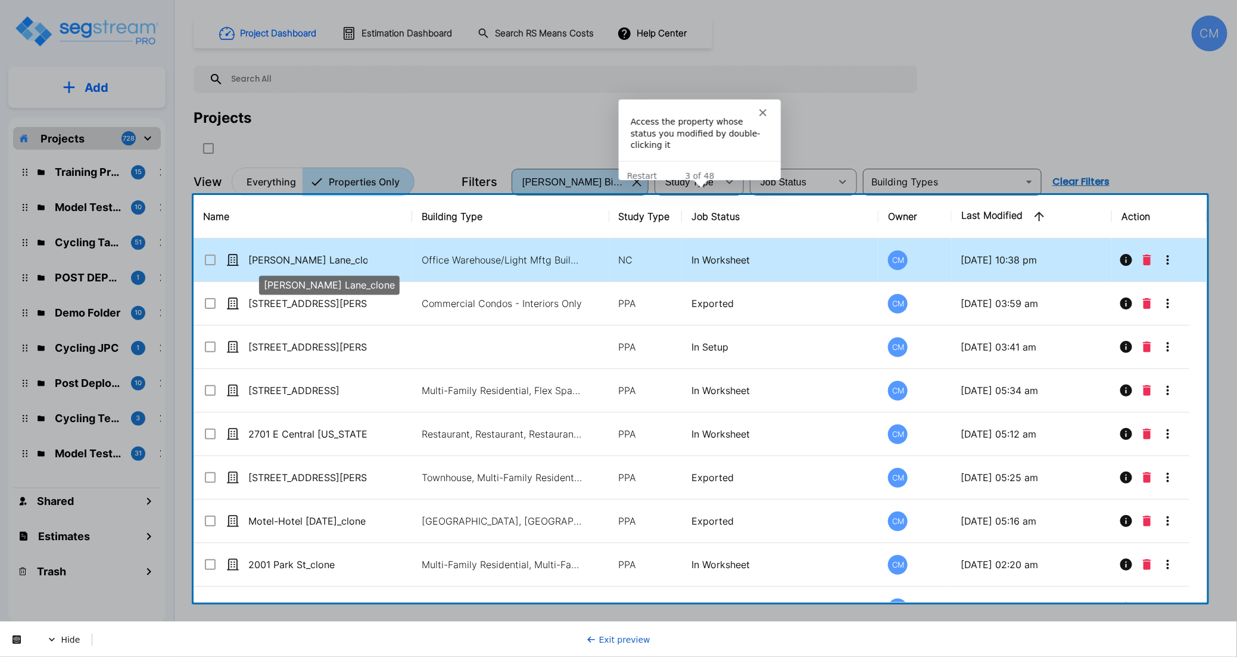
click at [319, 260] on p "[PERSON_NAME] Lane_clone" at bounding box center [307, 260] width 119 height 14
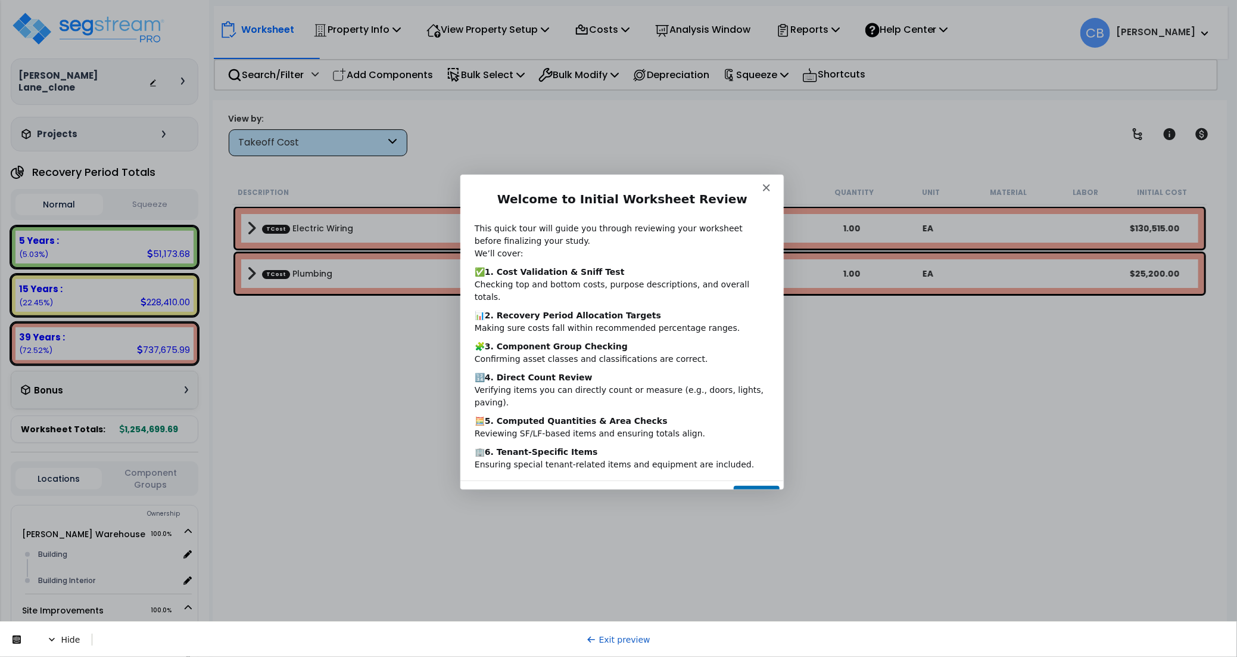
click at [757, 484] on button "Next" at bounding box center [756, 496] width 46 height 24
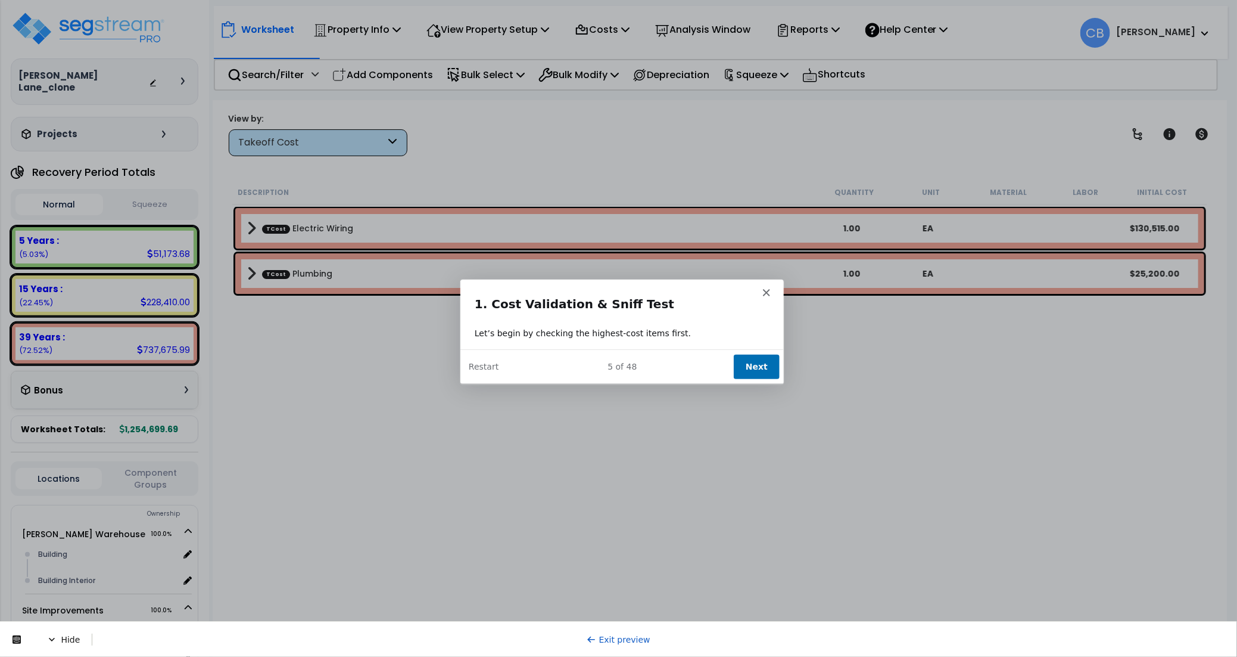
click at [759, 361] on button "Next" at bounding box center [756, 366] width 46 height 24
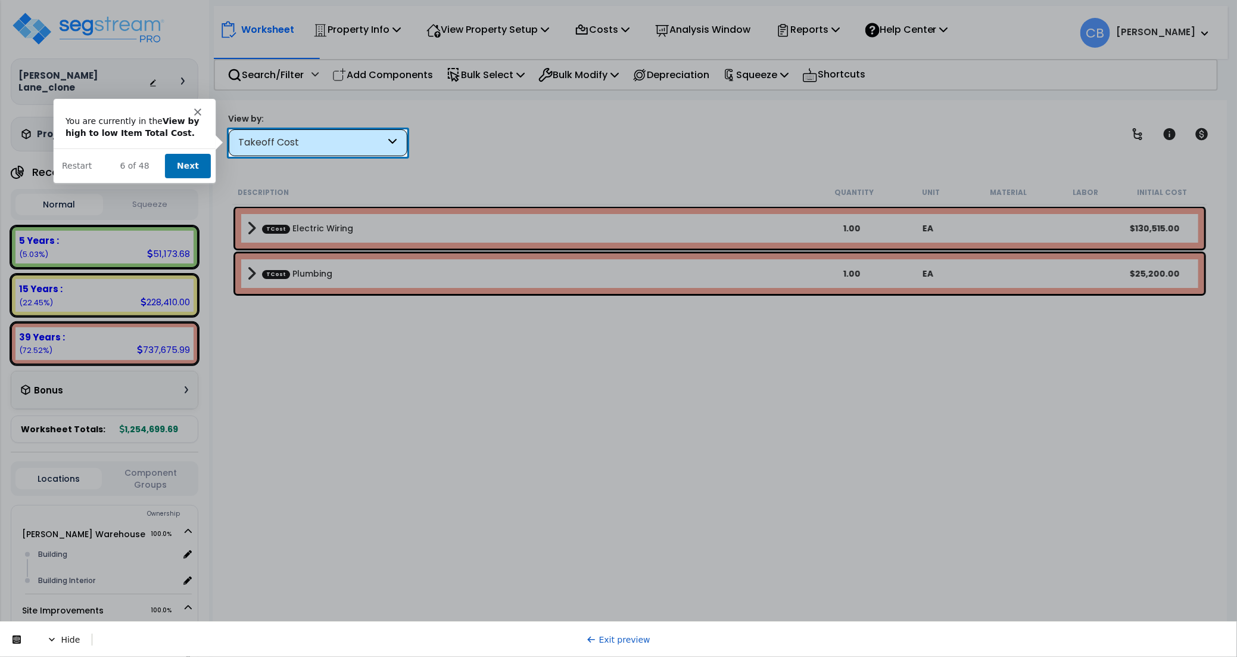
click at [189, 167] on button "Next" at bounding box center [187, 165] width 46 height 24
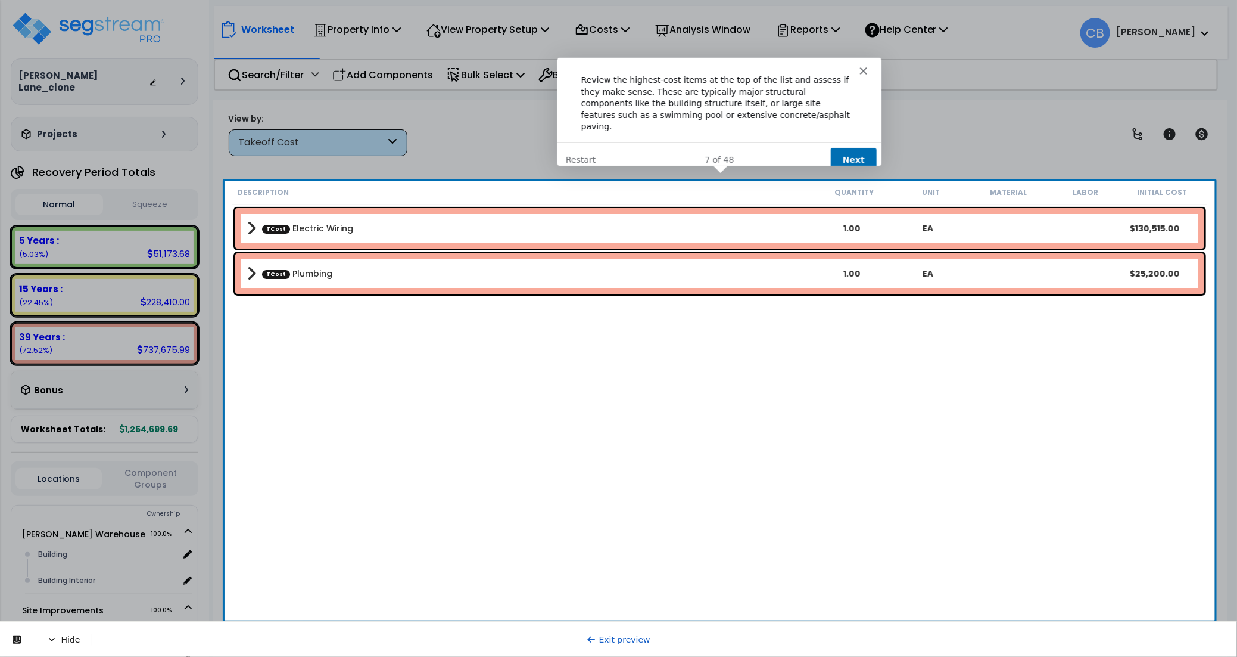
click at [866, 153] on button "Next" at bounding box center [853, 159] width 46 height 24
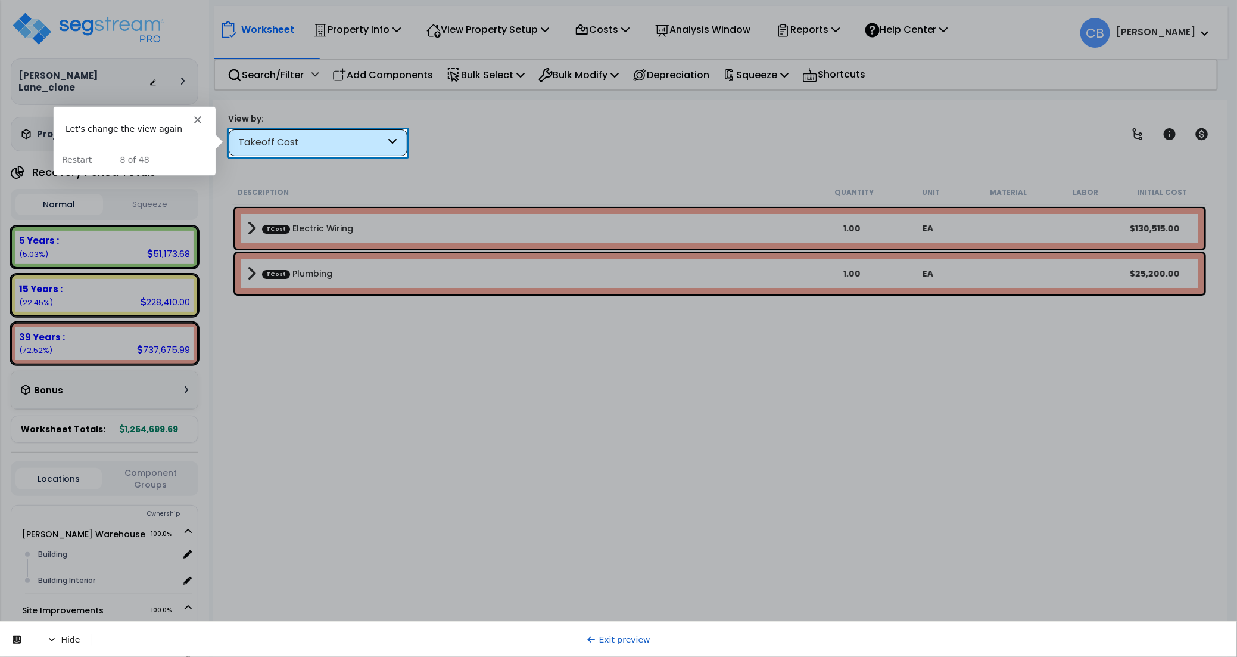
click at [283, 133] on div "Takeoff Cost" at bounding box center [318, 142] width 179 height 27
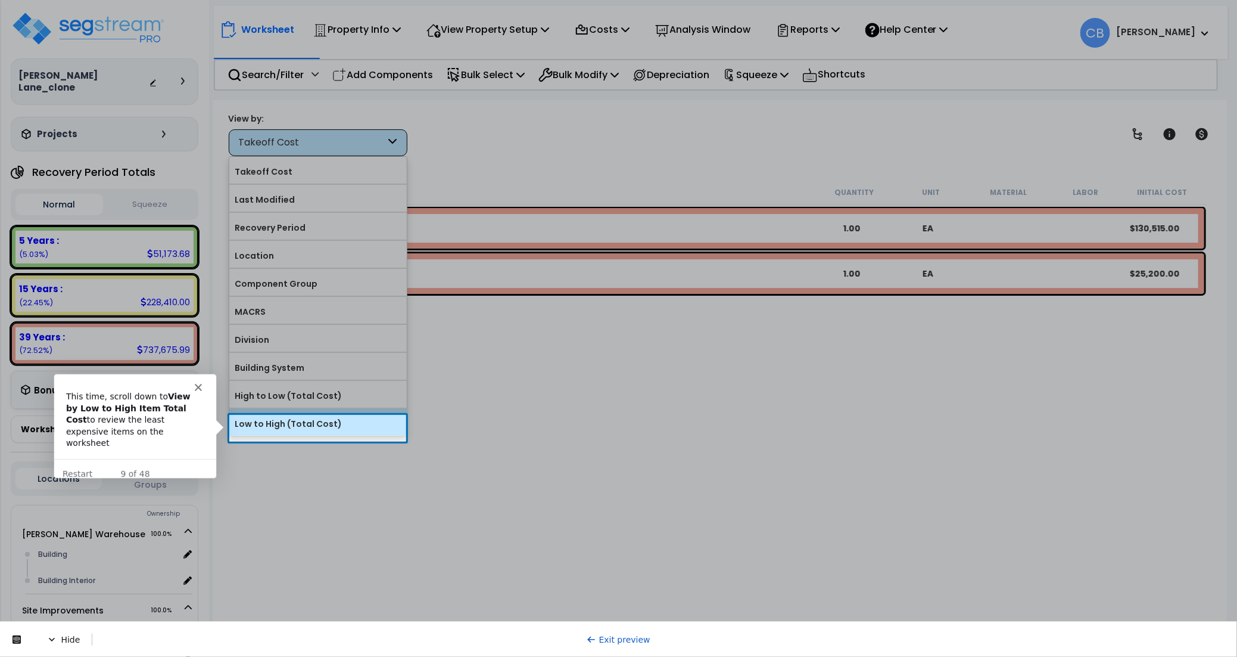
click at [274, 428] on label "Low to High (Total Cost)" at bounding box center [318, 424] width 178 height 18
click at [0, 0] on input "Low to High (Total Cost)" at bounding box center [0, 0] width 0 height 0
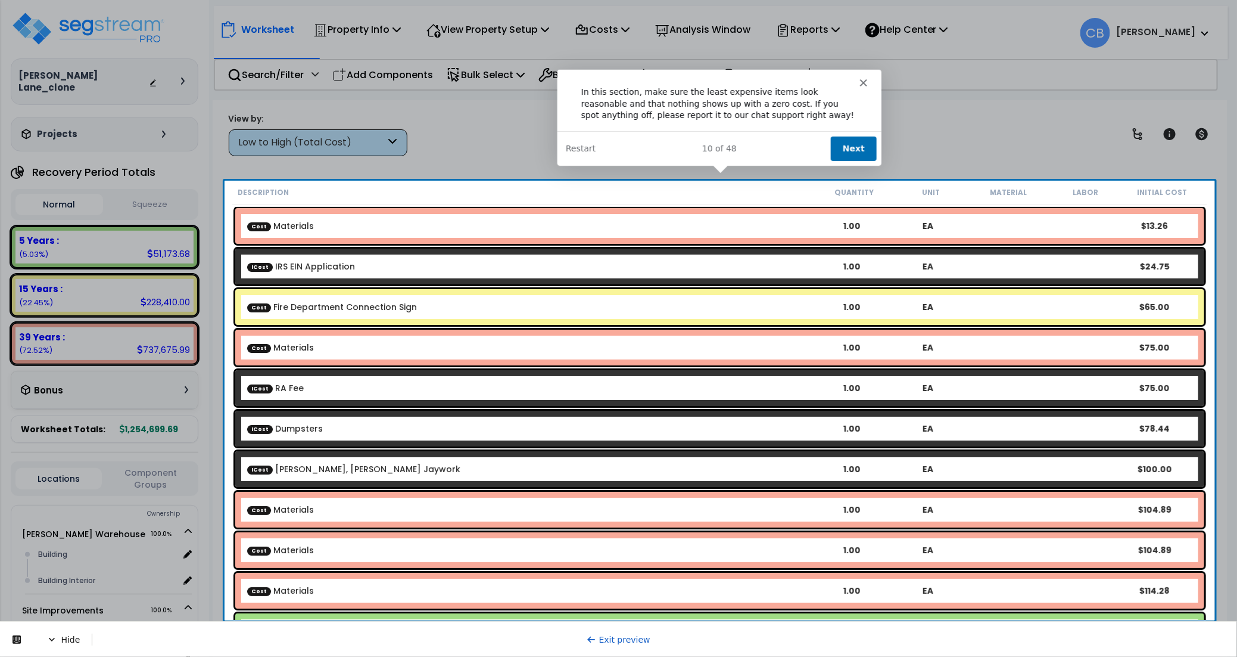
click at [854, 142] on button "Next" at bounding box center [853, 147] width 46 height 24
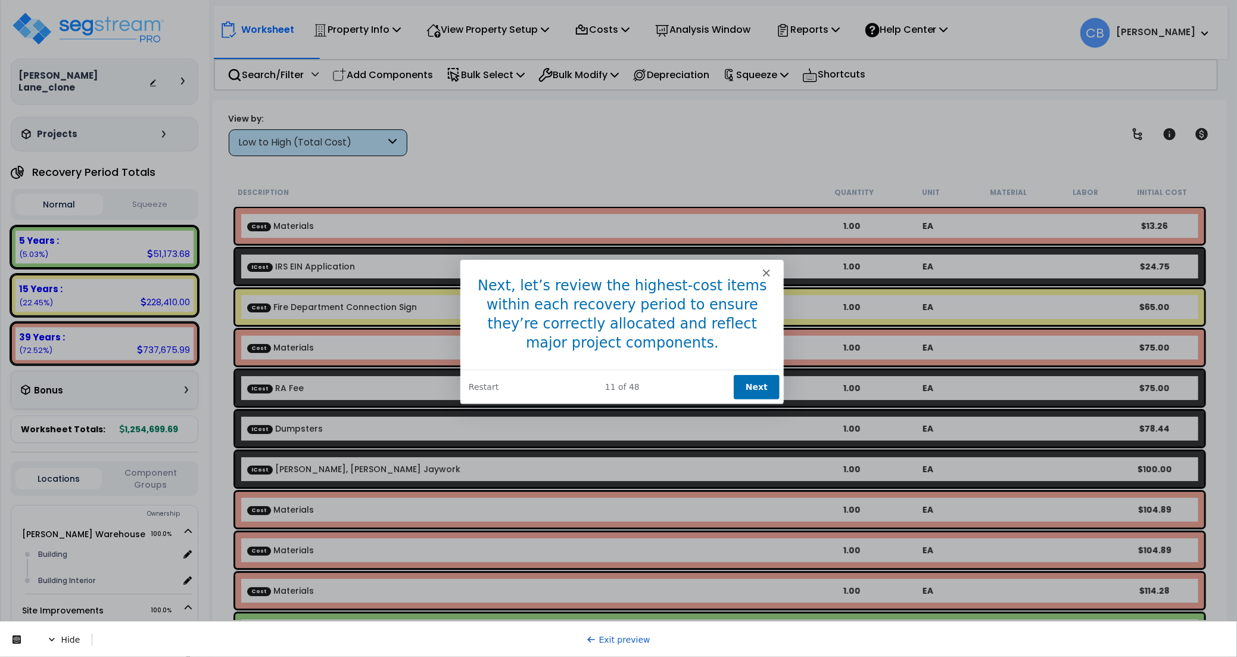
click at [745, 378] on button "Next" at bounding box center [756, 386] width 46 height 24
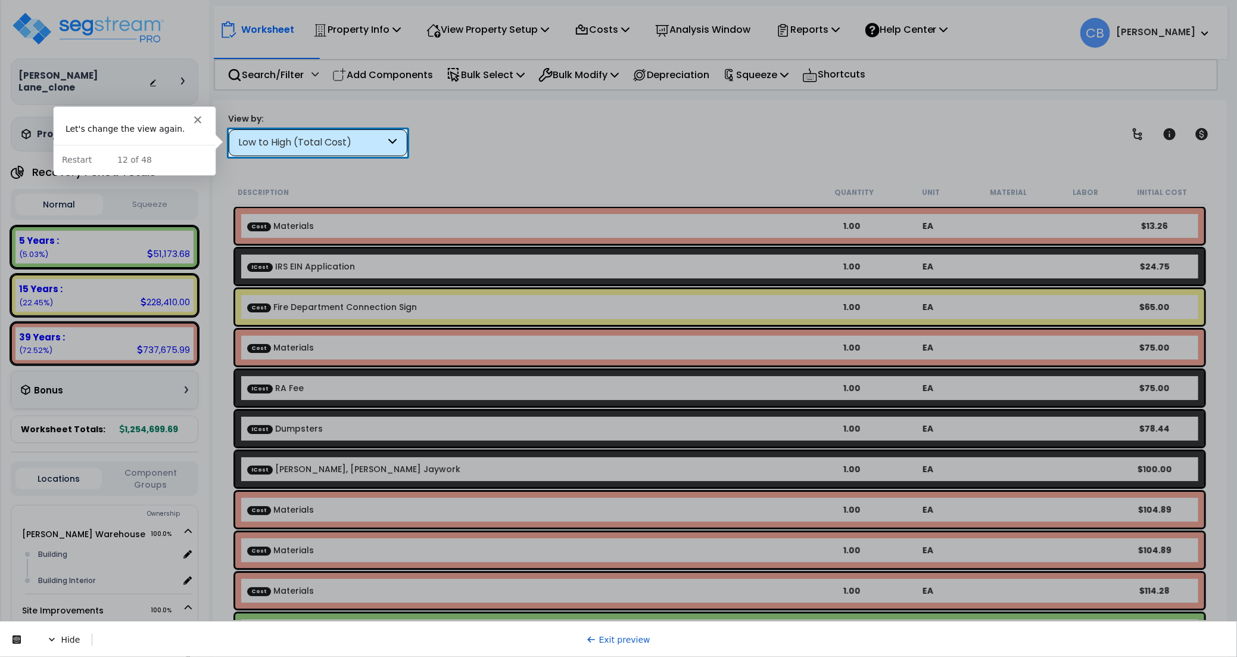
click at [313, 141] on div "Low to High (Total Cost)" at bounding box center [312, 143] width 147 height 14
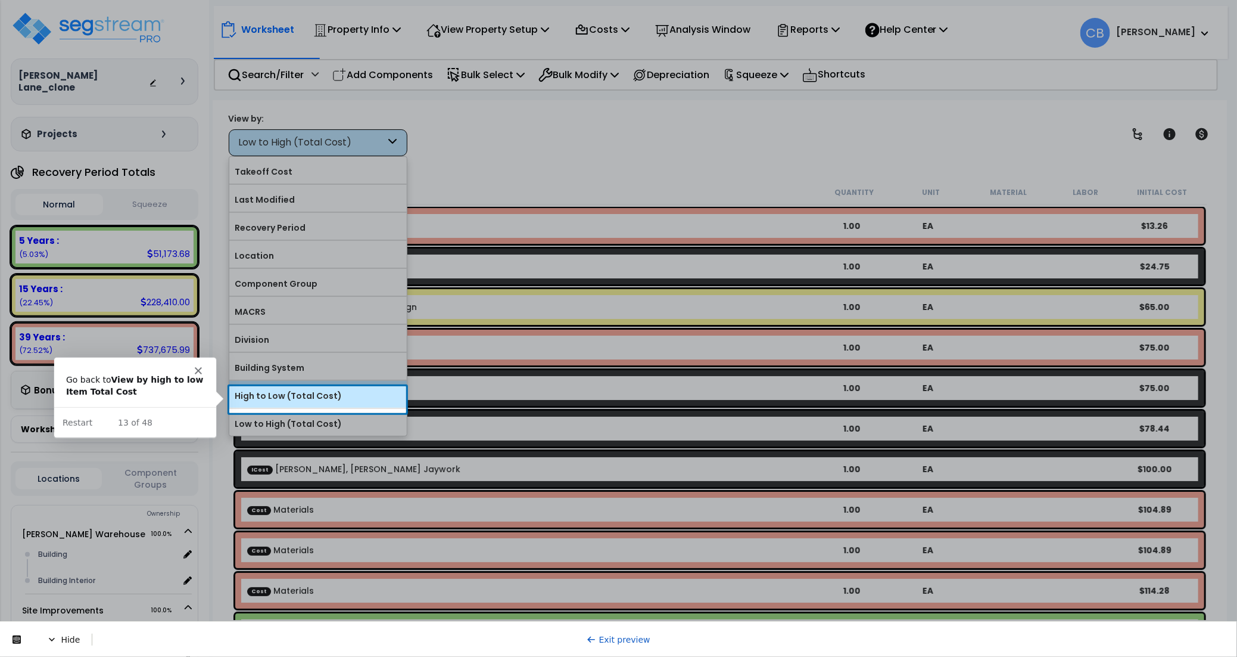
click at [288, 405] on label "High to Low (Total Cost)" at bounding box center [318, 396] width 178 height 18
click at [0, 0] on input "High to Low (Total Cost)" at bounding box center [0, 0] width 0 height 0
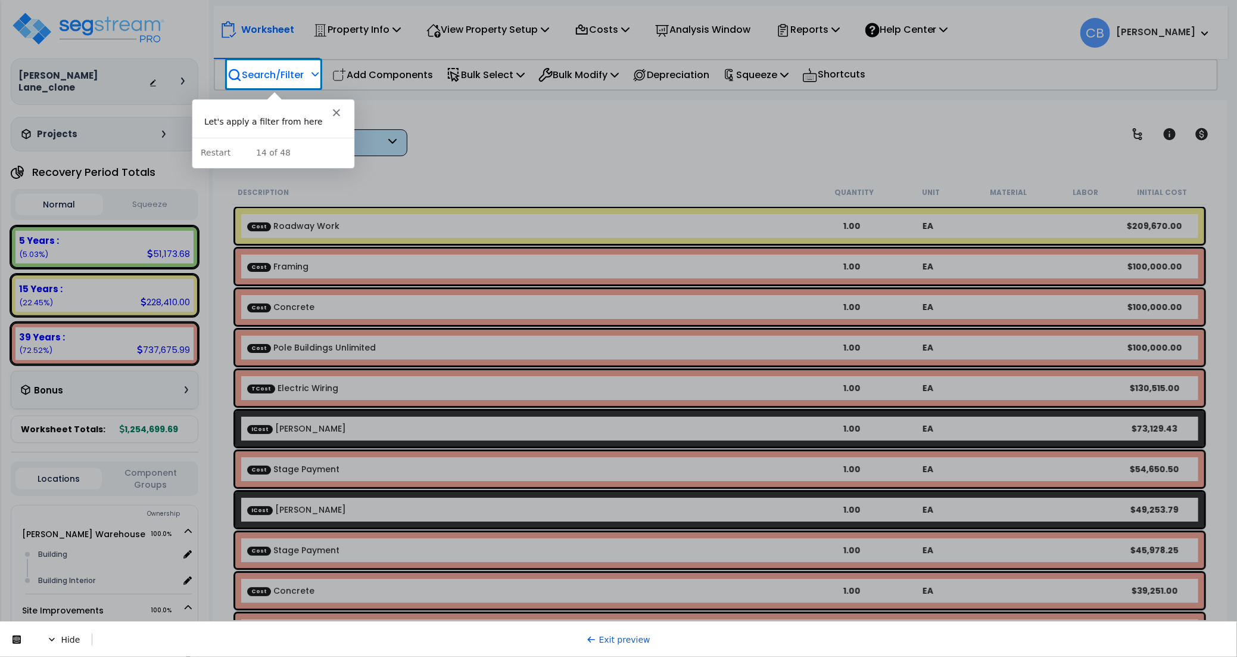
click at [285, 68] on p "Search/Filter" at bounding box center [266, 75] width 76 height 16
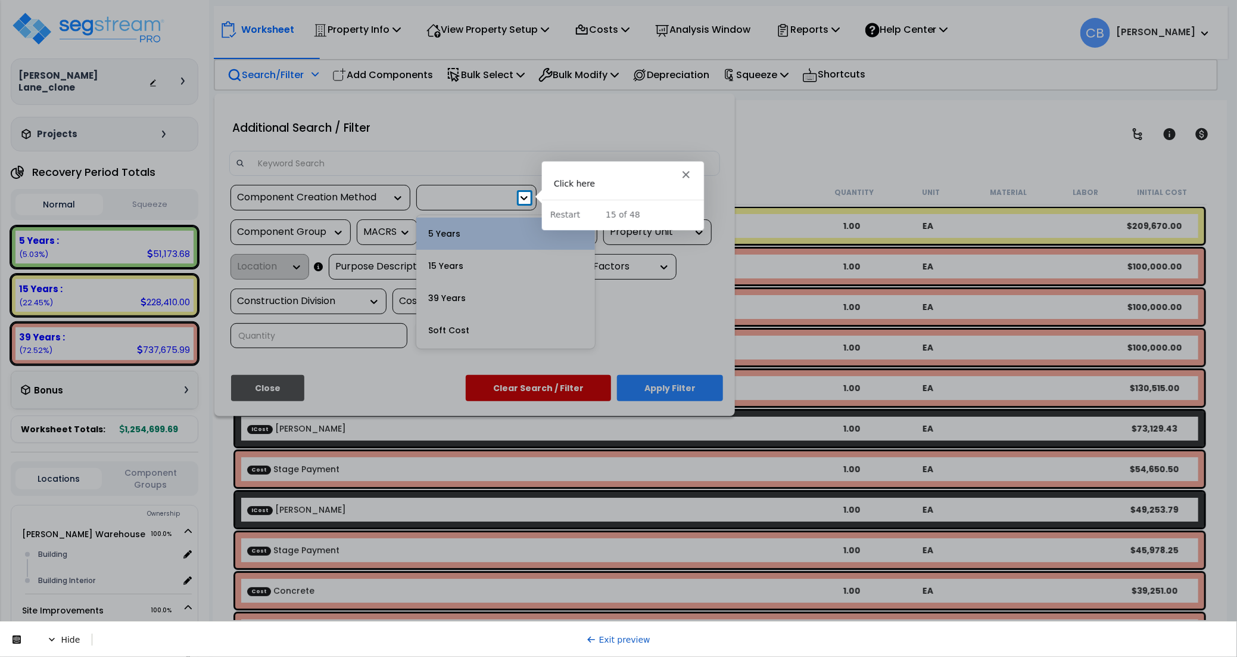
click at [524, 197] on icon at bounding box center [524, 198] width 12 height 12
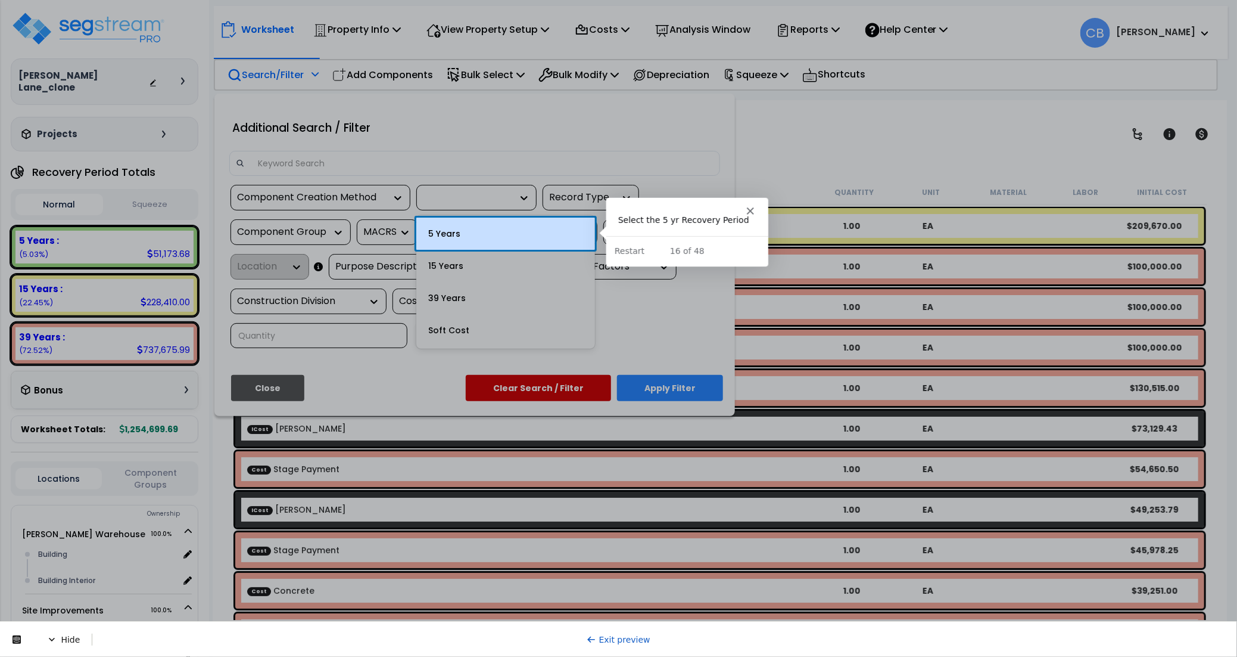
click at [508, 241] on div "5 Years" at bounding box center [505, 233] width 179 height 32
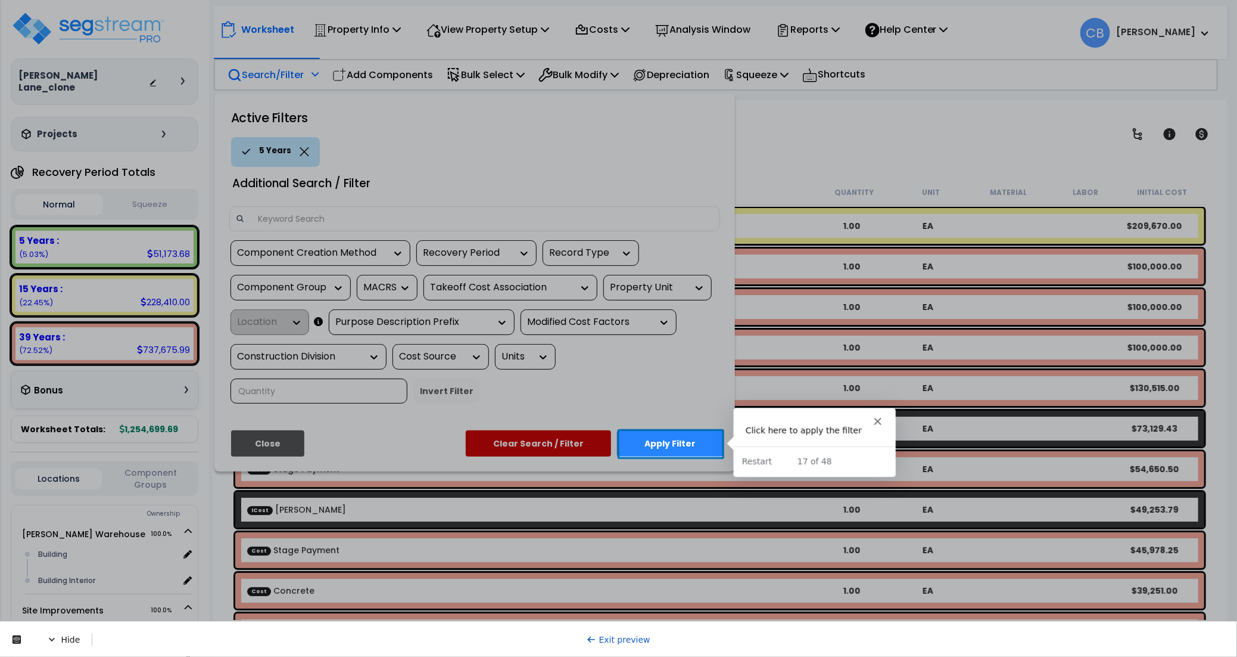
click at [679, 447] on button "Apply Filter" at bounding box center [670, 443] width 106 height 26
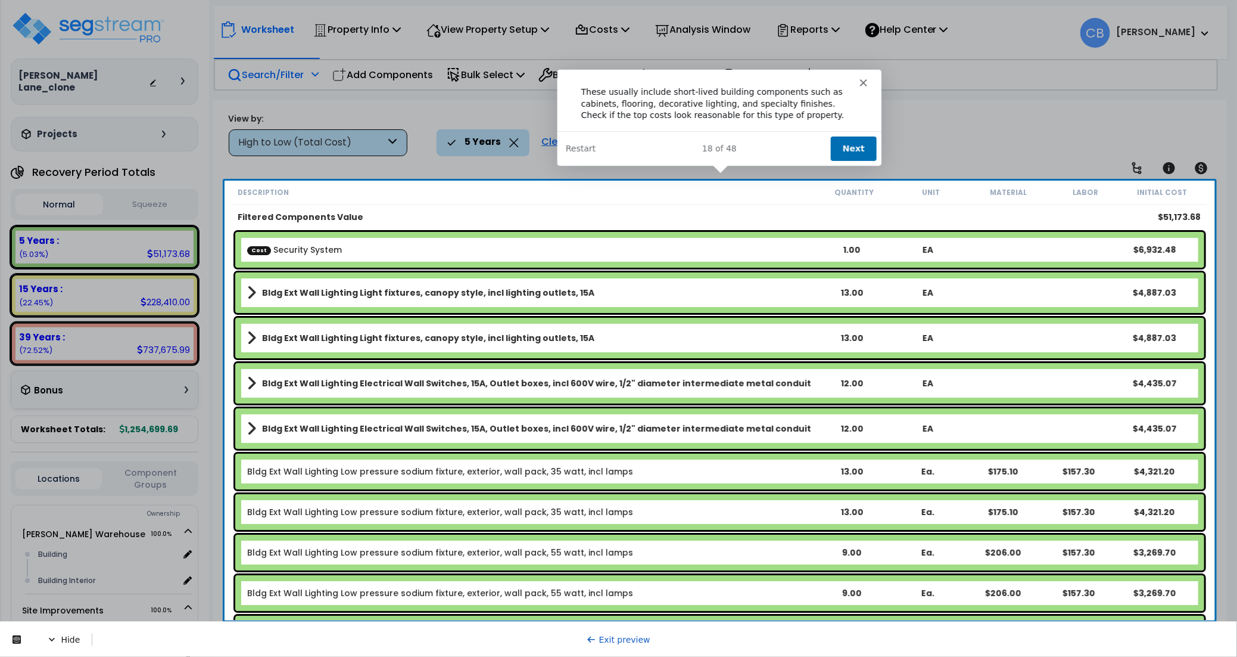
click at [857, 148] on button "Next" at bounding box center [853, 147] width 46 height 24
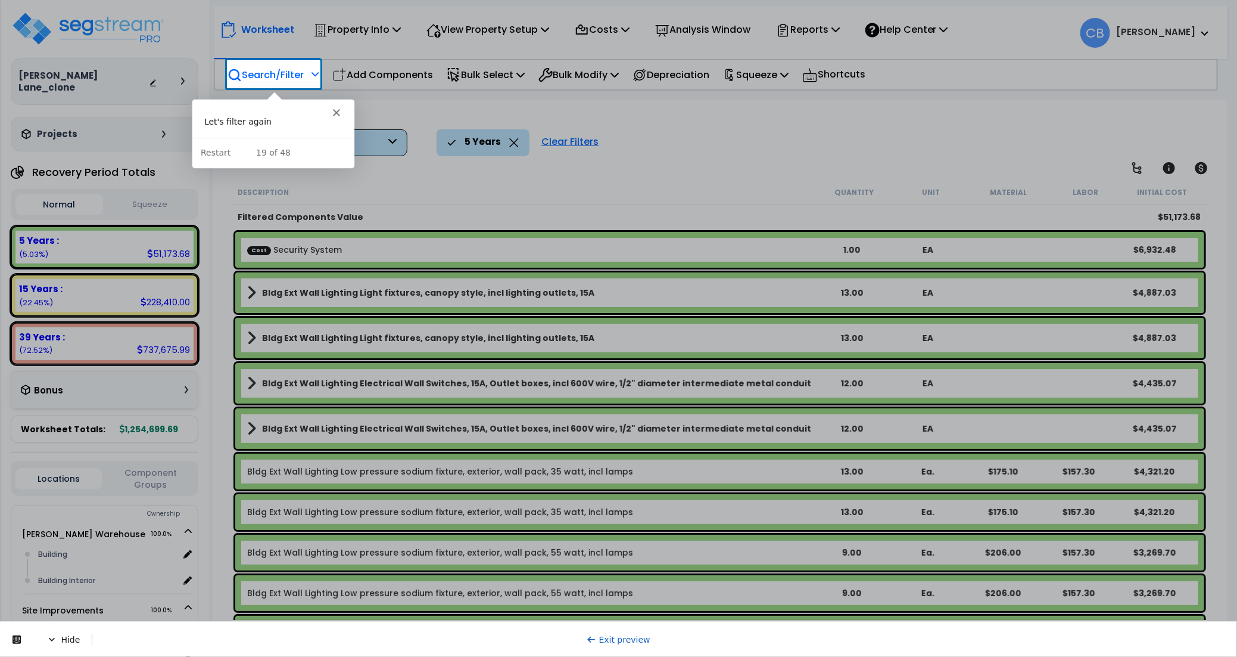
click at [270, 80] on p "Search/Filter" at bounding box center [266, 75] width 76 height 16
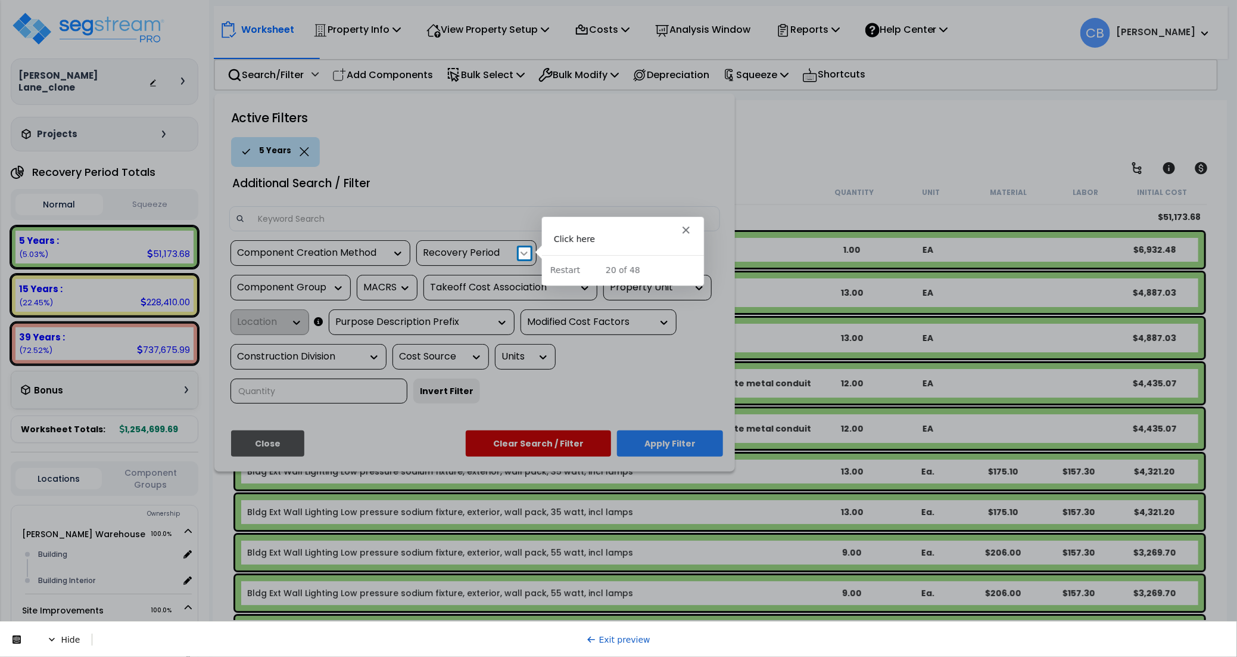
click at [528, 253] on icon at bounding box center [524, 253] width 12 height 12
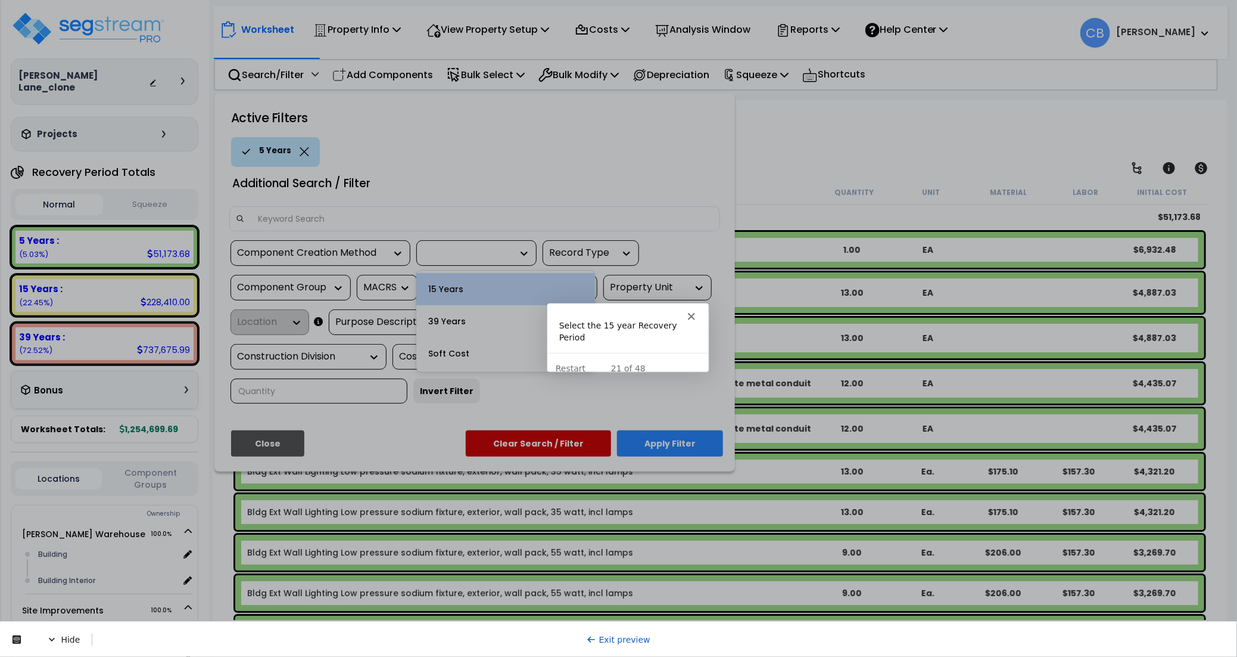
click at [497, 290] on div "15 Years" at bounding box center [505, 289] width 179 height 32
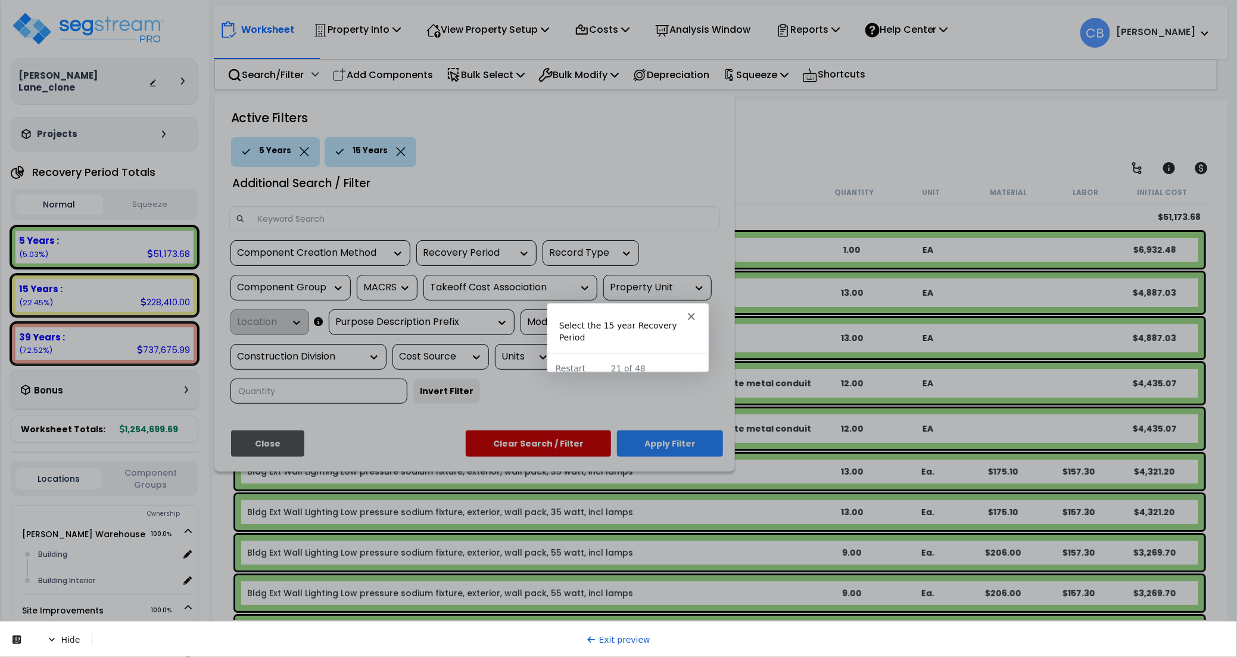
click at [656, 429] on div "Active Filters 5 Years 15 Years Additional Search / Filter Component Creation M…" at bounding box center [474, 283] width 521 height 378
click at [656, 441] on button "Apply Filter" at bounding box center [670, 443] width 106 height 26
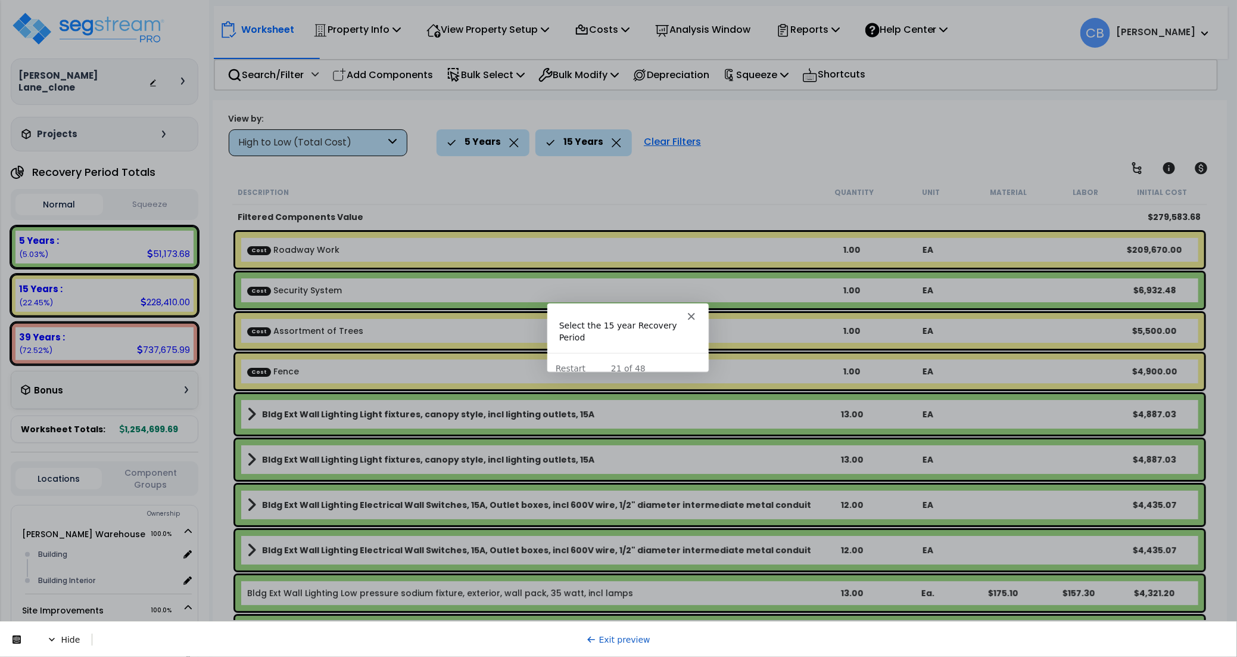
click at [690, 312] on icon "Close" at bounding box center [690, 315] width 7 height 7
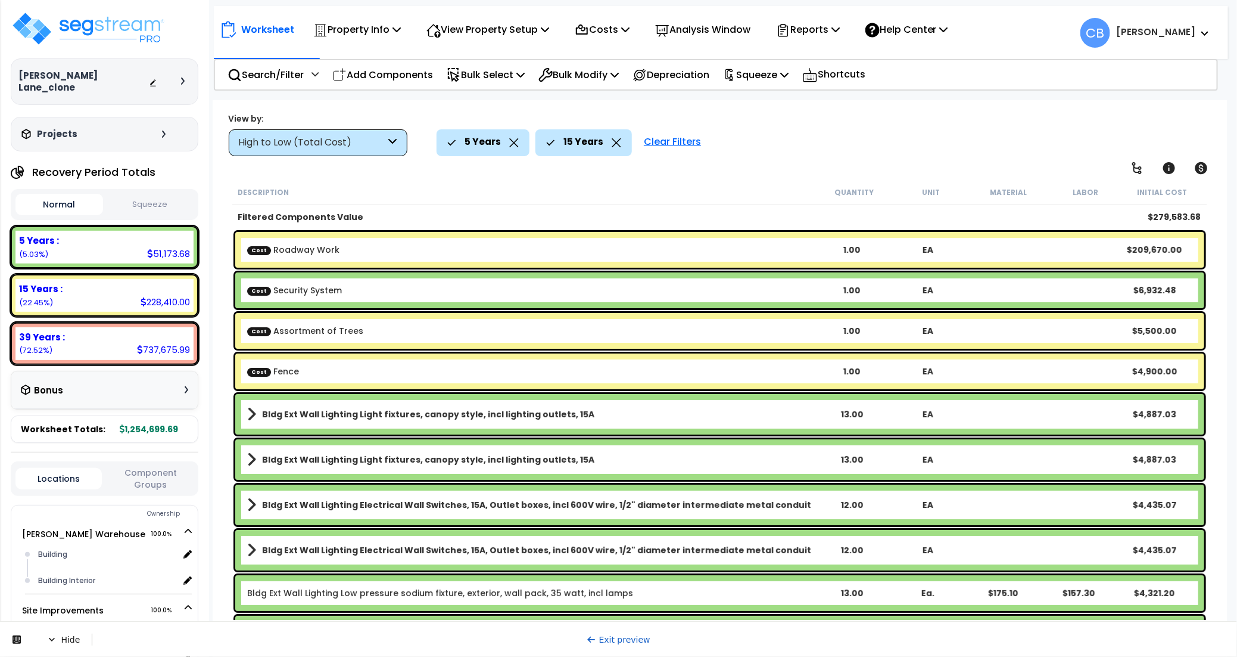
click at [662, 142] on div "Clear Filters" at bounding box center [672, 142] width 69 height 26
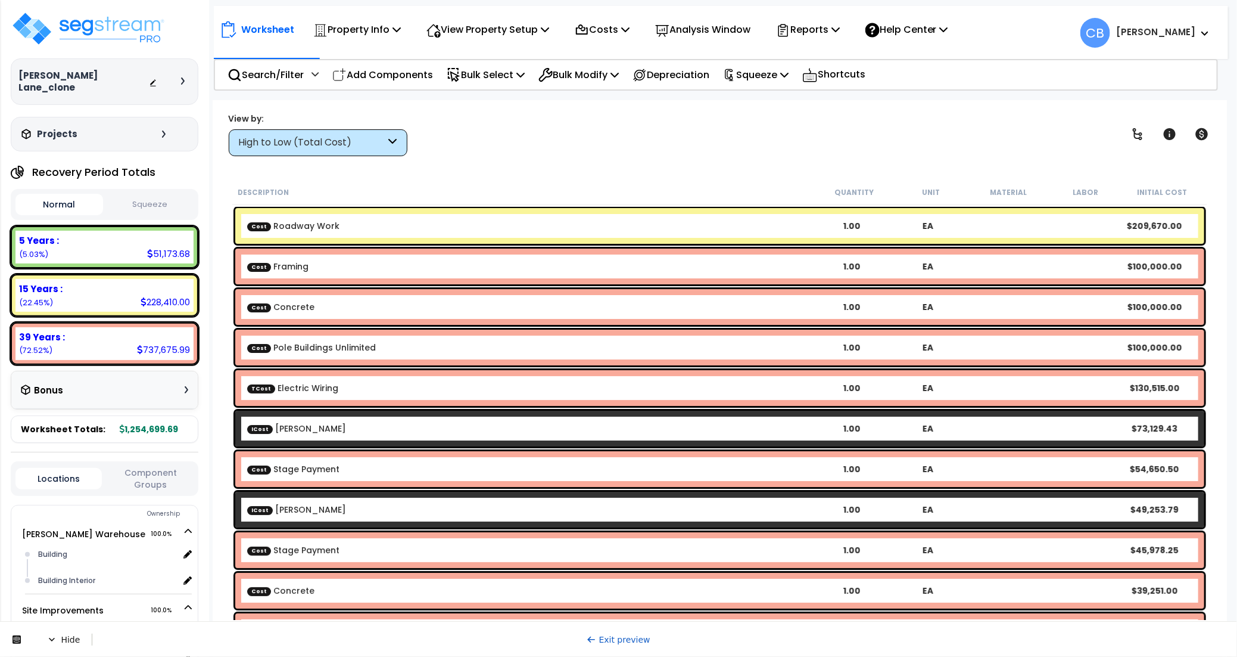
click at [238, 166] on div "Worksheet Property Info Property Setup Add Property Unit Template property Clon…" at bounding box center [720, 428] width 1015 height 657
click at [601, 638] on link "Exit preview" at bounding box center [619, 639] width 64 height 10
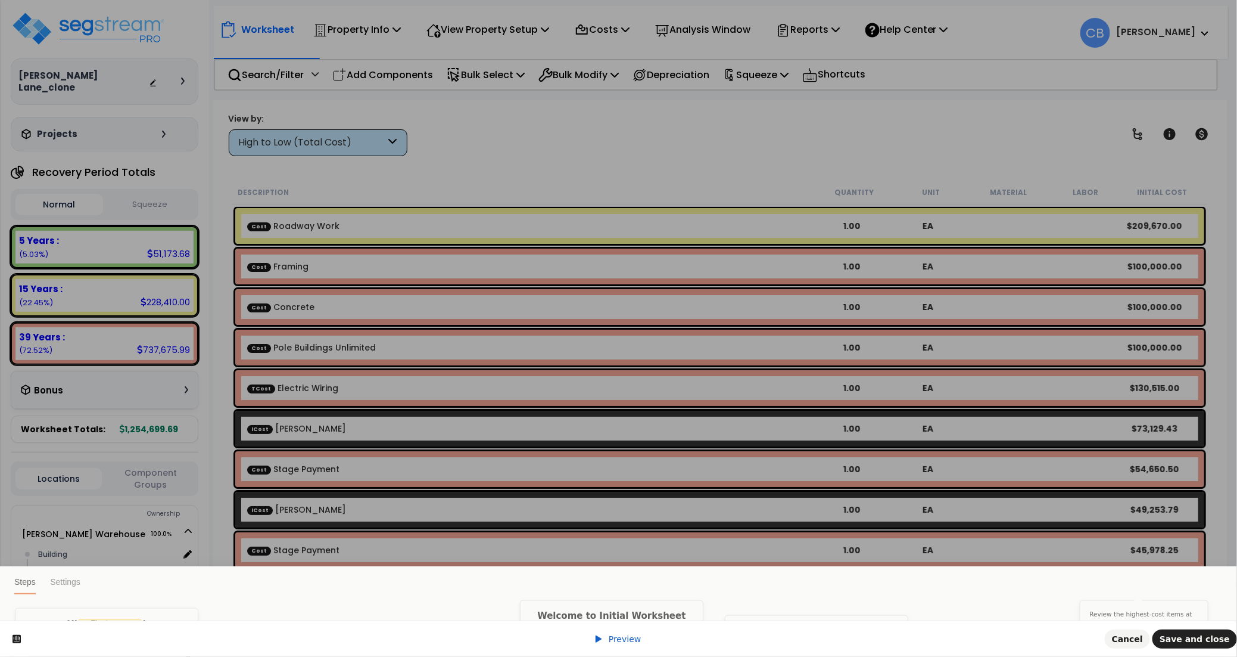
click at [608, 635] on link "Preview" at bounding box center [618, 639] width 48 height 10
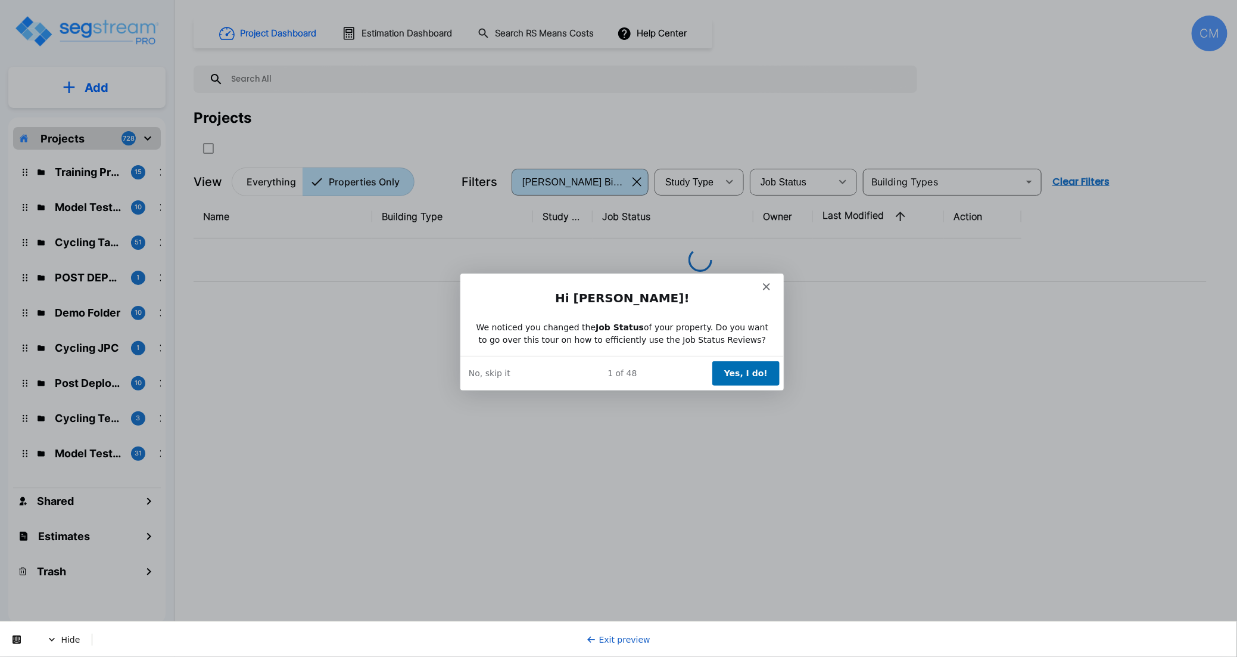
click at [763, 287] on icon "Close" at bounding box center [765, 285] width 7 height 7
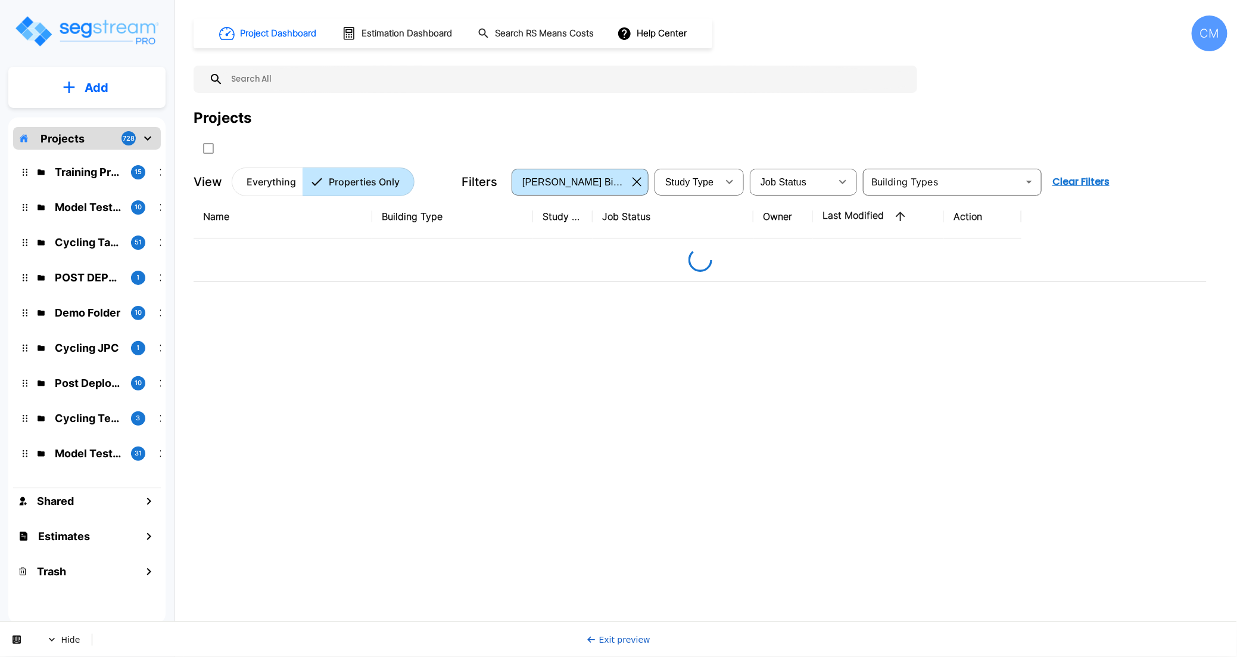
click at [614, 639] on link "Exit preview" at bounding box center [619, 639] width 64 height 10
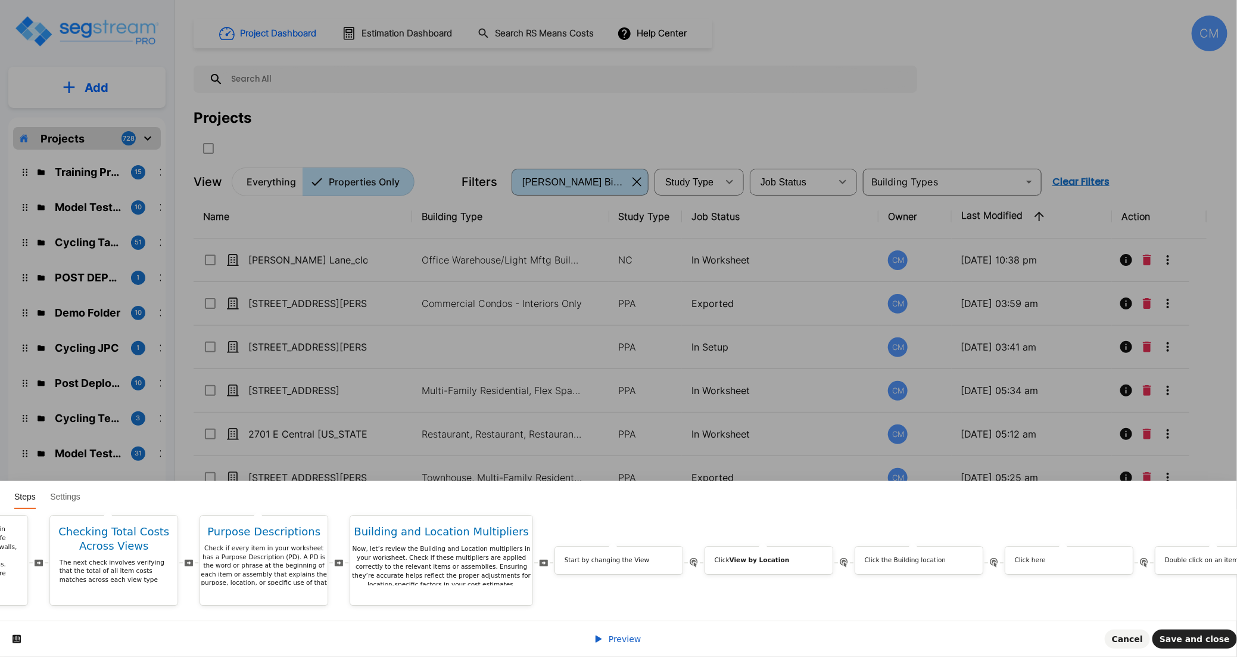
scroll to position [0, 4469]
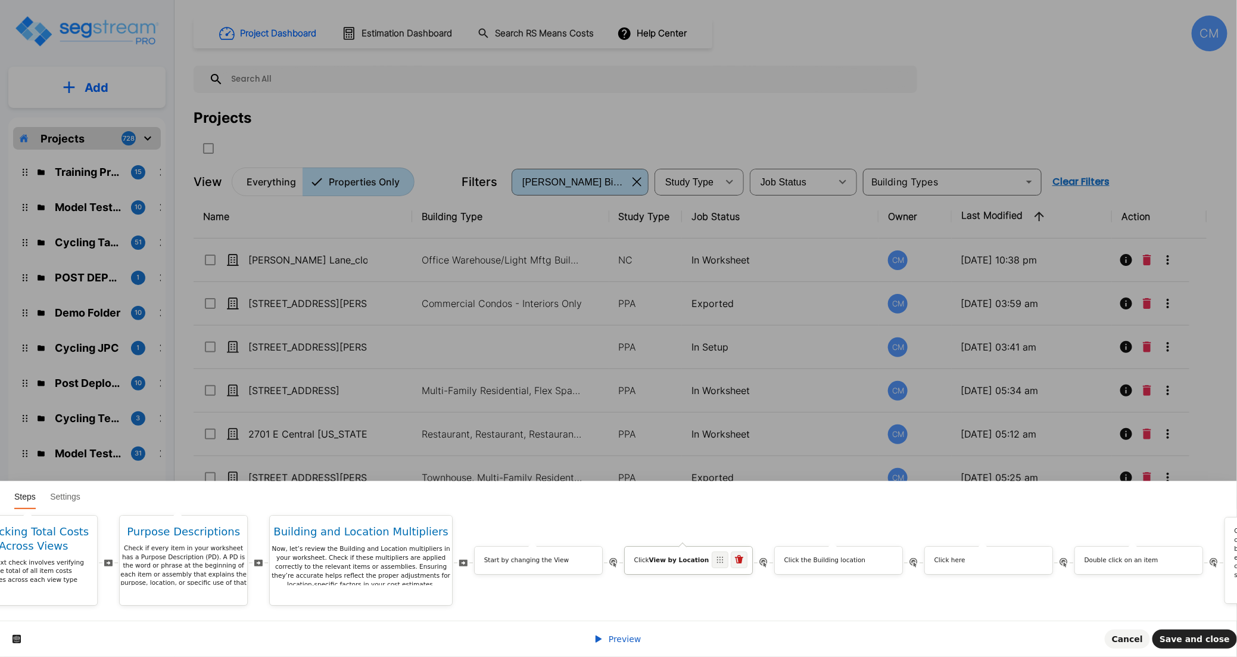
click at [699, 556] on div "Click View by Location" at bounding box center [688, 562] width 127 height 13
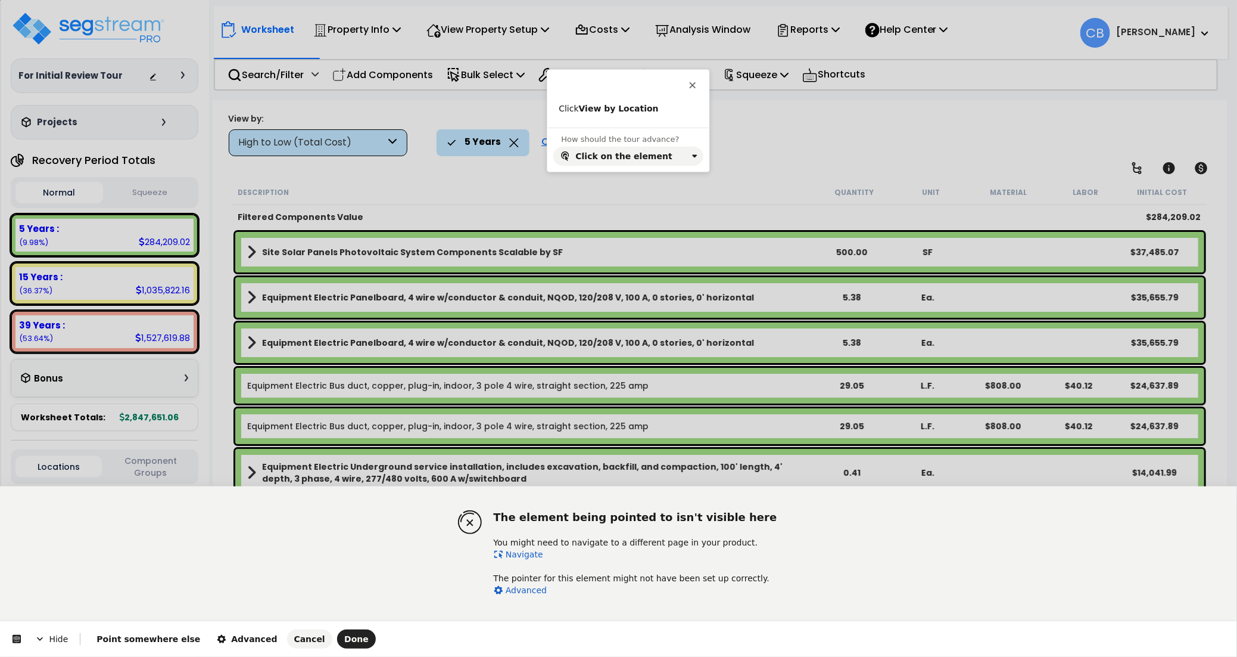
click at [520, 556] on link "Navigate" at bounding box center [518, 554] width 49 height 10
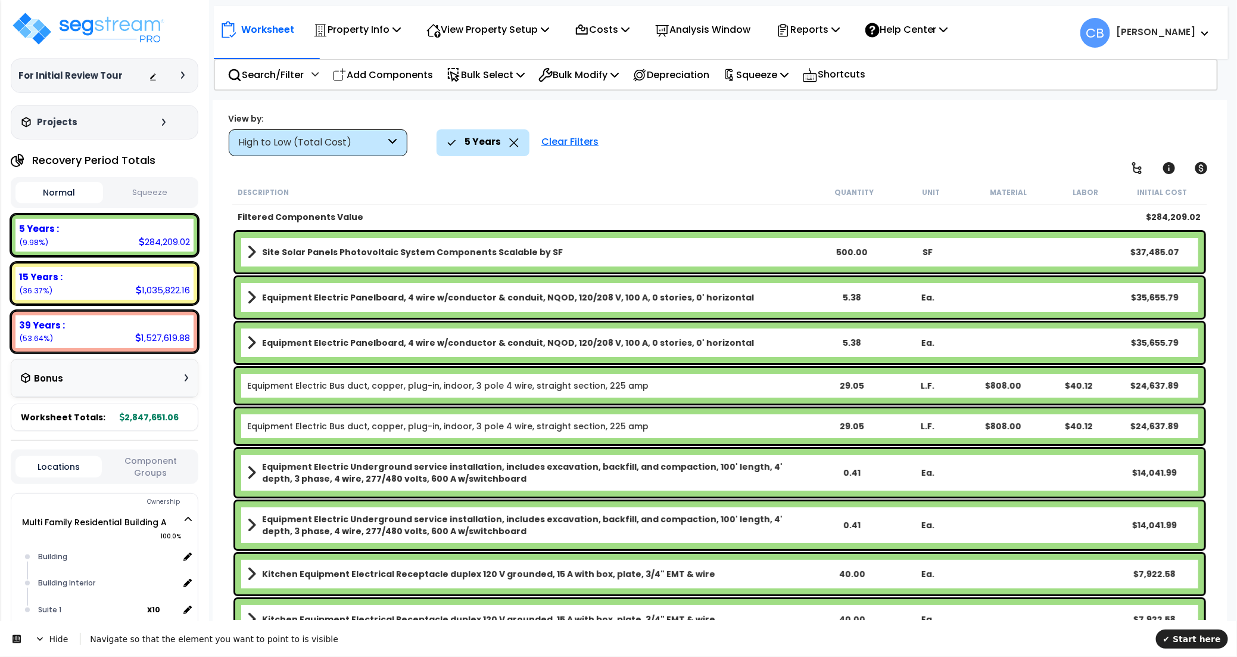
click at [337, 129] on div "High to Low (Total Cost)" at bounding box center [318, 142] width 179 height 27
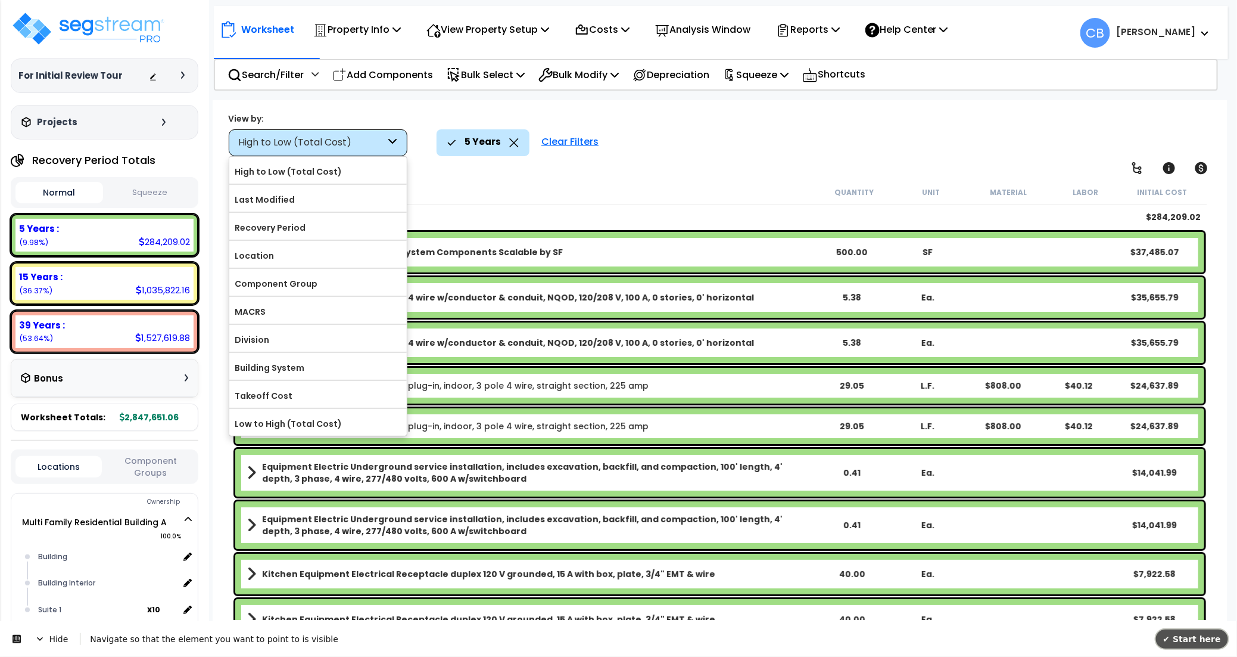
click at [1205, 637] on span "✔ Start here" at bounding box center [1193, 638] width 58 height 10
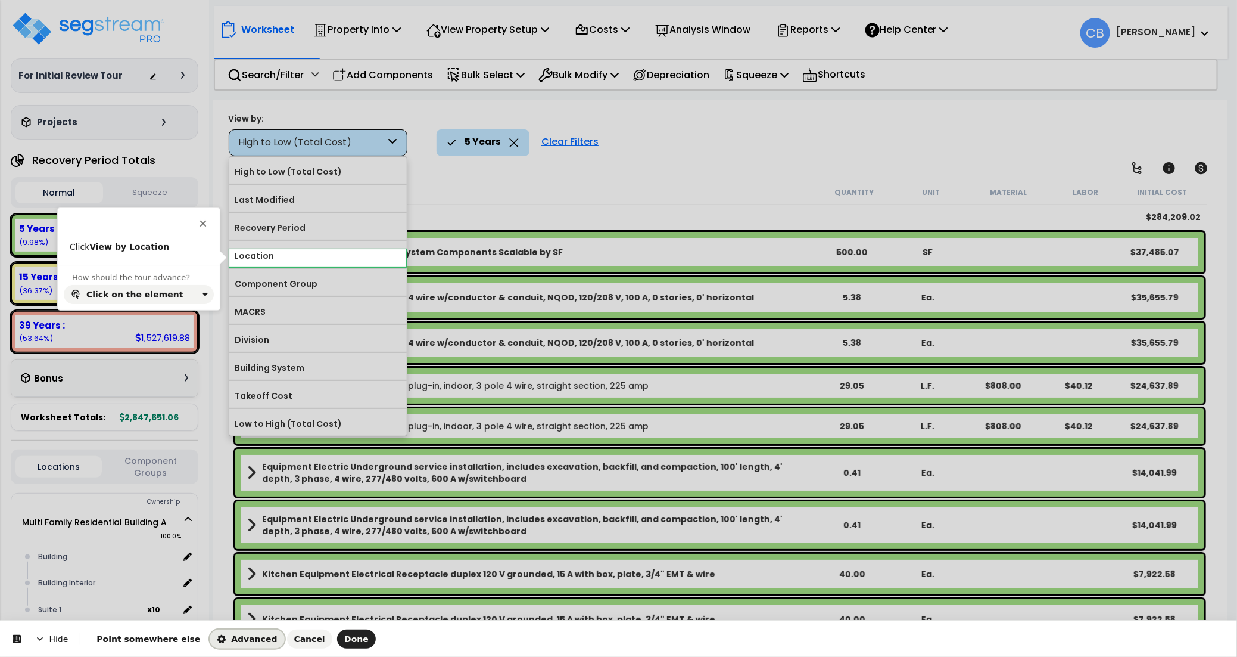
click at [217, 640] on span "Advanced" at bounding box center [247, 639] width 60 height 10
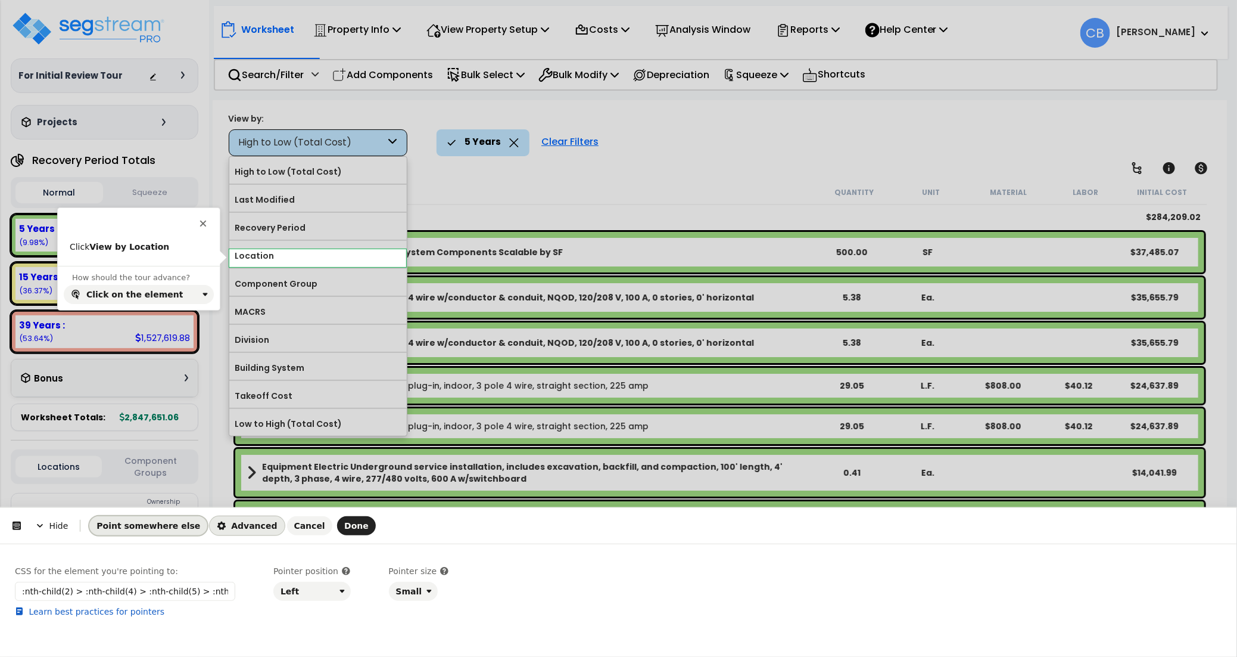
click at [142, 525] on span "Point somewhere else" at bounding box center [149, 526] width 104 height 10
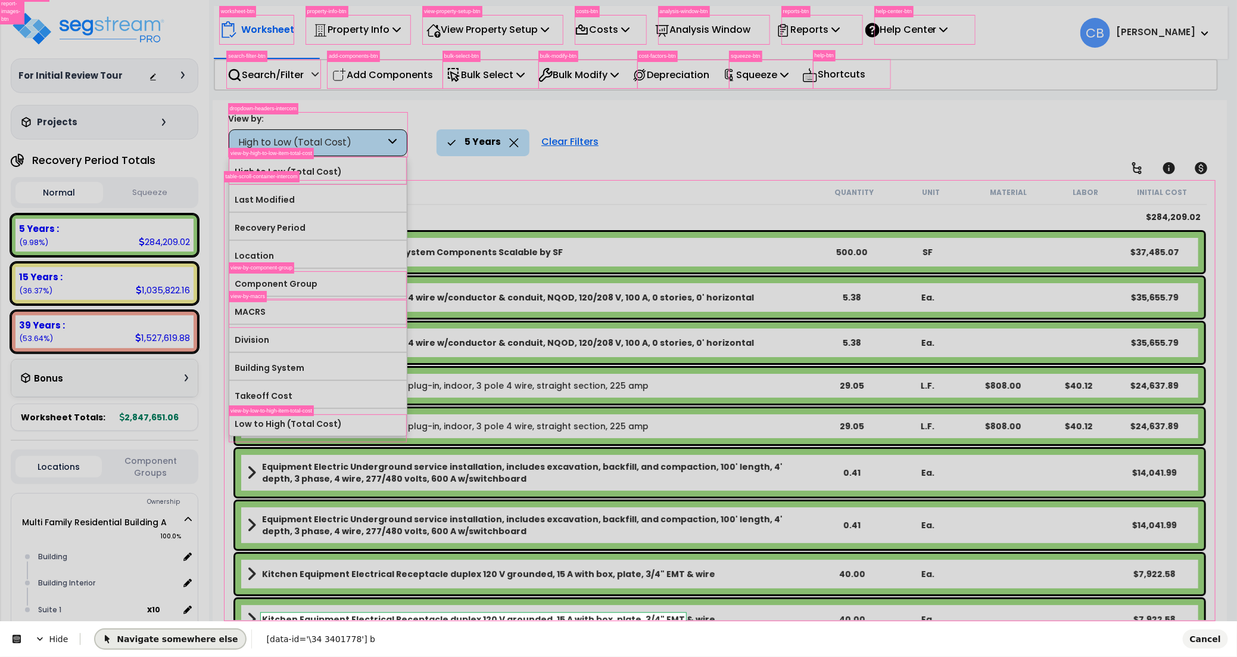
click at [152, 636] on span "Navigate somewhere else" at bounding box center [169, 638] width 135 height 10
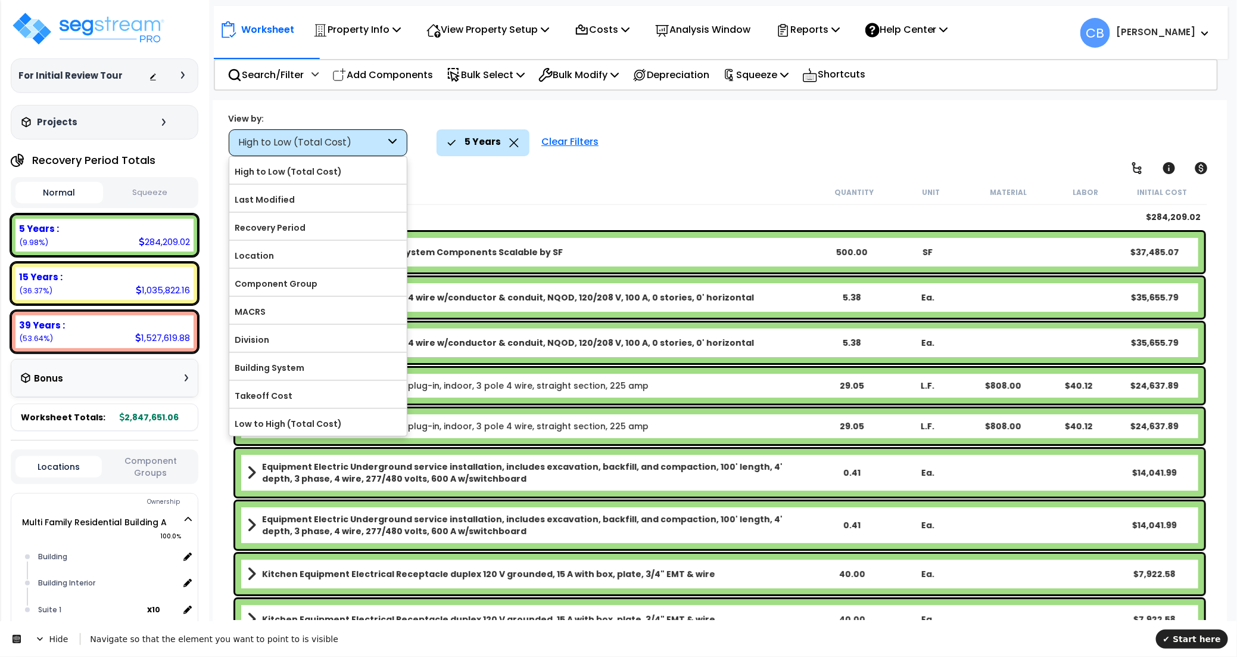
click at [478, 188] on div "Description" at bounding box center [527, 192] width 578 height 12
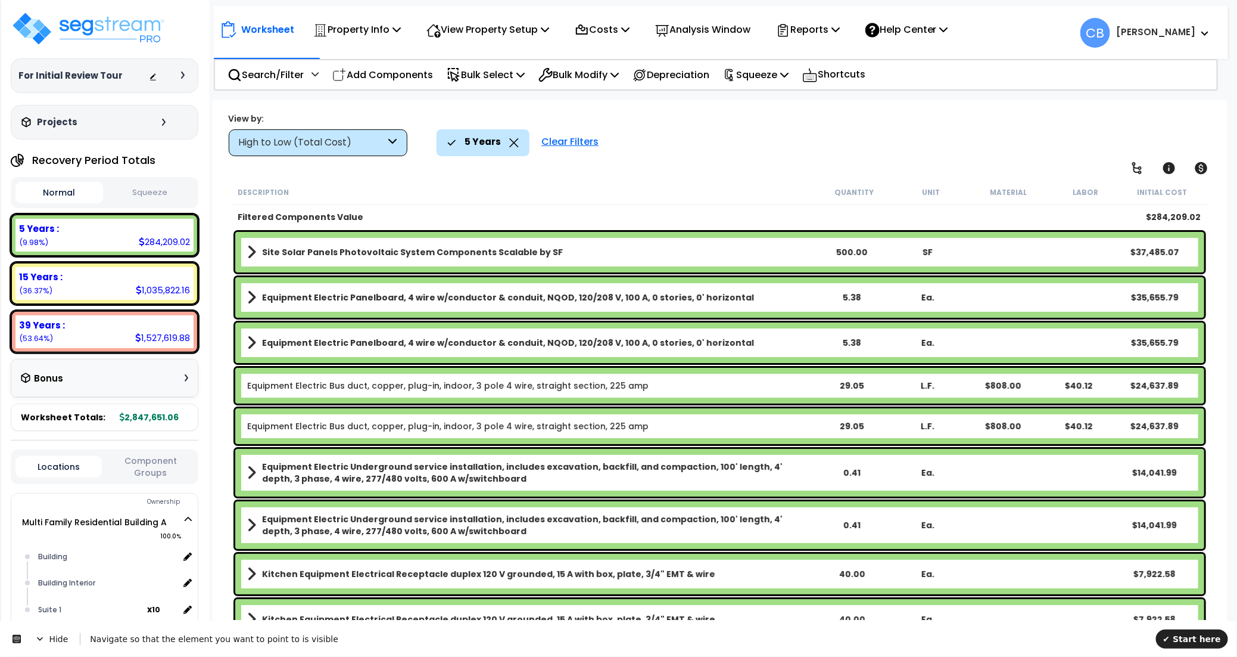
click at [511, 139] on icon at bounding box center [514, 142] width 10 height 9
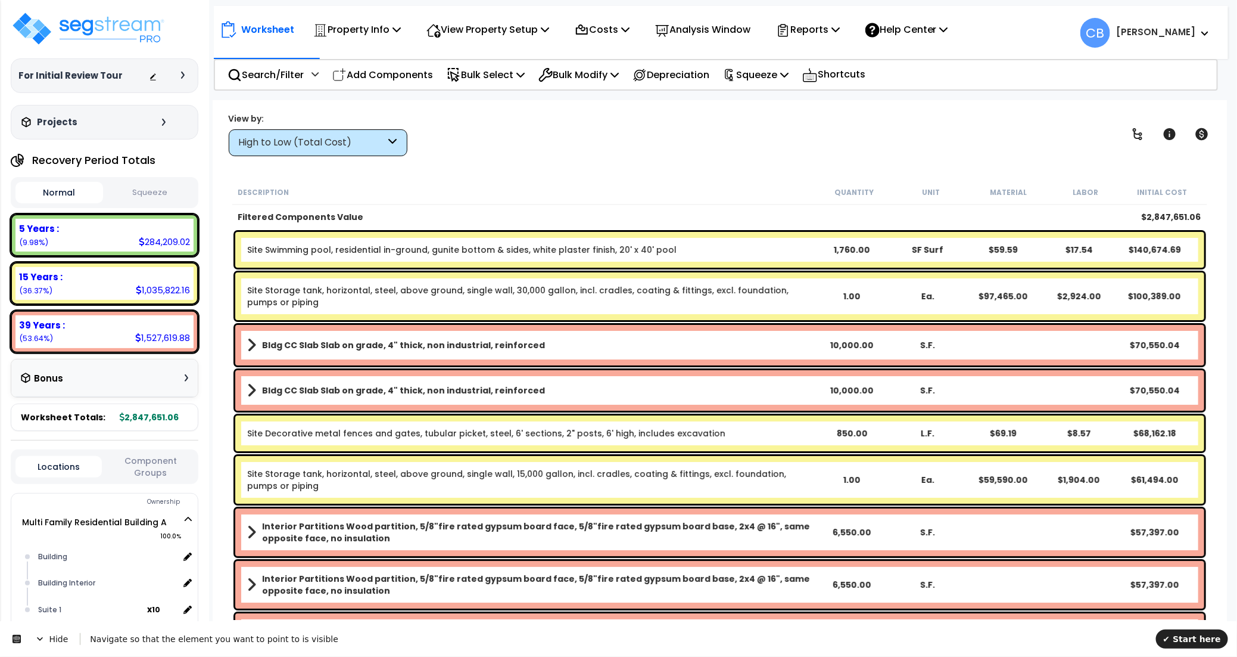
click at [323, 135] on div "High to Low (Total Cost)" at bounding box center [318, 142] width 179 height 27
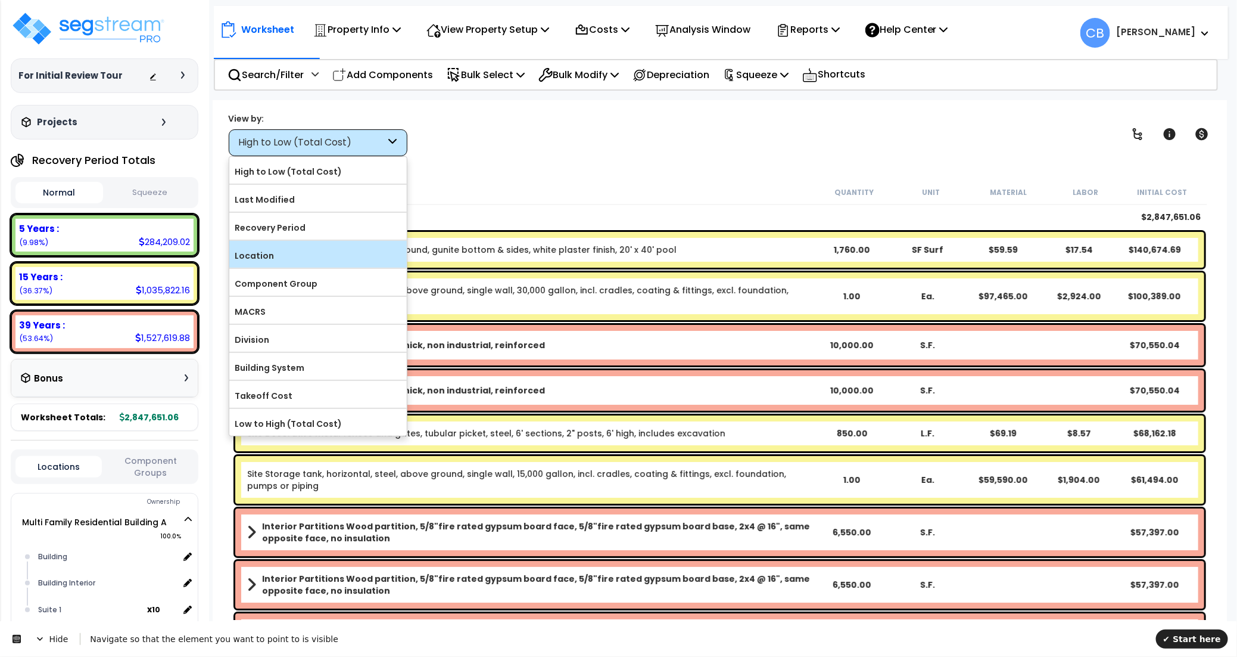
click at [279, 265] on label "Location" at bounding box center [318, 256] width 178 height 18
click at [0, 0] on input "Location" at bounding box center [0, 0] width 0 height 0
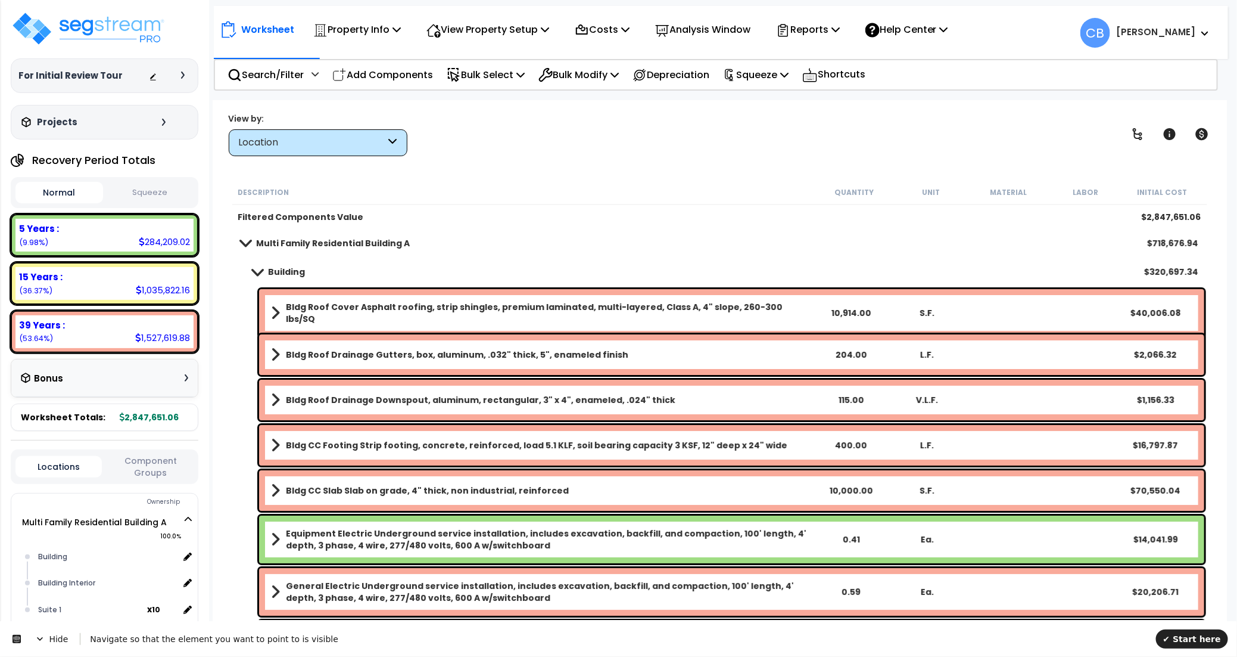
click at [273, 269] on b "Building" at bounding box center [286, 272] width 37 height 12
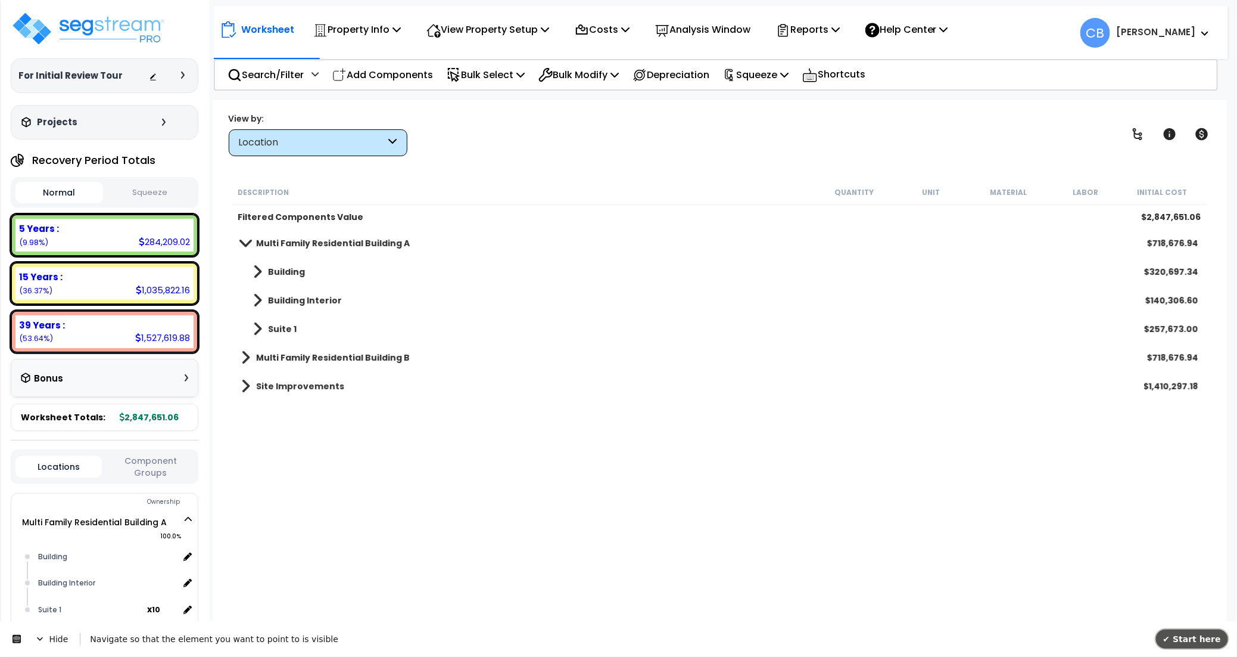
click at [1199, 633] on span "✔ Start here" at bounding box center [1193, 638] width 58 height 10
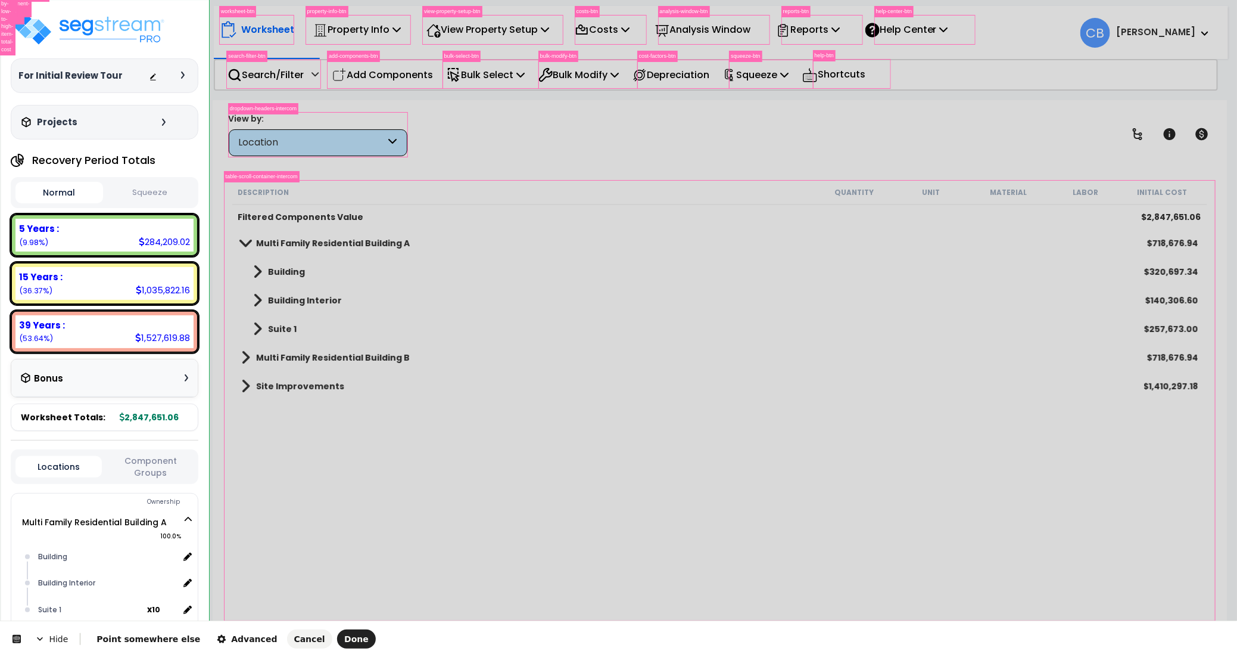
click at [159, 25] on html "We are Building your Property. So please grab a coffee and let us do the heavy …" at bounding box center [618, 328] width 1237 height 657
